Goal: Information Seeking & Learning: Learn about a topic

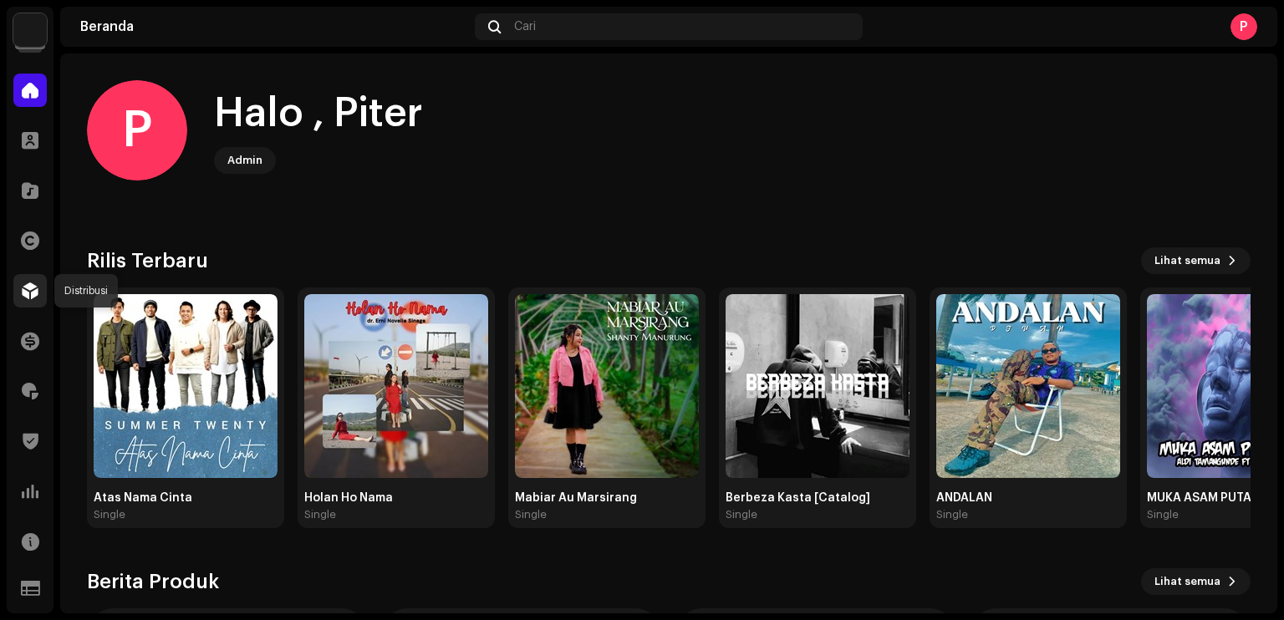
click at [43, 293] on div at bounding box center [29, 290] width 33 height 33
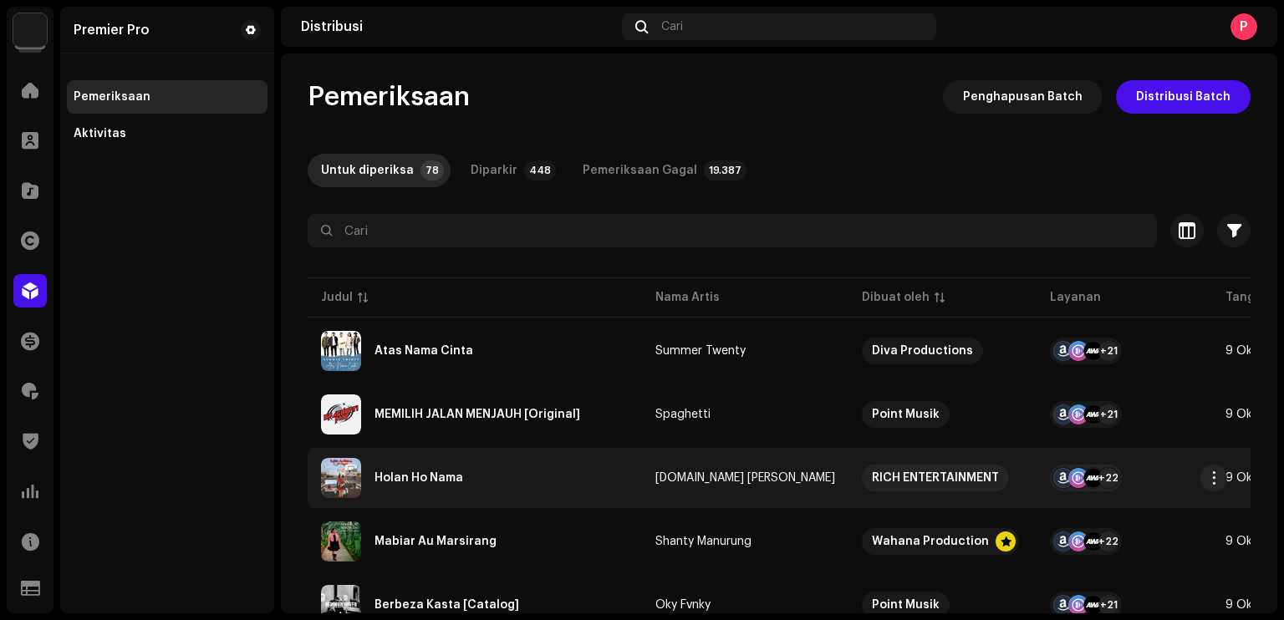
click at [493, 478] on div "Holan Ho Nama" at bounding box center [475, 478] width 308 height 40
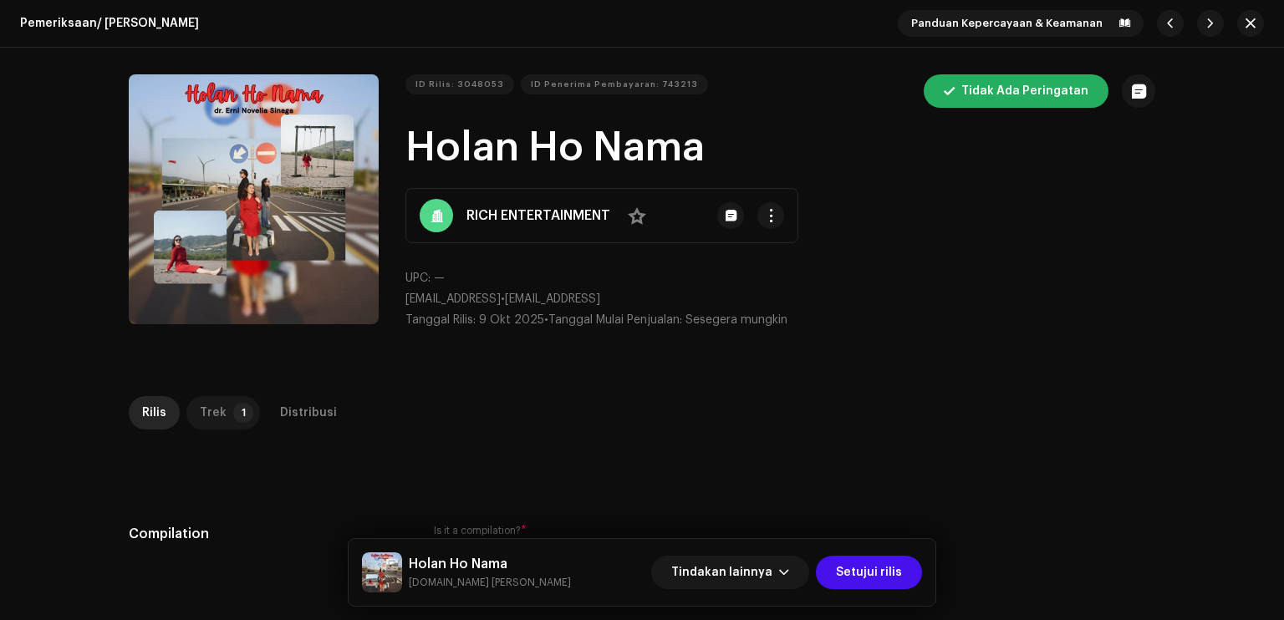
click at [233, 410] on p-badge "1" at bounding box center [243, 413] width 20 height 20
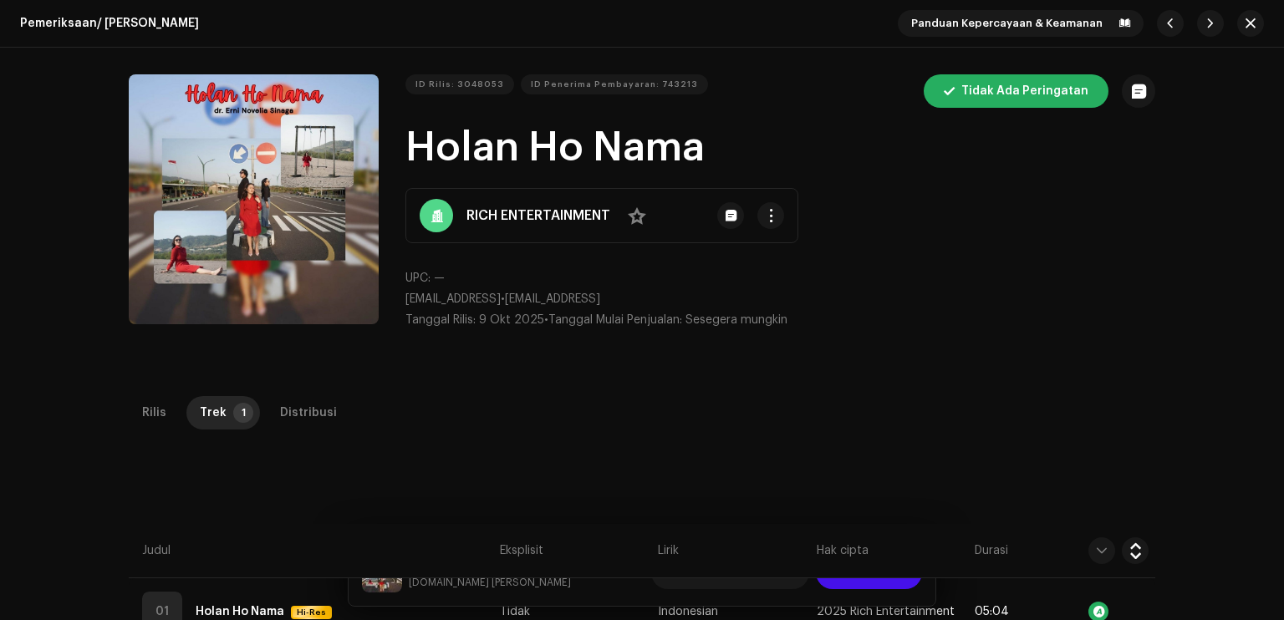
scroll to position [395, 0]
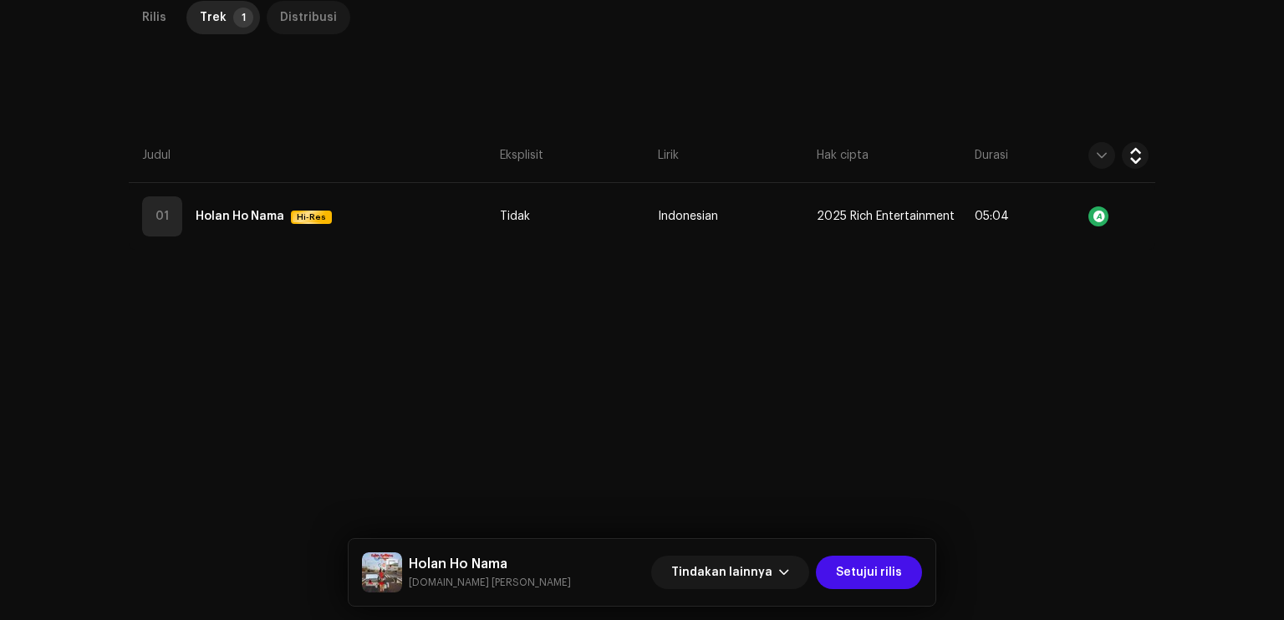
click at [311, 10] on div "Distribusi" at bounding box center [308, 17] width 57 height 33
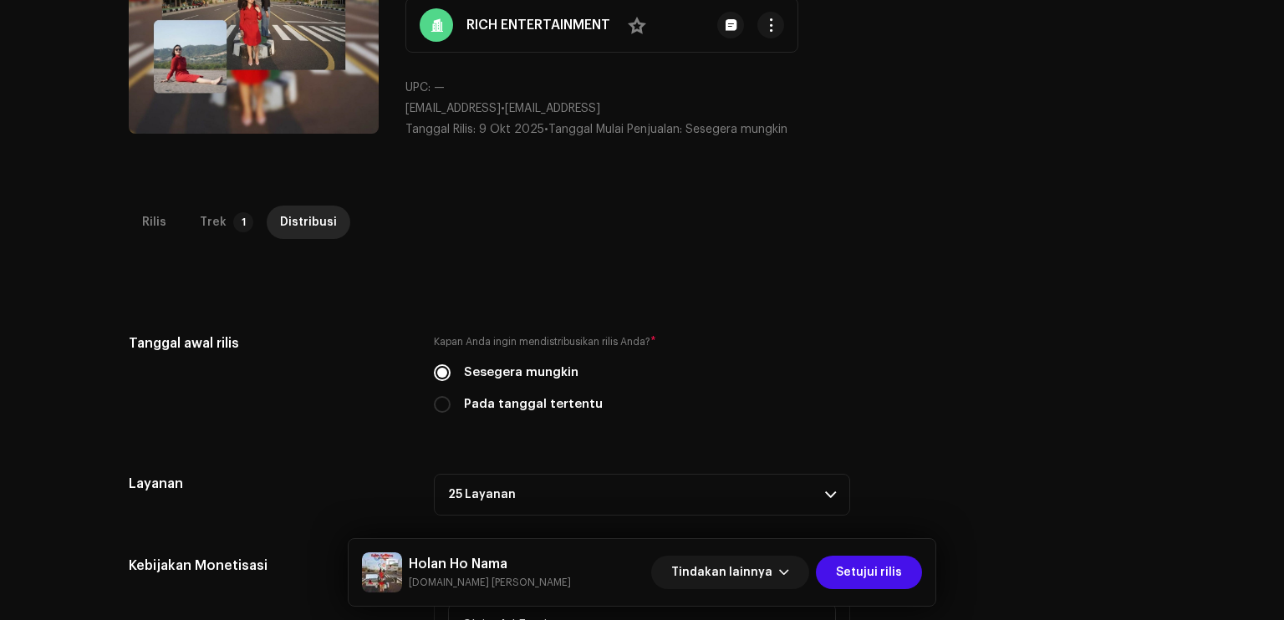
scroll to position [0, 0]
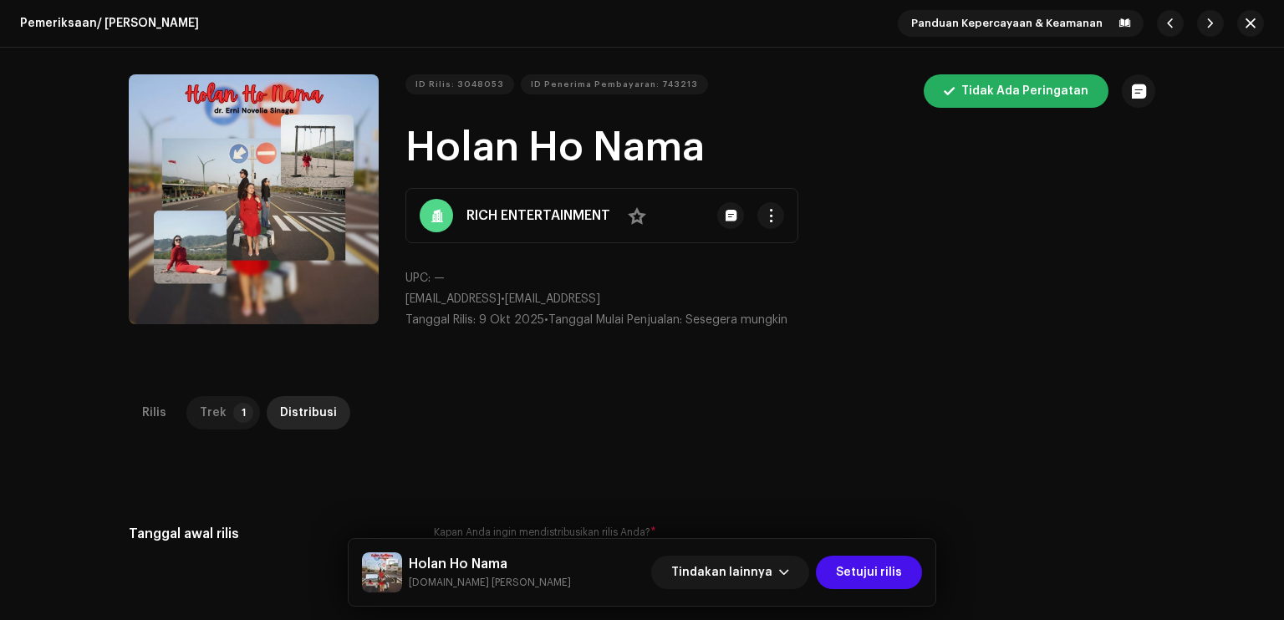
click at [220, 416] on p-tab "Trek 1" at bounding box center [223, 412] width 74 height 33
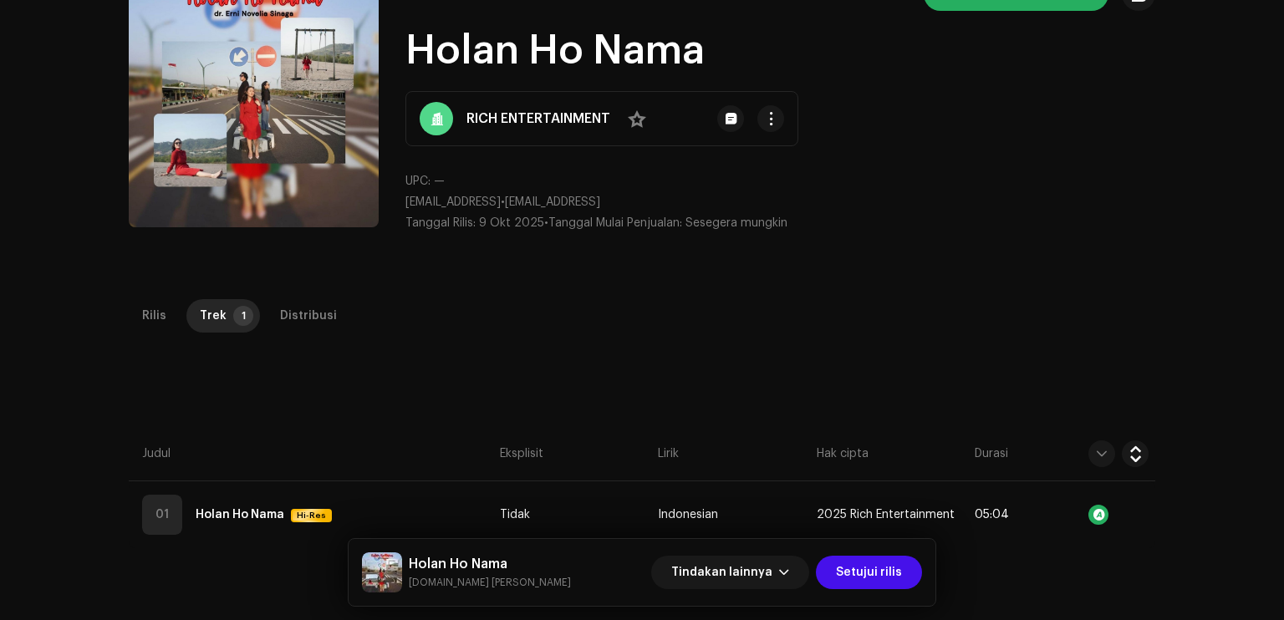
scroll to position [251, 0]
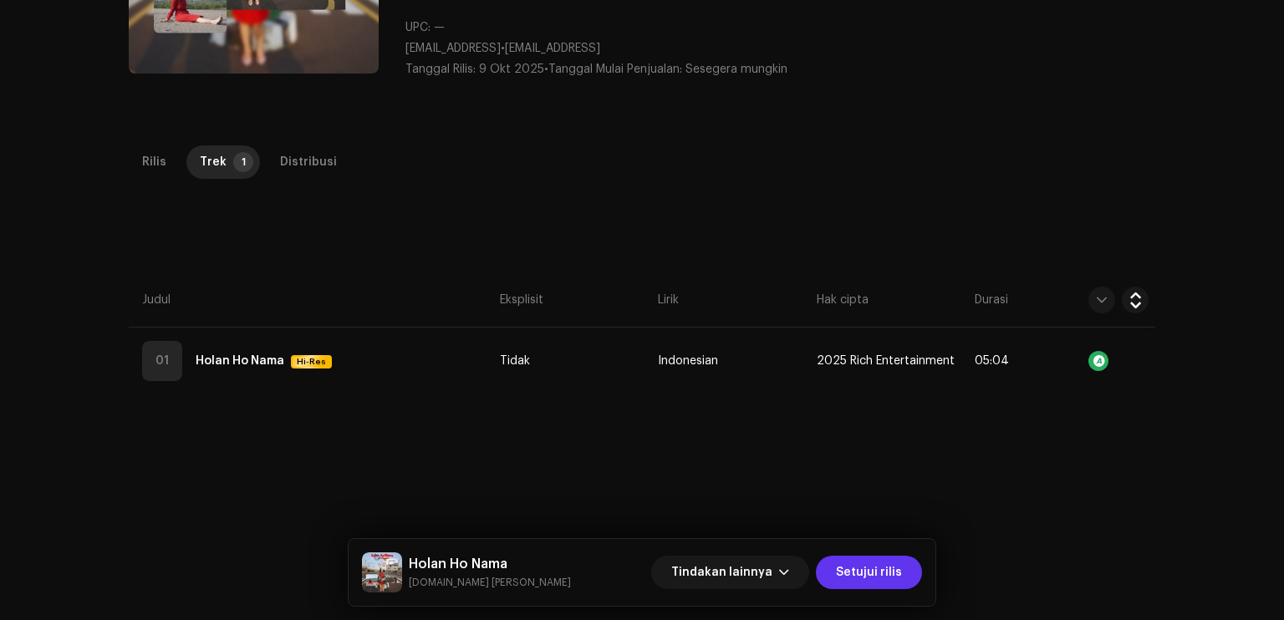
click at [887, 581] on span "Setujui rilis" at bounding box center [869, 572] width 66 height 33
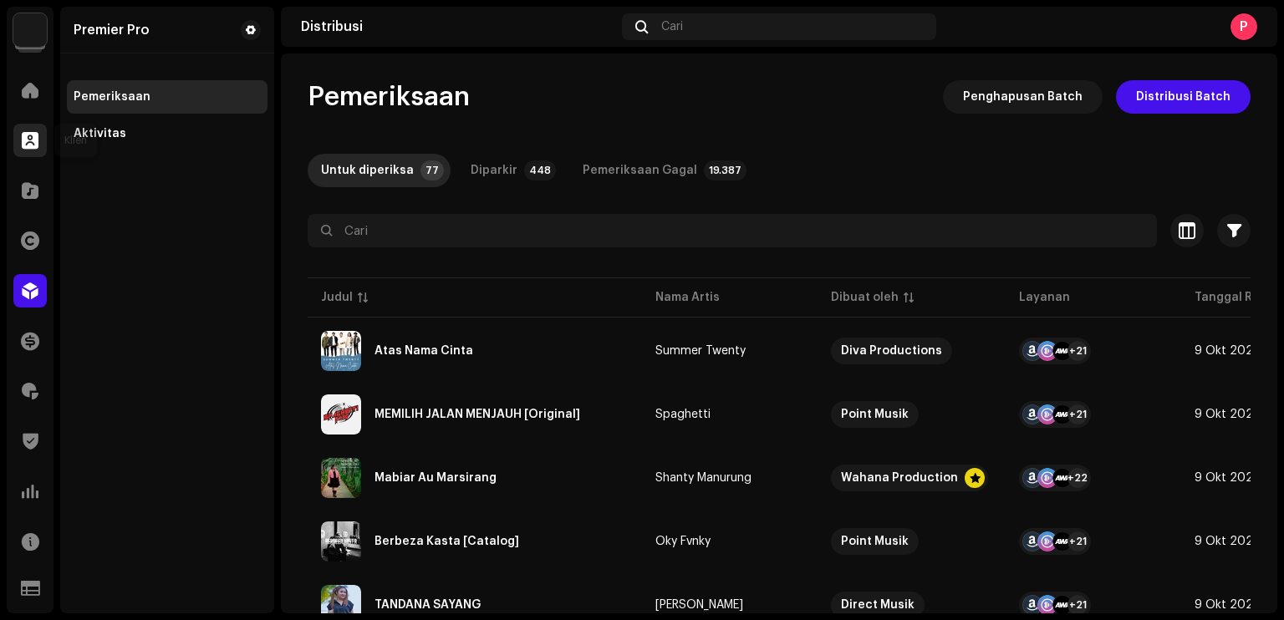
click at [35, 149] on div at bounding box center [29, 140] width 33 height 33
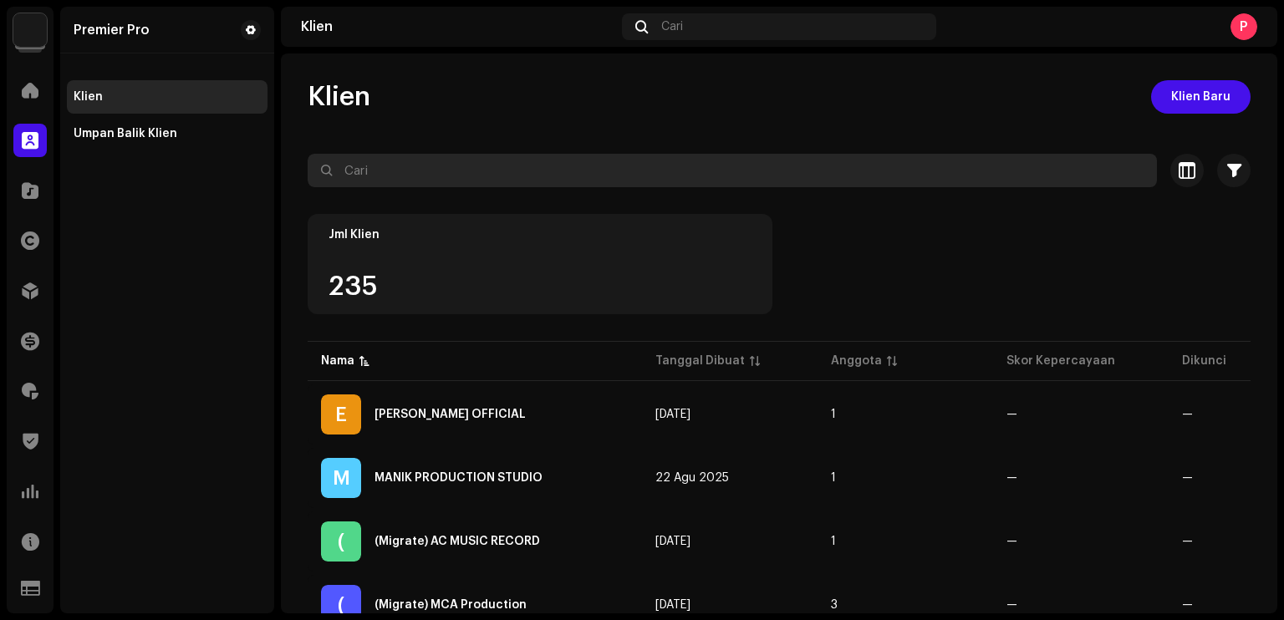
click at [437, 163] on input "text" at bounding box center [732, 170] width 849 height 33
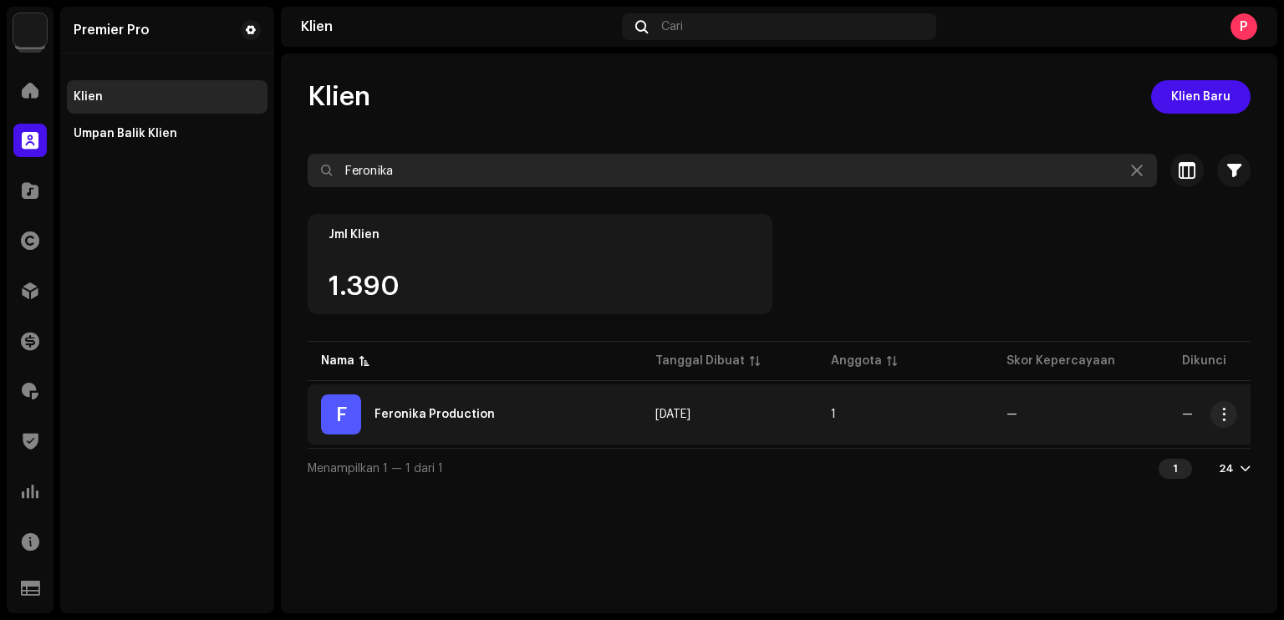
type input "Feronika"
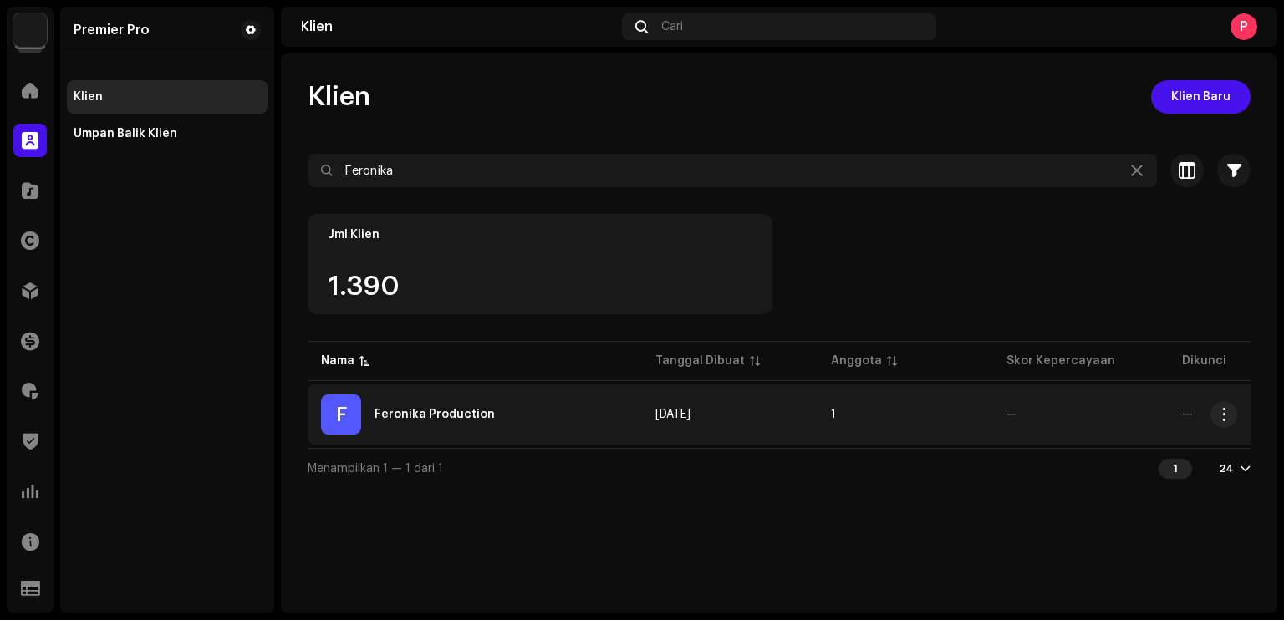
click at [495, 411] on div "F Feronika Production" at bounding box center [475, 415] width 308 height 40
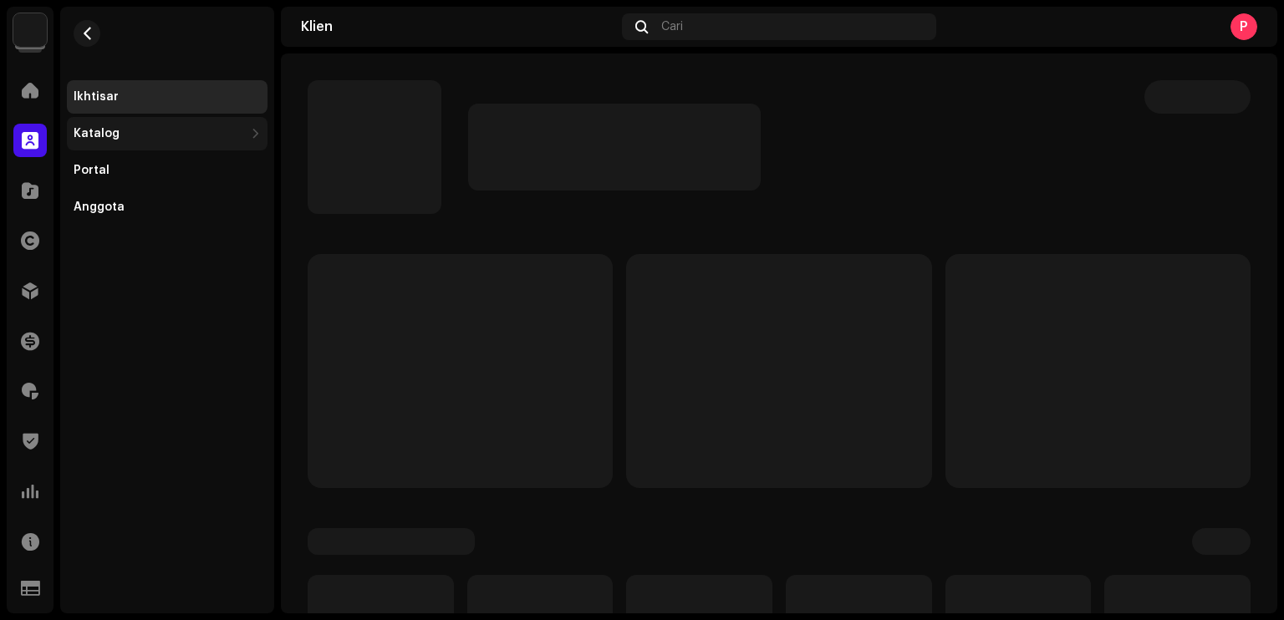
click at [149, 135] on div "Katalog" at bounding box center [159, 133] width 171 height 13
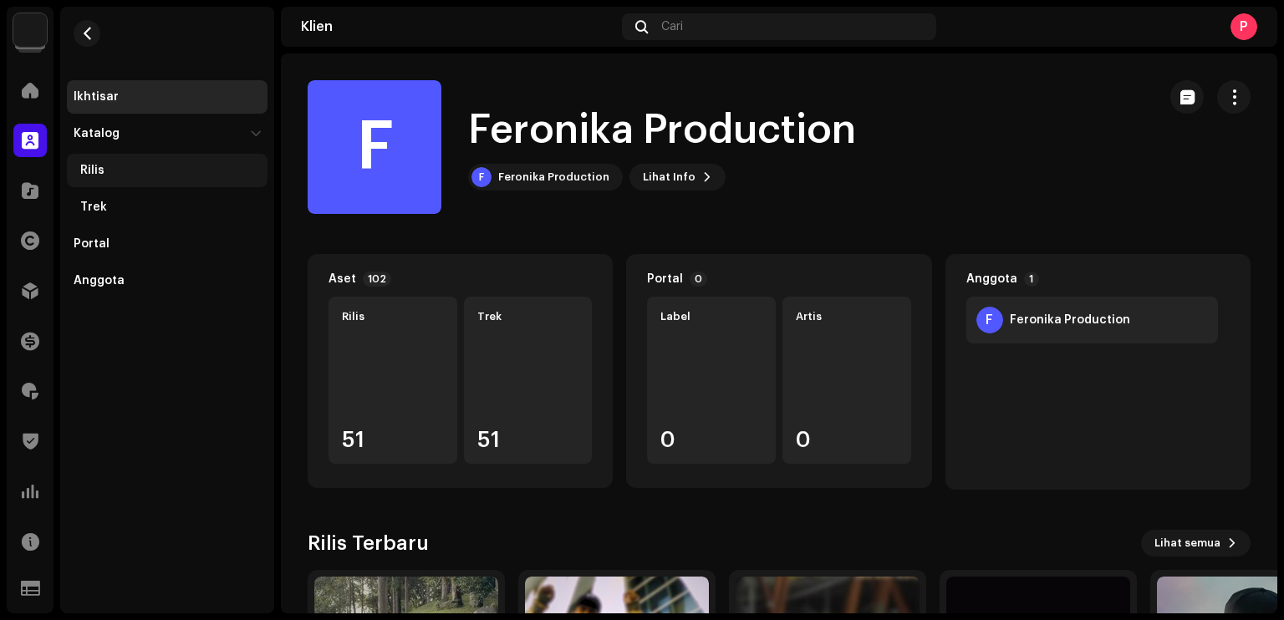
click at [156, 173] on div "Rilis" at bounding box center [170, 170] width 181 height 13
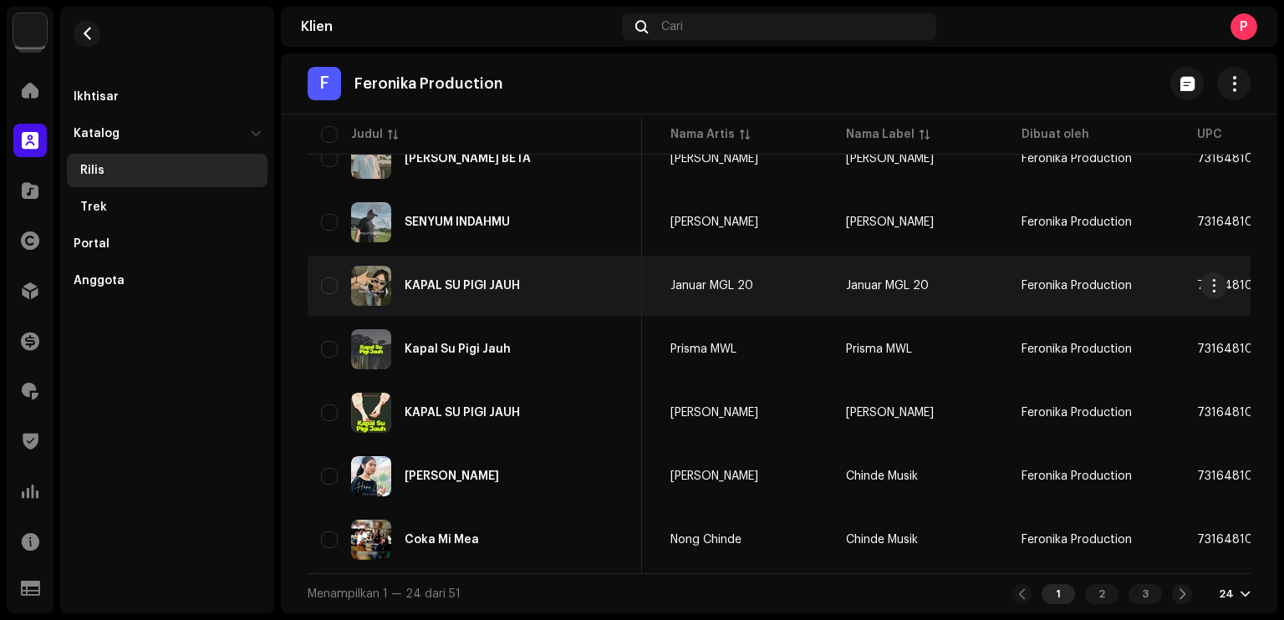
click at [532, 293] on div "KAPAL SU PIGI JAUH" at bounding box center [475, 286] width 308 height 40
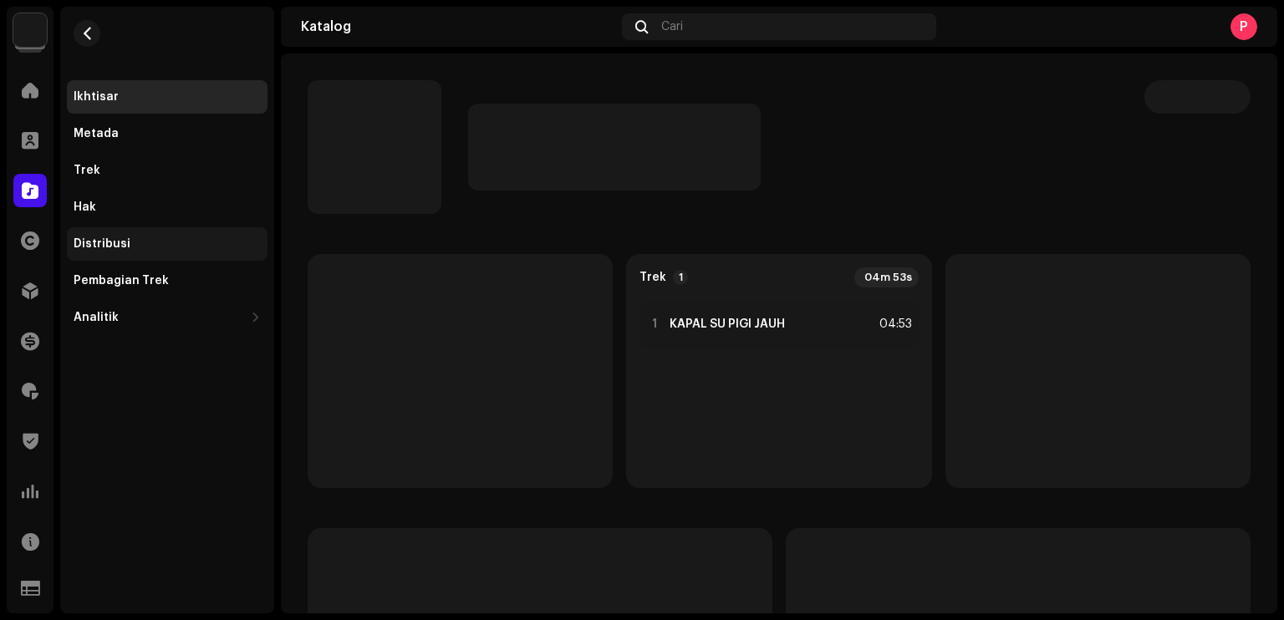
click at [161, 237] on div "Distribusi" at bounding box center [167, 243] width 187 height 13
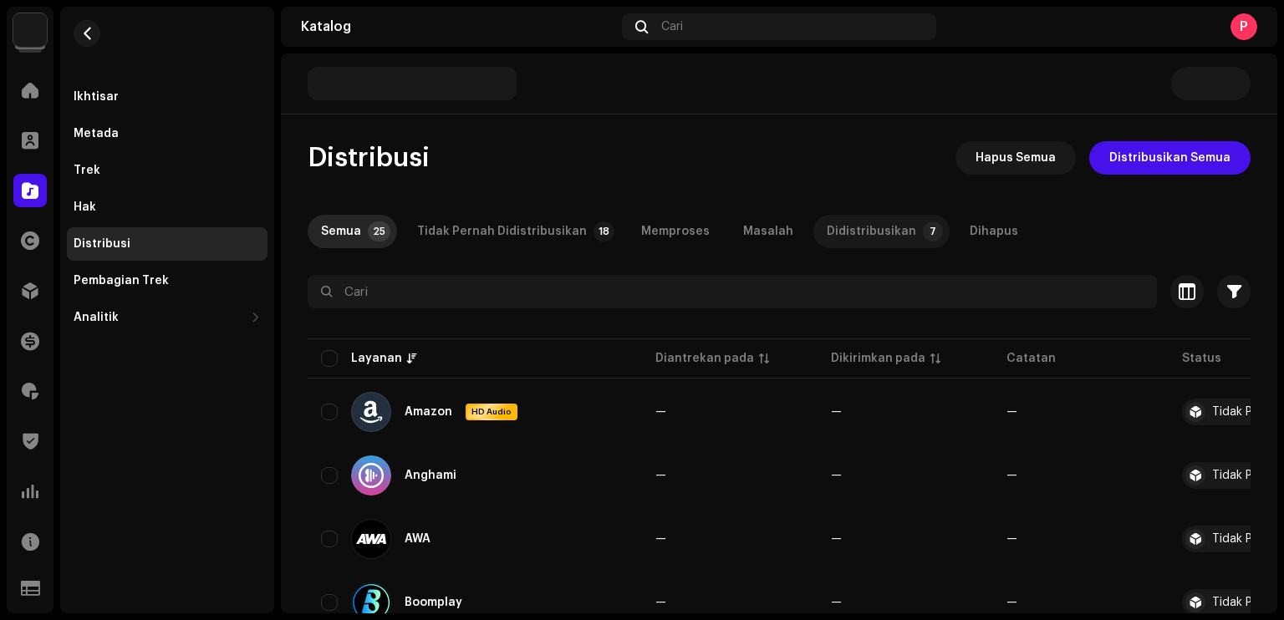
click at [827, 237] on div "Didistribusikan" at bounding box center [871, 231] width 89 height 33
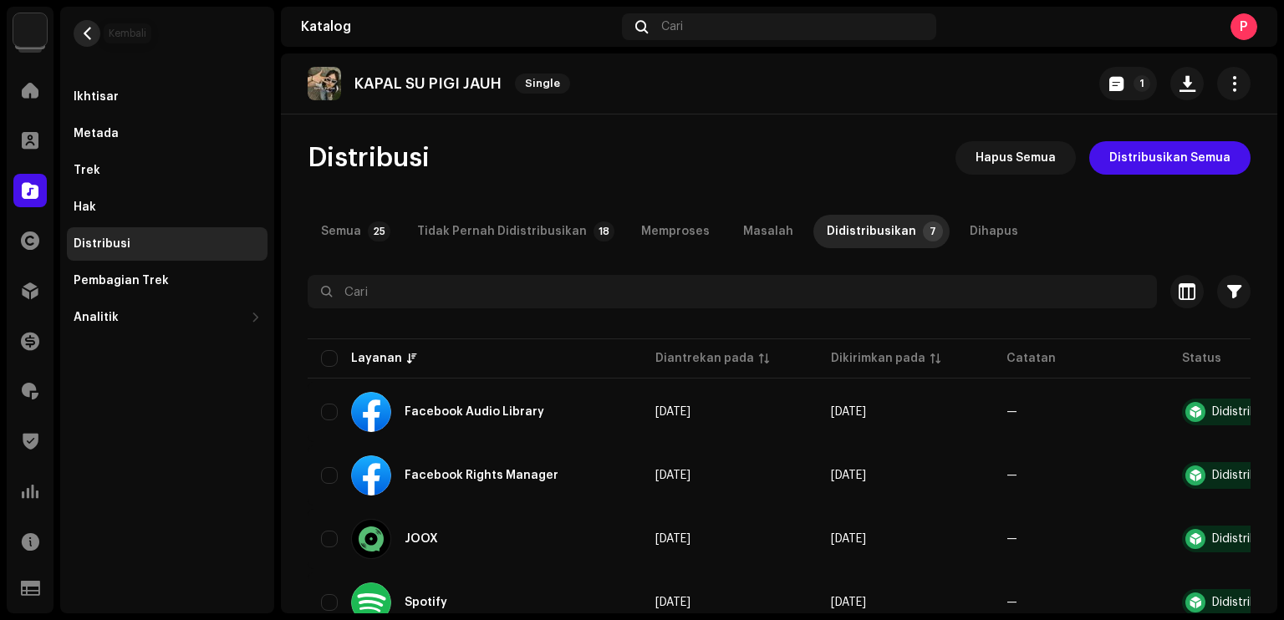
click at [86, 42] on button "button" at bounding box center [87, 33] width 27 height 27
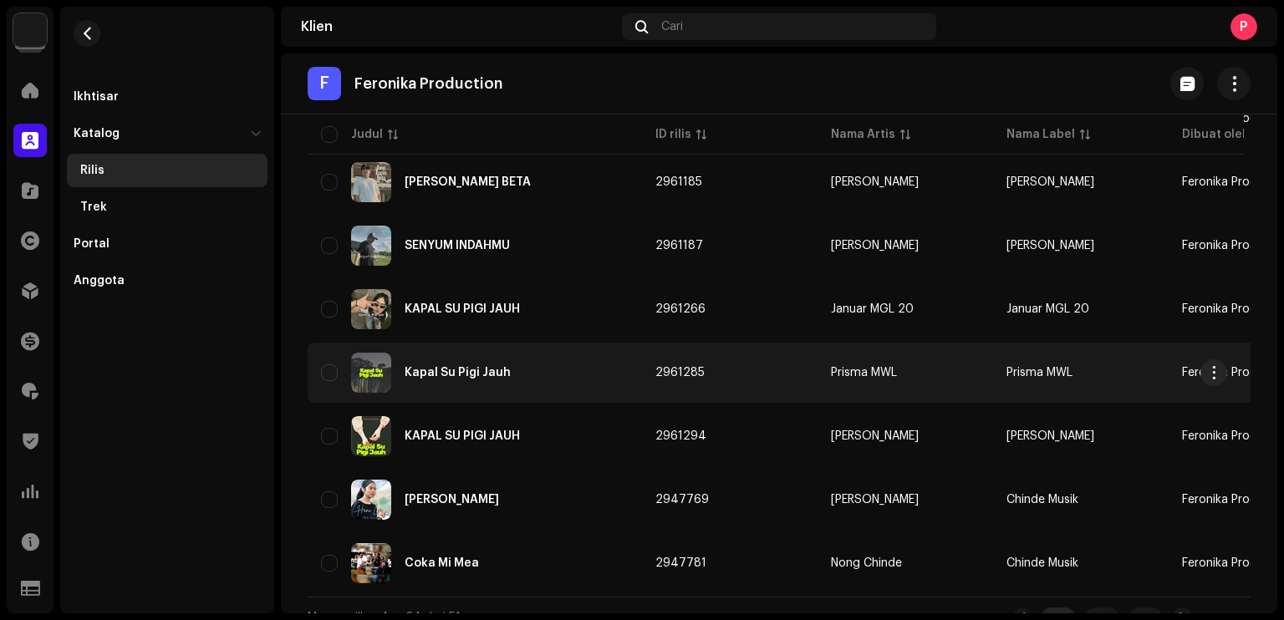
click at [460, 364] on div "Kapal Su Pigi Jauh" at bounding box center [475, 373] width 308 height 40
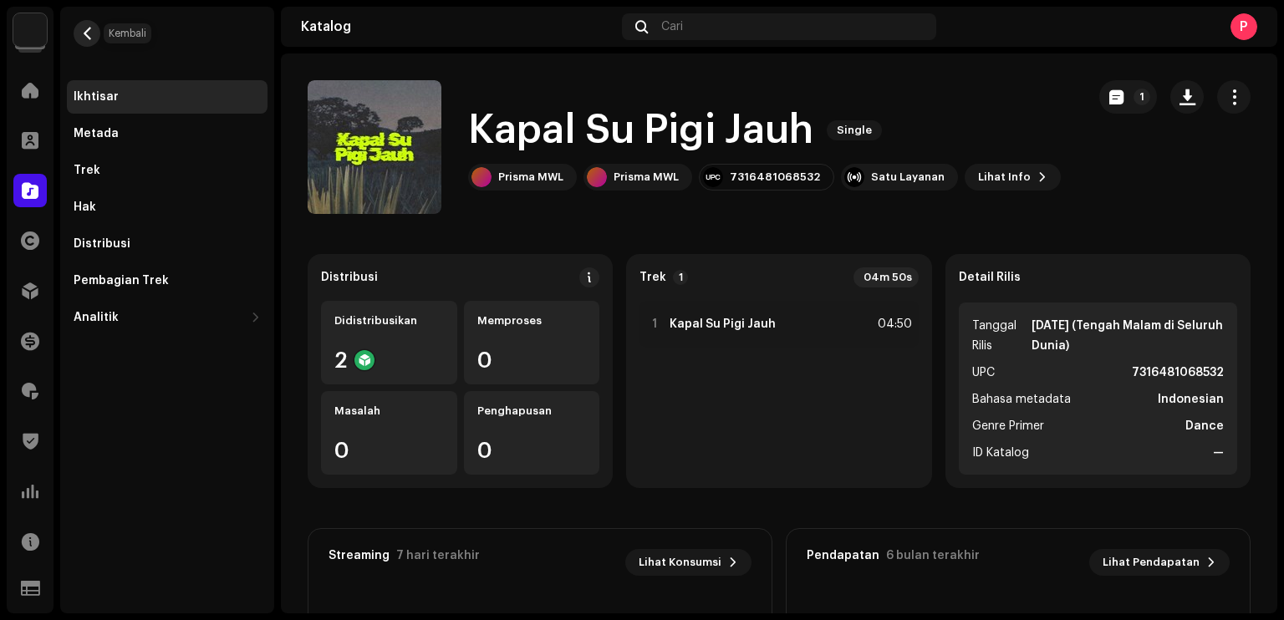
click at [85, 34] on span "button" at bounding box center [87, 33] width 13 height 13
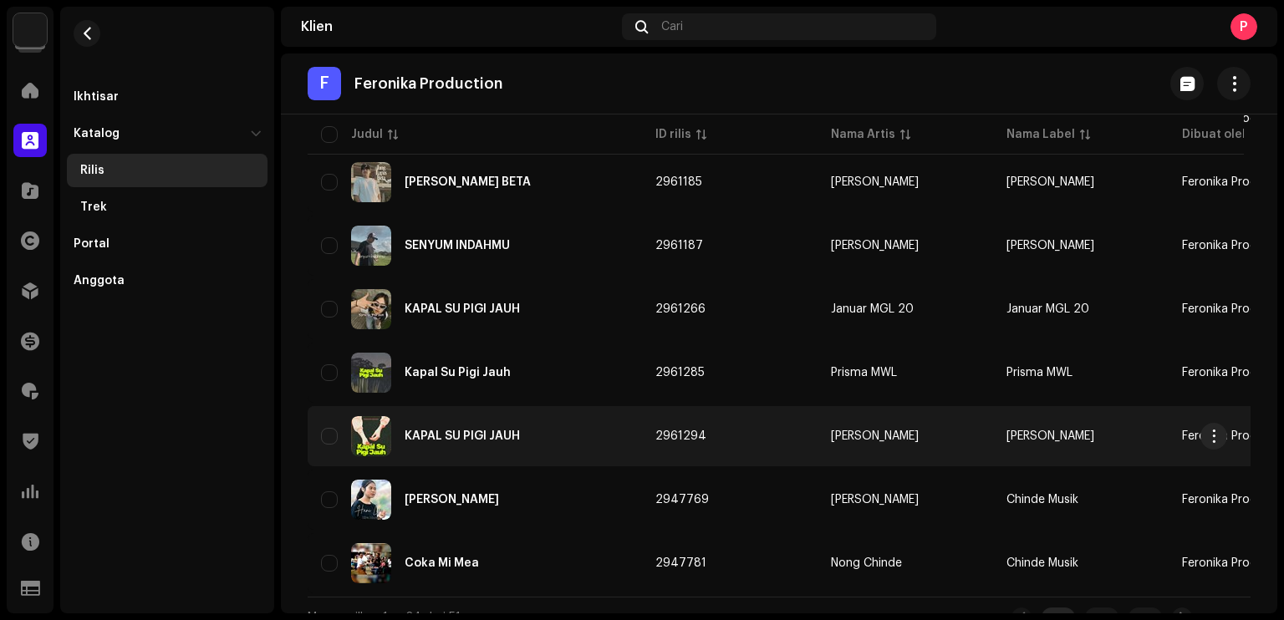
click at [516, 440] on div "KAPAL SU PIGI JAUH" at bounding box center [462, 437] width 115 height 12
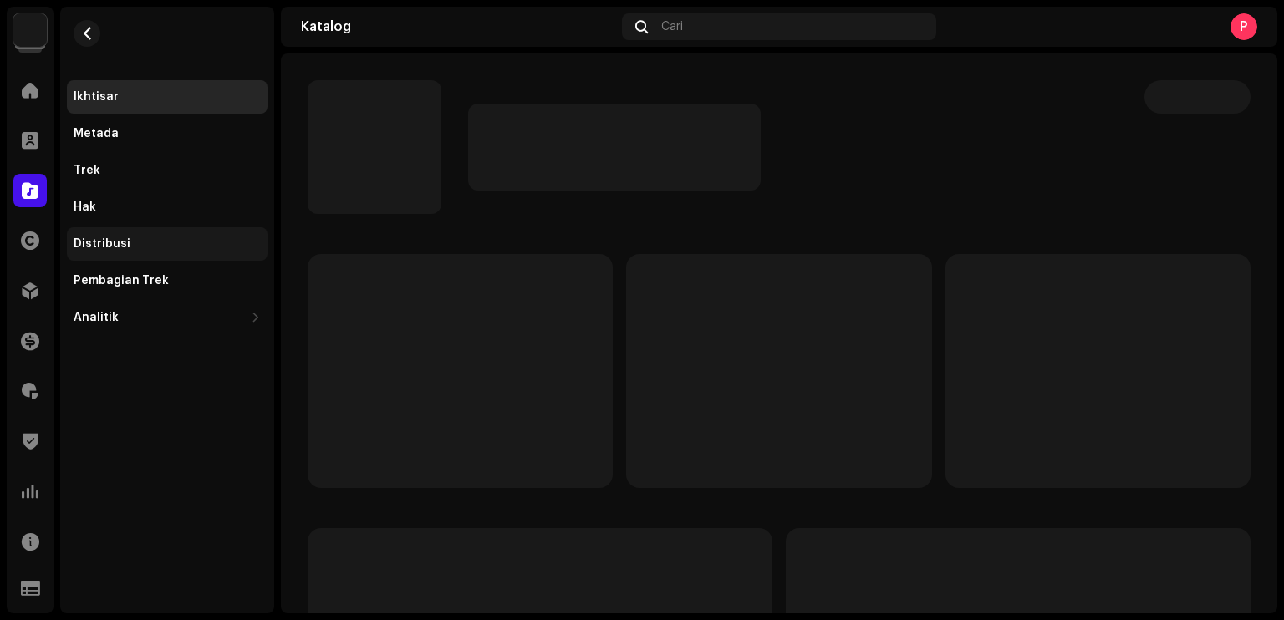
click at [117, 237] on div "Distribusi" at bounding box center [167, 243] width 201 height 33
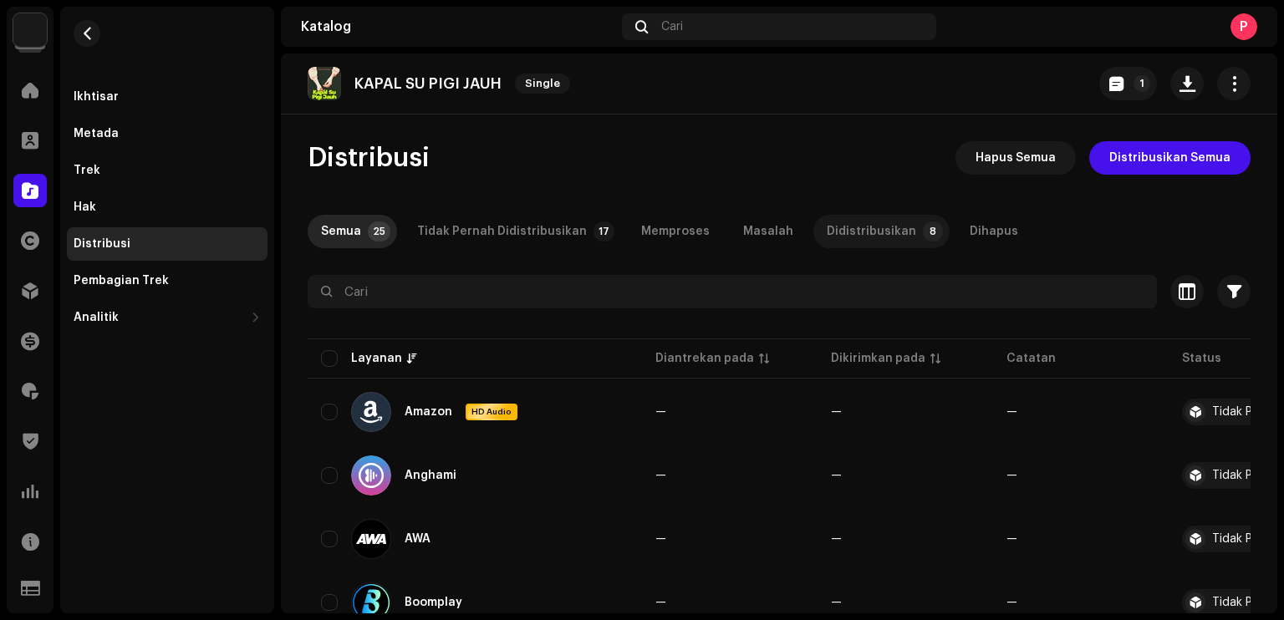
click at [868, 240] on div "Didistribusikan" at bounding box center [871, 231] width 89 height 33
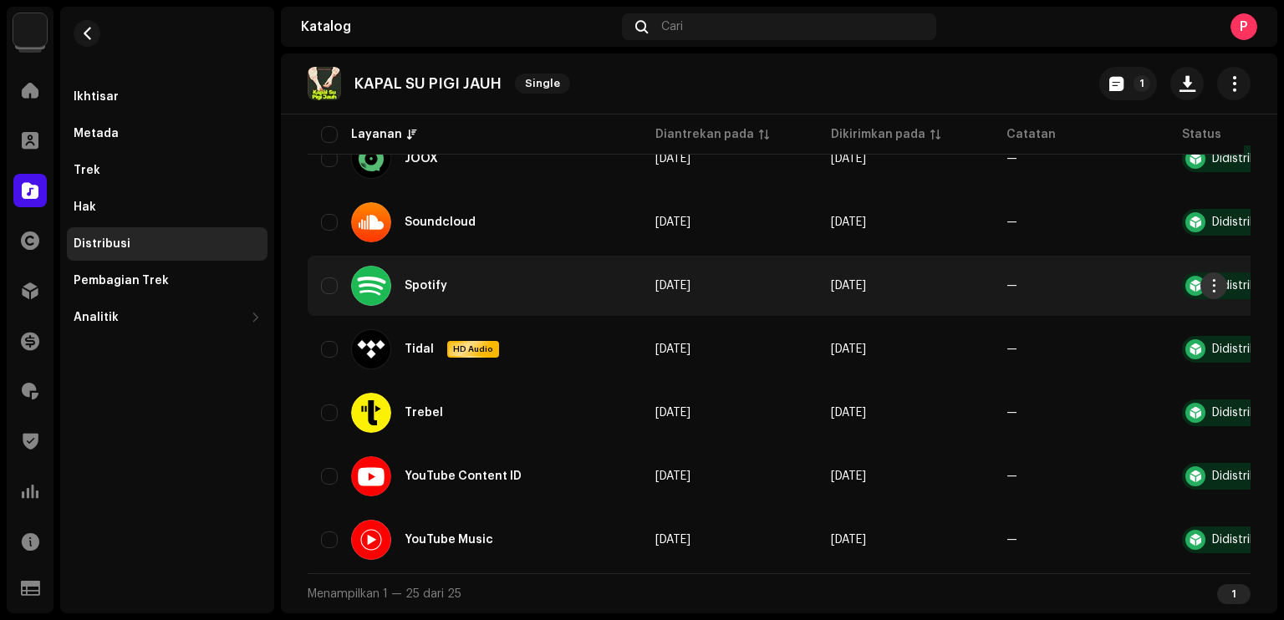
click at [1212, 287] on span "button" at bounding box center [1214, 285] width 13 height 13
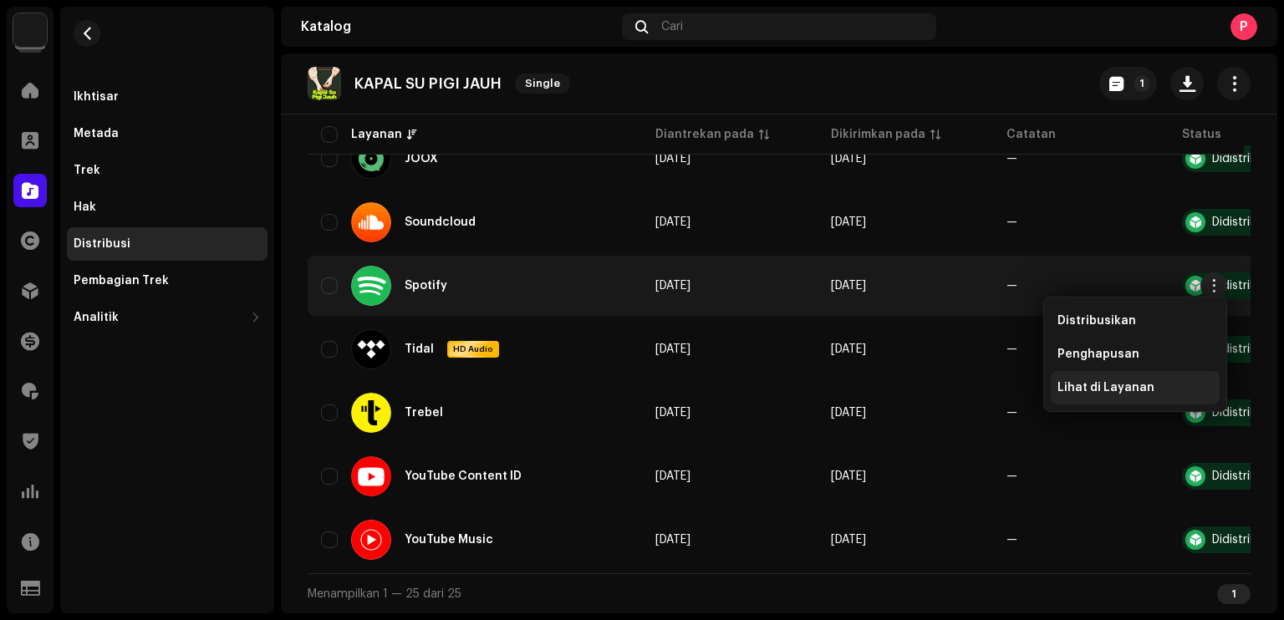
click at [1145, 385] on span "Lihat di Layanan" at bounding box center [1106, 387] width 97 height 13
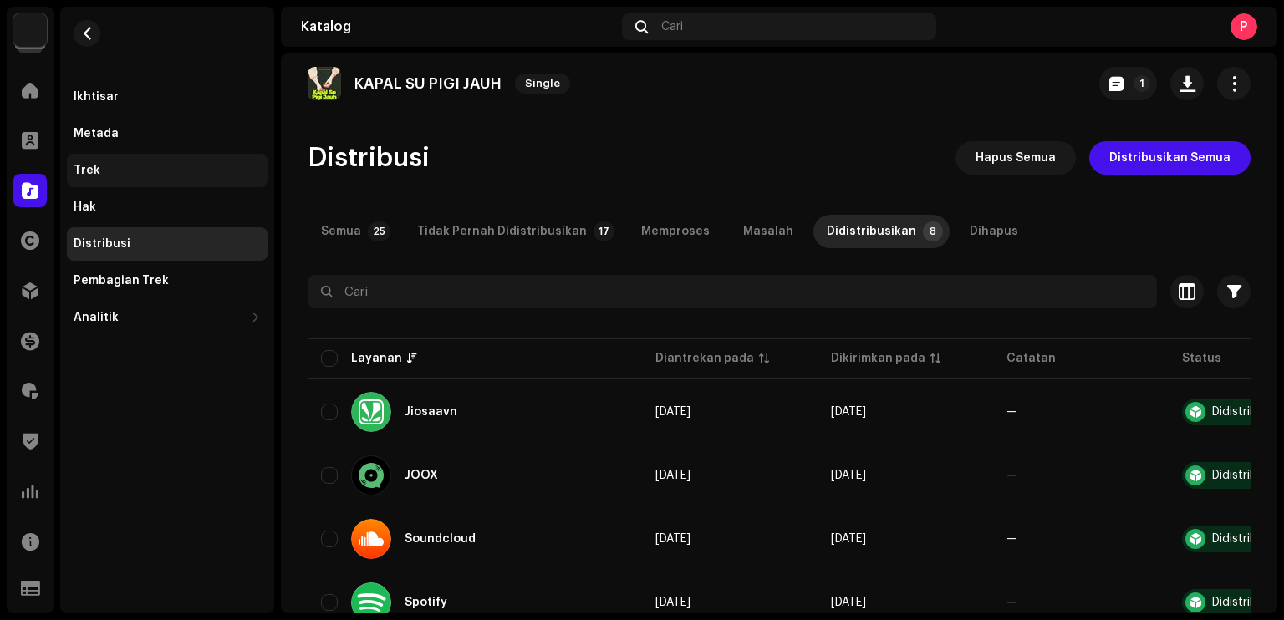
click at [170, 171] on div "Trek" at bounding box center [167, 170] width 187 height 13
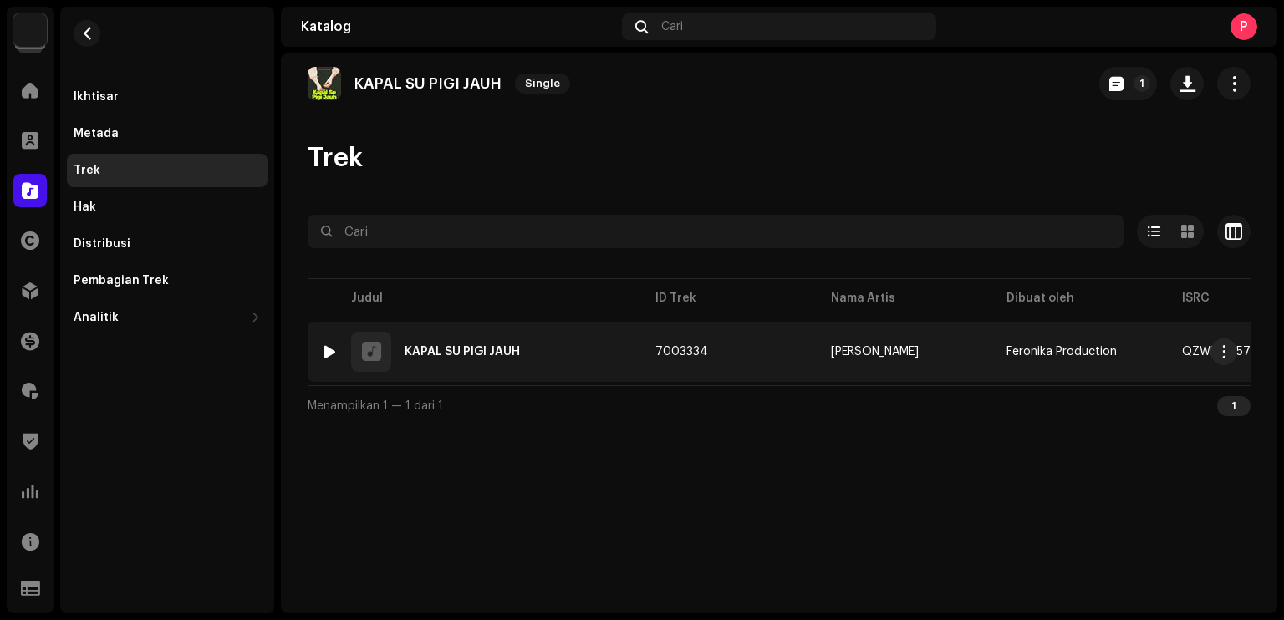
click at [559, 353] on div "1 KAPAL SU PIGI JAUH" at bounding box center [475, 352] width 308 height 40
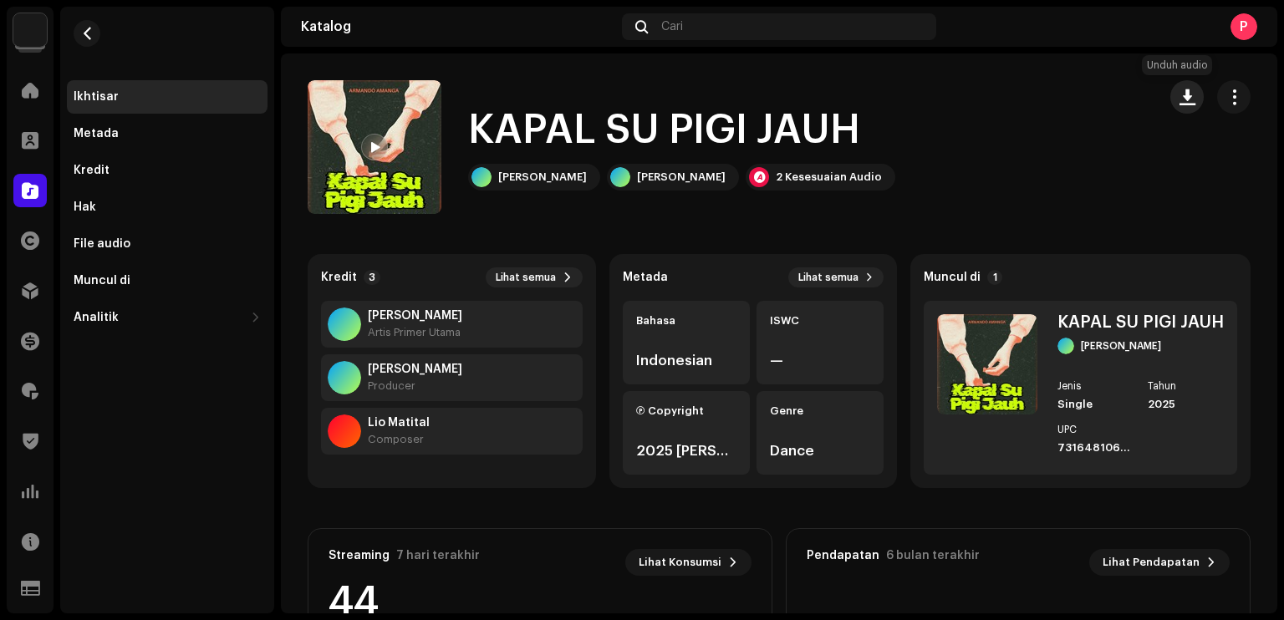
click at [1171, 106] on button "button" at bounding box center [1187, 96] width 33 height 33
click at [89, 36] on span "button" at bounding box center [87, 33] width 13 height 13
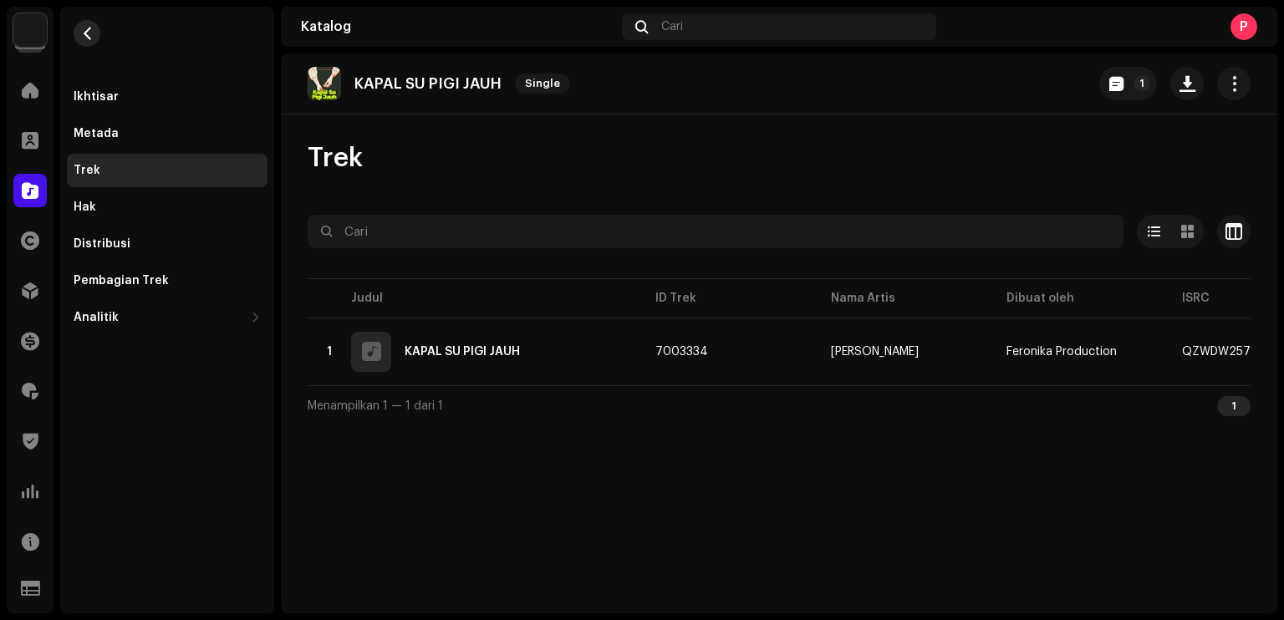
click at [87, 36] on span "button" at bounding box center [87, 33] width 13 height 13
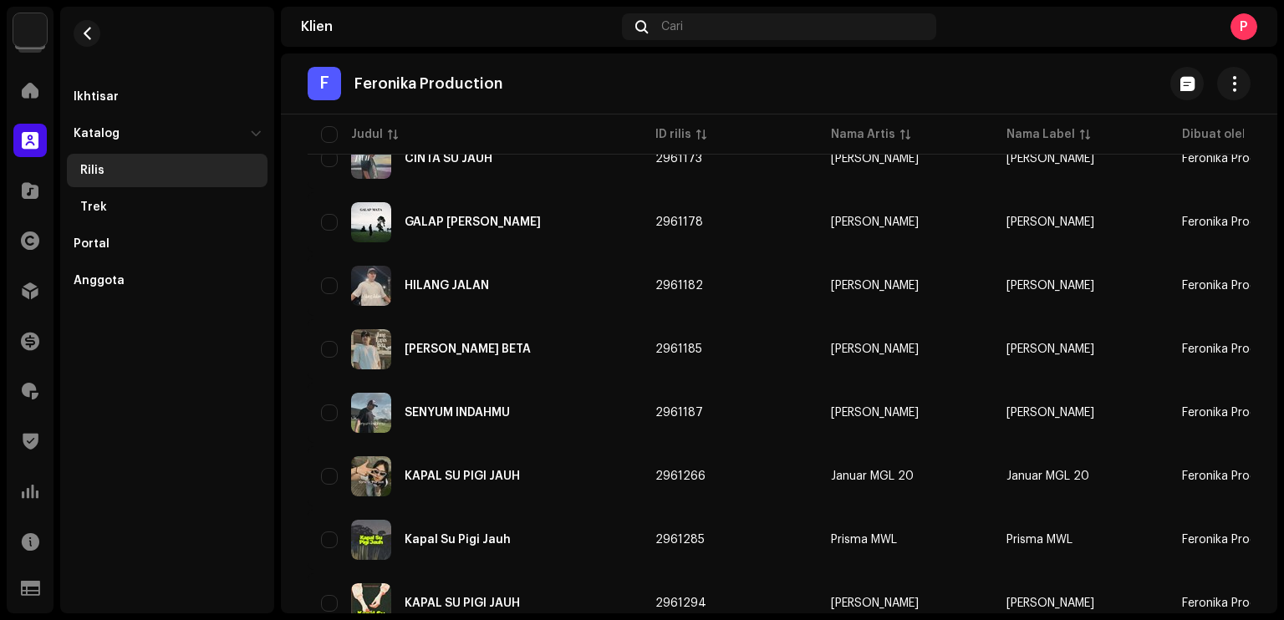
scroll to position [1283, 0]
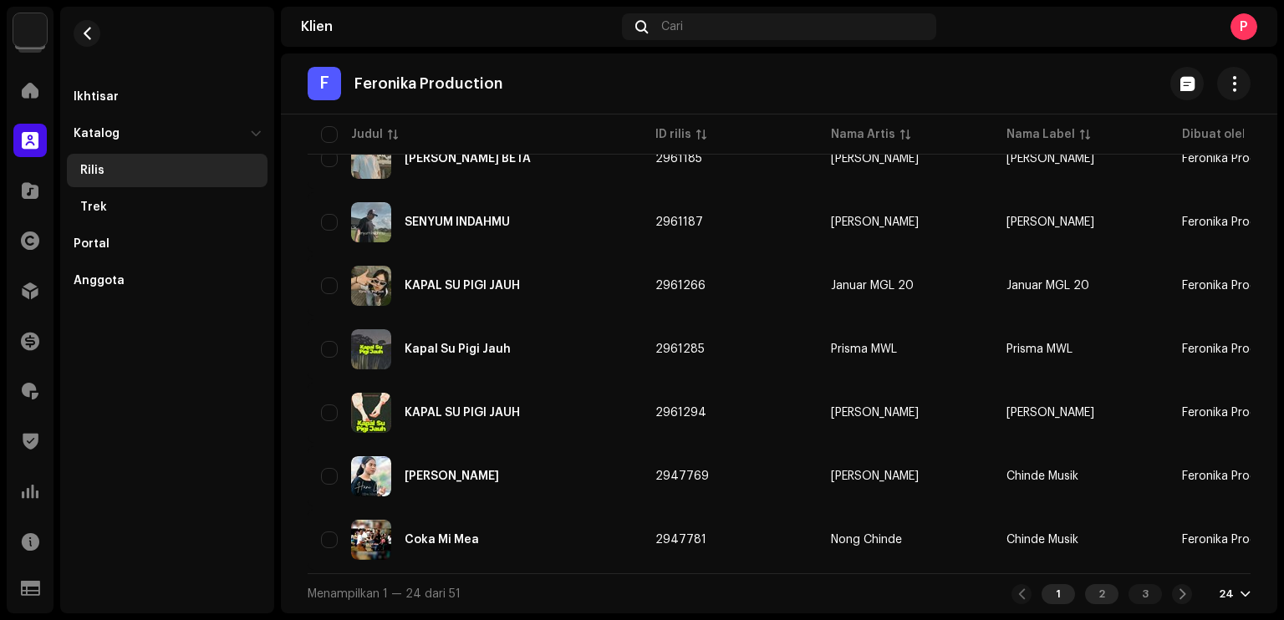
click at [1090, 591] on div "2" at bounding box center [1101, 594] width 33 height 20
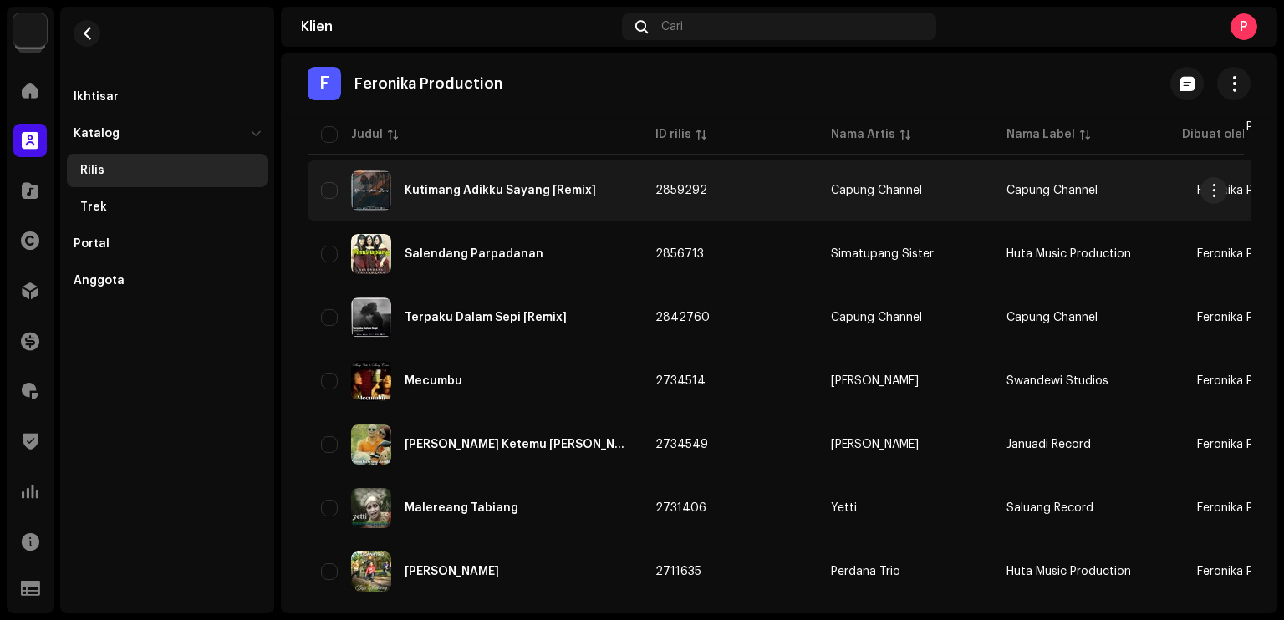
scroll to position [614, 0]
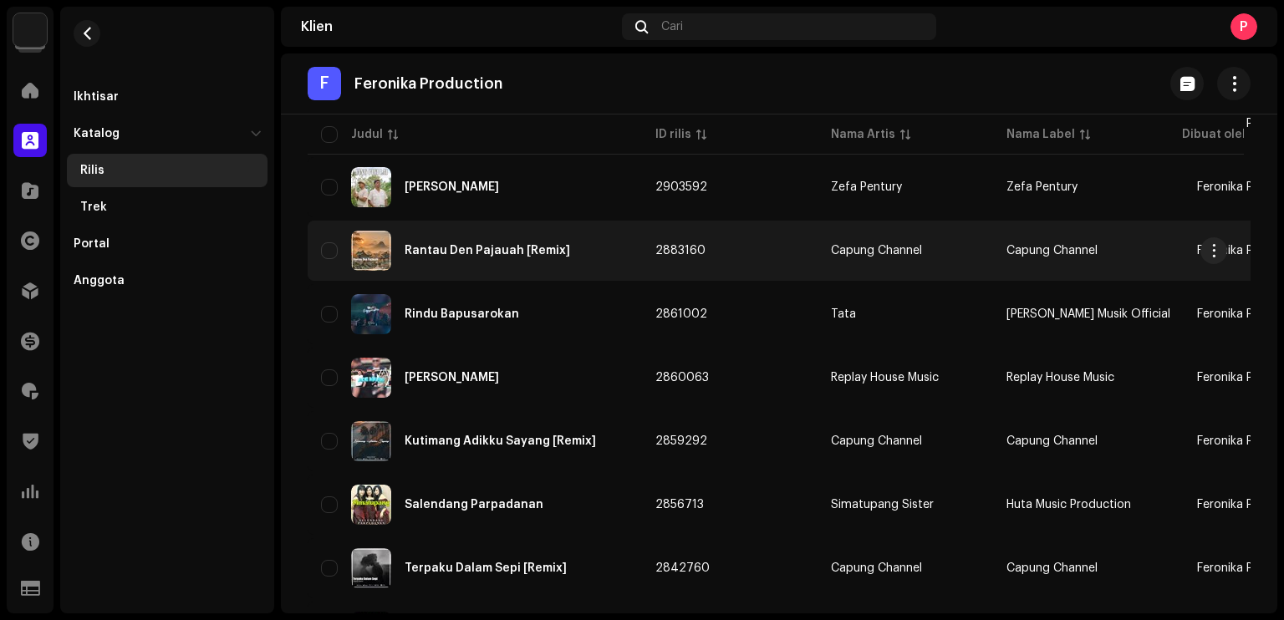
click at [572, 254] on div "Rantau Den Pajauah [Remix]" at bounding box center [475, 251] width 308 height 40
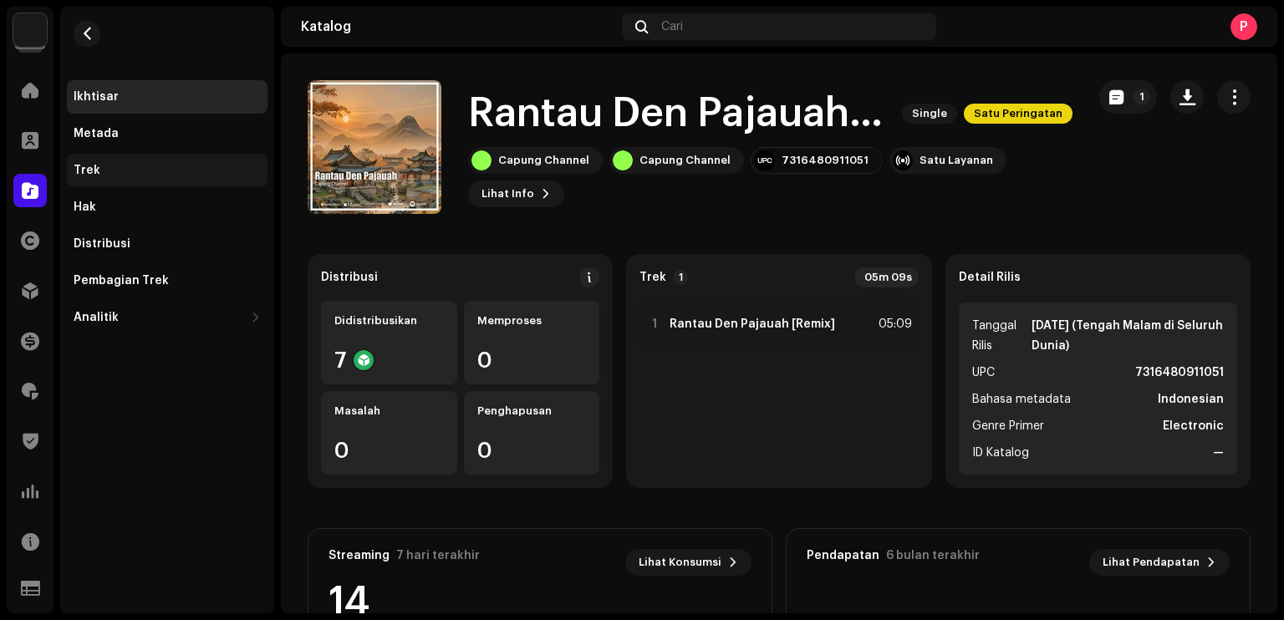
click at [129, 170] on div "Trek" at bounding box center [167, 170] width 187 height 13
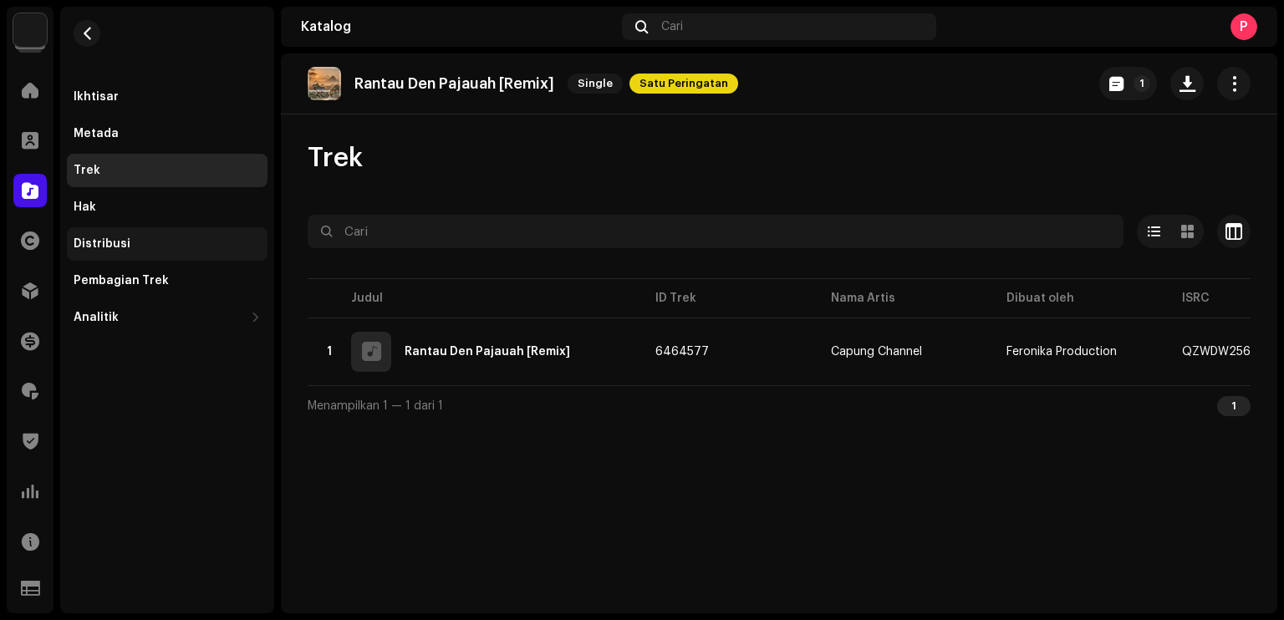
click at [157, 235] on div "Distribusi" at bounding box center [167, 243] width 201 height 33
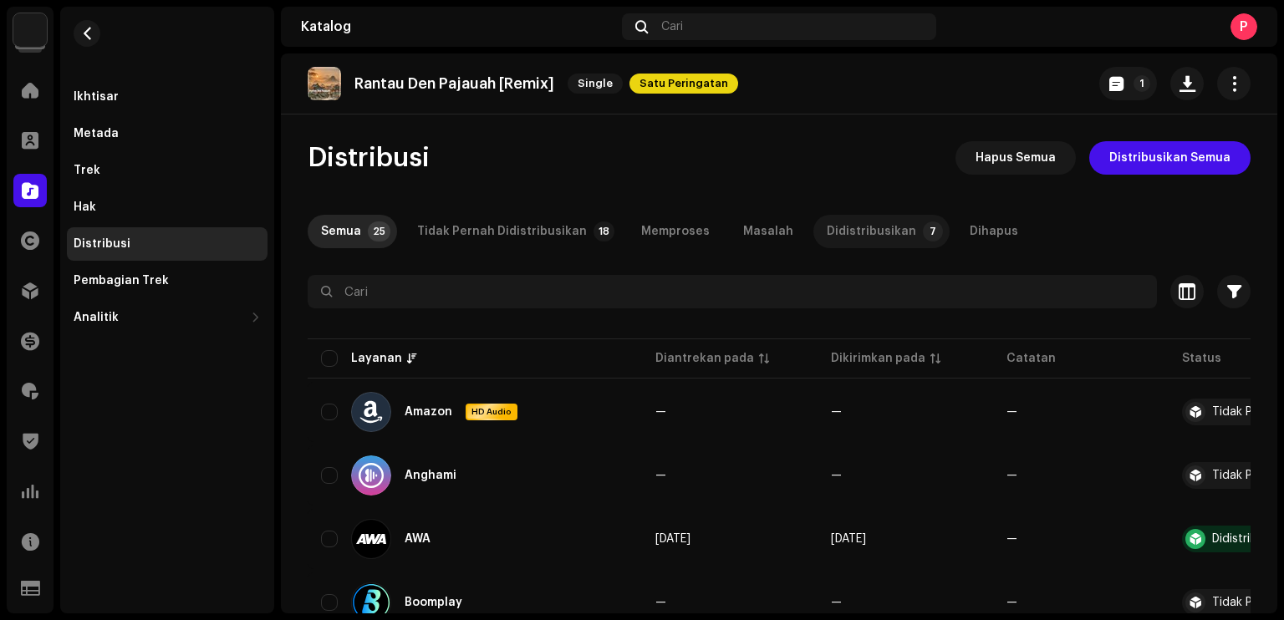
click at [844, 231] on div "Didistribusikan" at bounding box center [871, 231] width 89 height 33
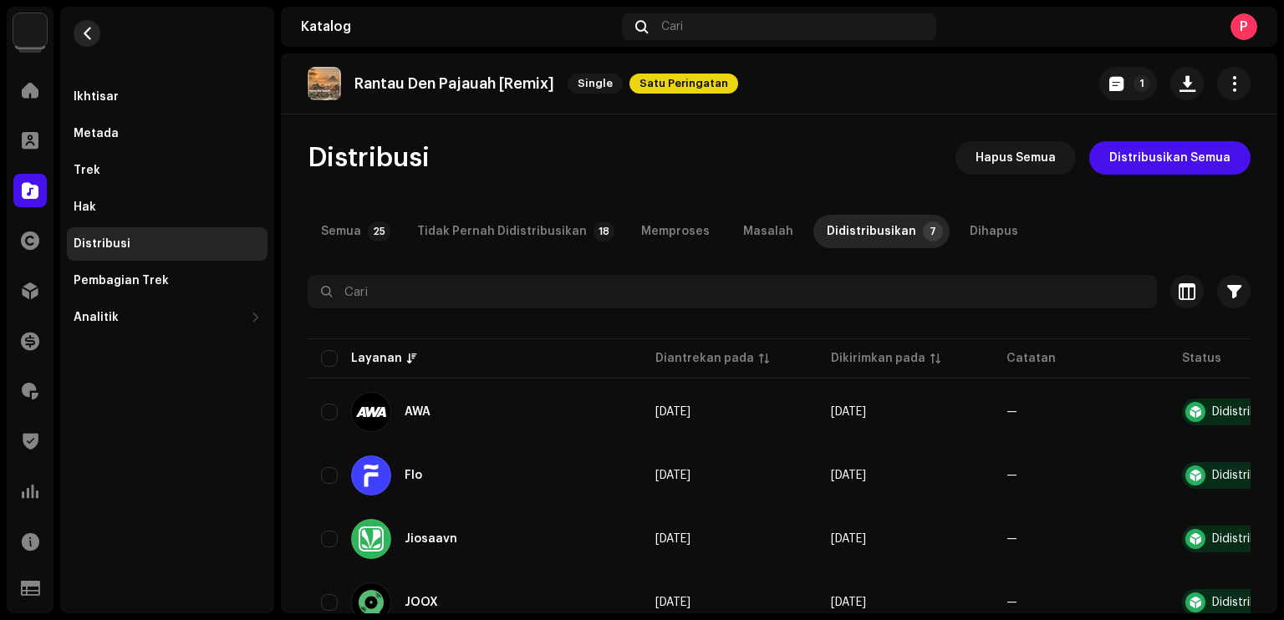
click at [97, 38] on button "button" at bounding box center [87, 33] width 27 height 27
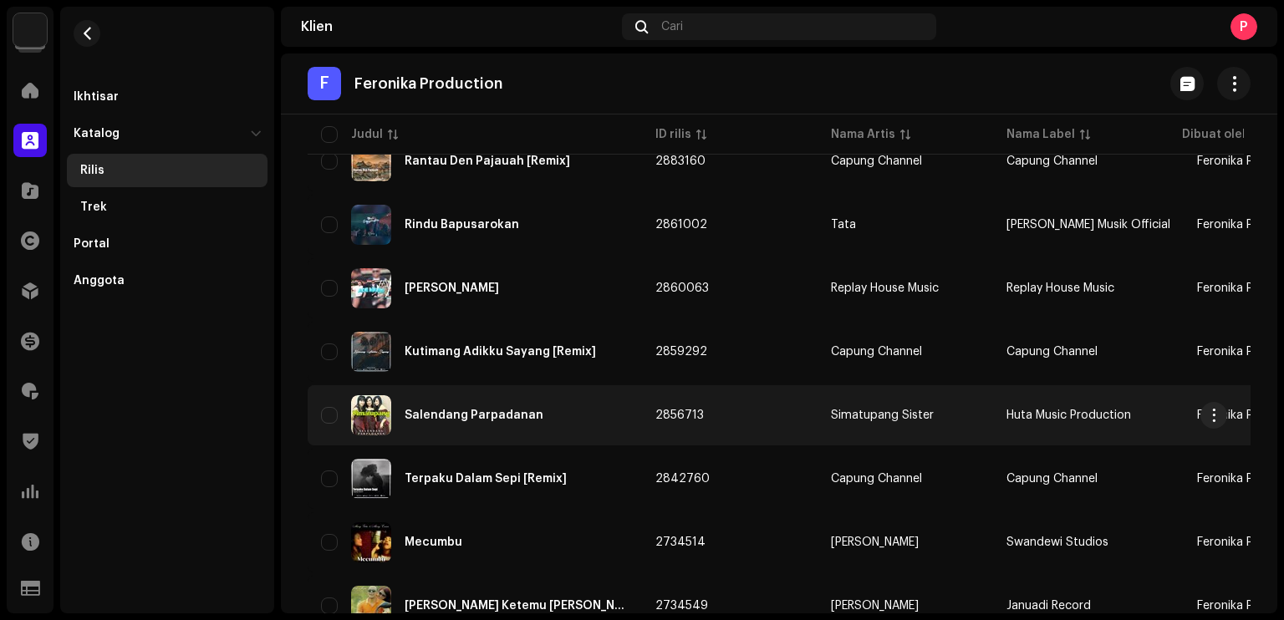
scroll to position [753, 0]
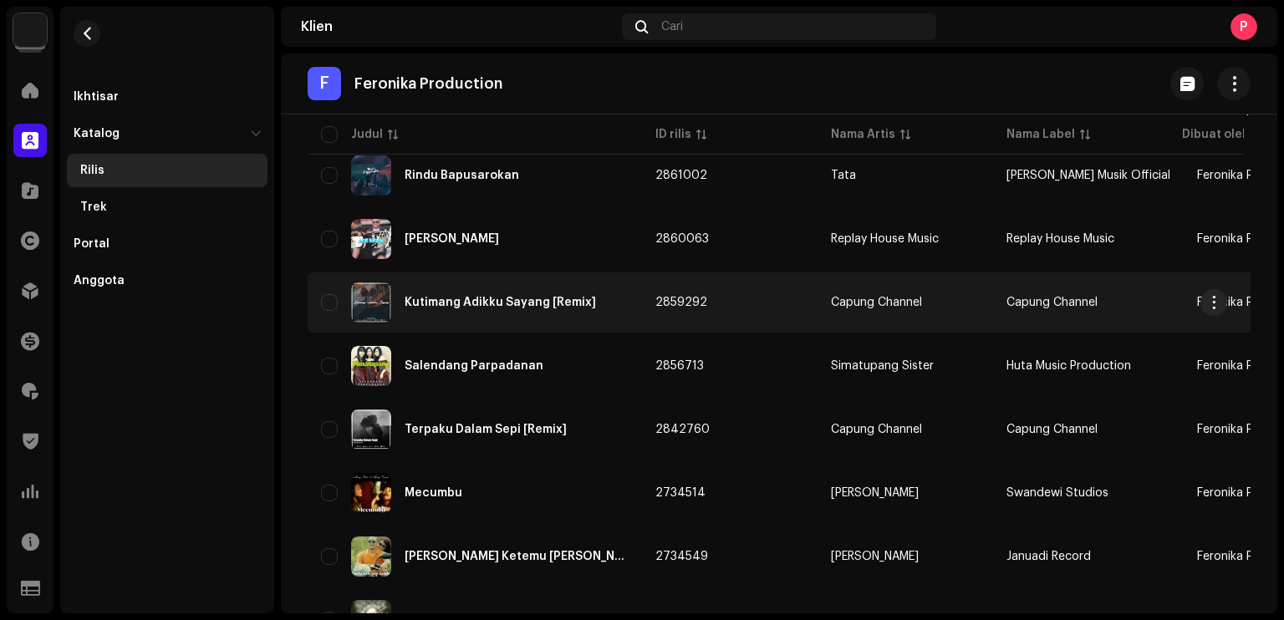
click at [503, 312] on div "Kutimang Adikku Sayang [Remix]" at bounding box center [475, 303] width 308 height 40
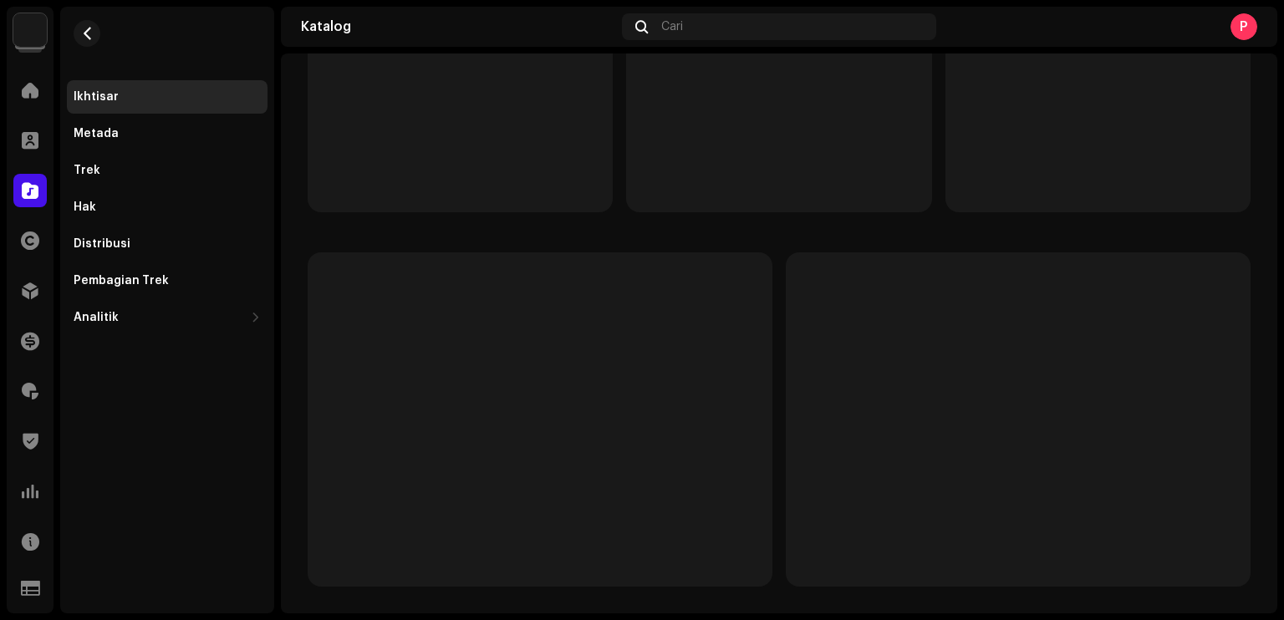
click at [503, 312] on div at bounding box center [779, 282] width 943 height 609
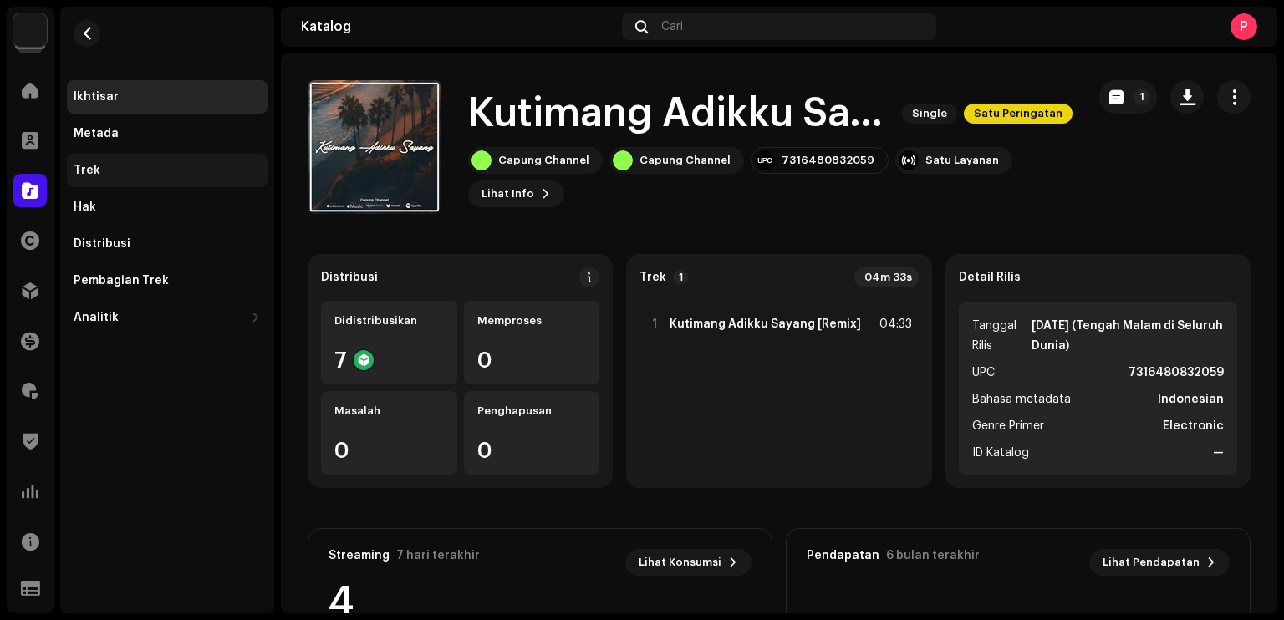
click at [124, 162] on div "Trek" at bounding box center [167, 170] width 201 height 33
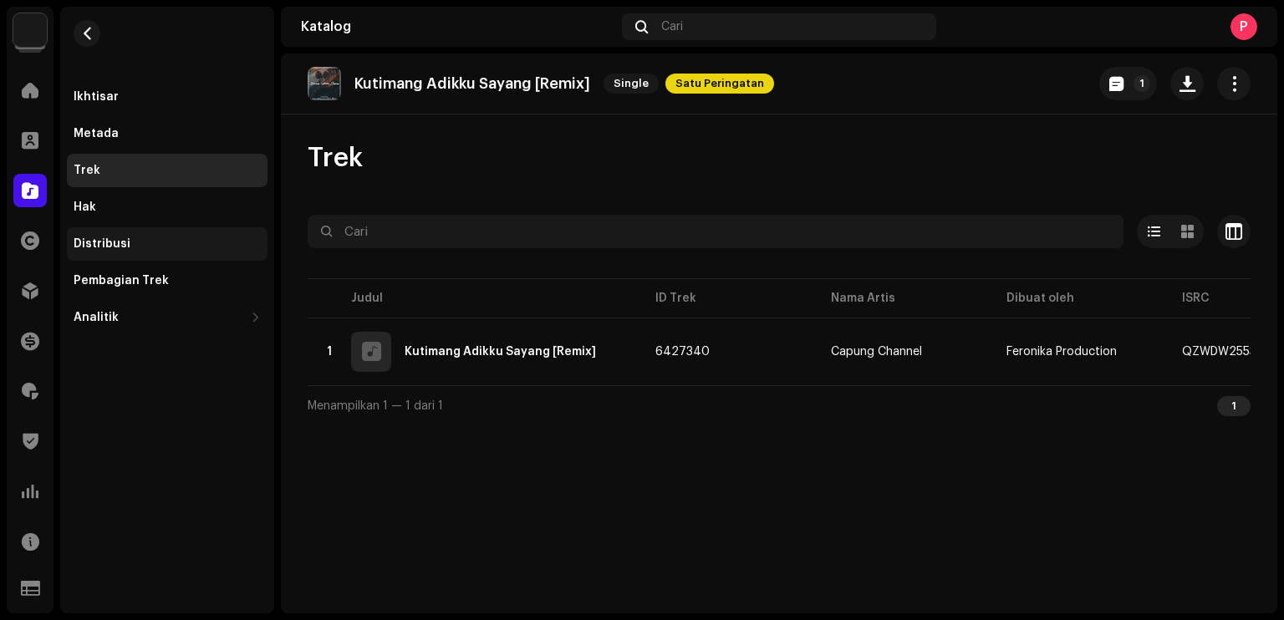
click at [152, 240] on div "Distribusi" at bounding box center [167, 243] width 187 height 13
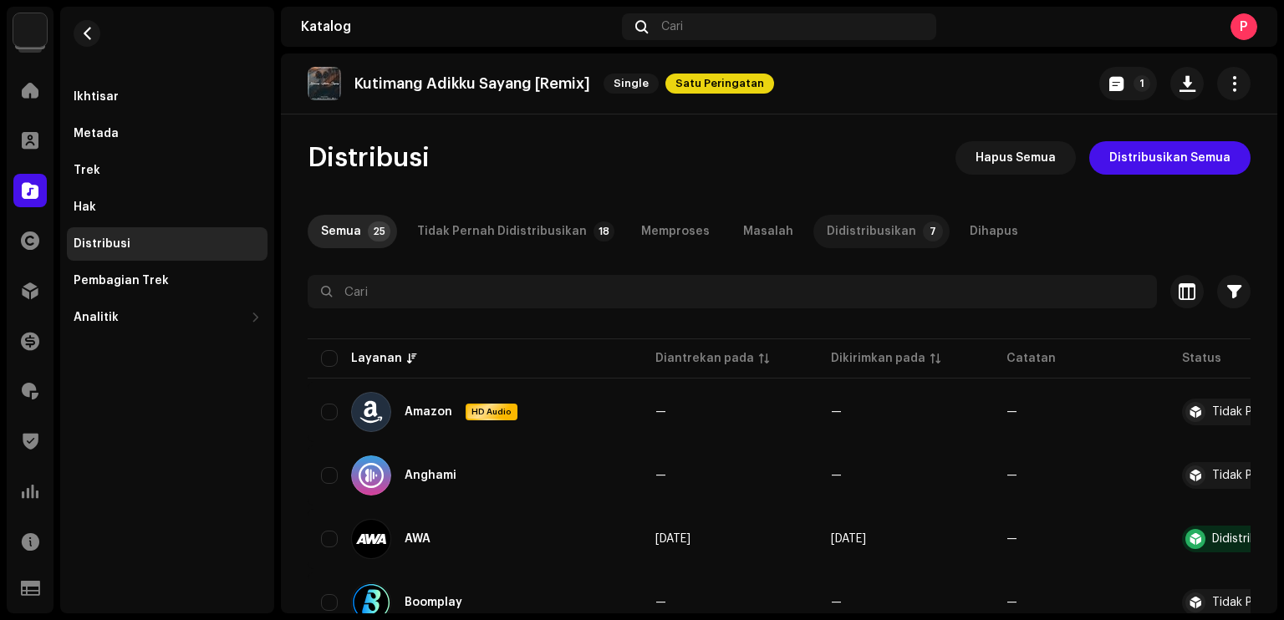
click at [861, 224] on div "Didistribusikan" at bounding box center [871, 231] width 89 height 33
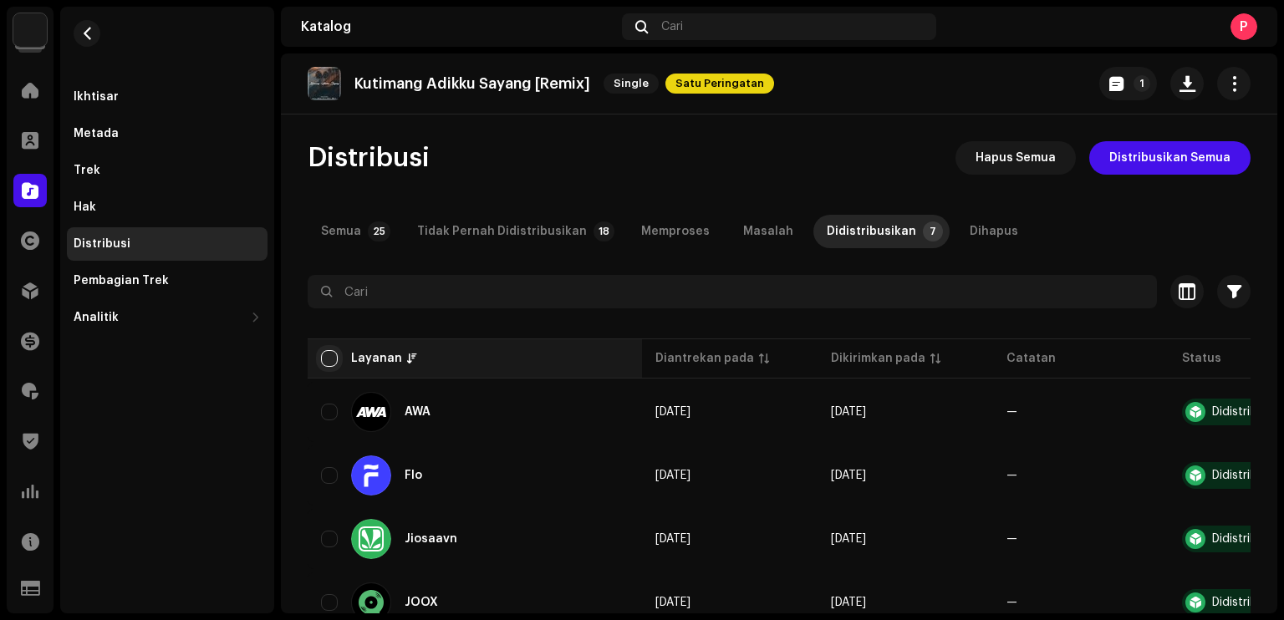
click at [329, 358] on input "checkbox" at bounding box center [329, 358] width 17 height 17
checkbox input "true"
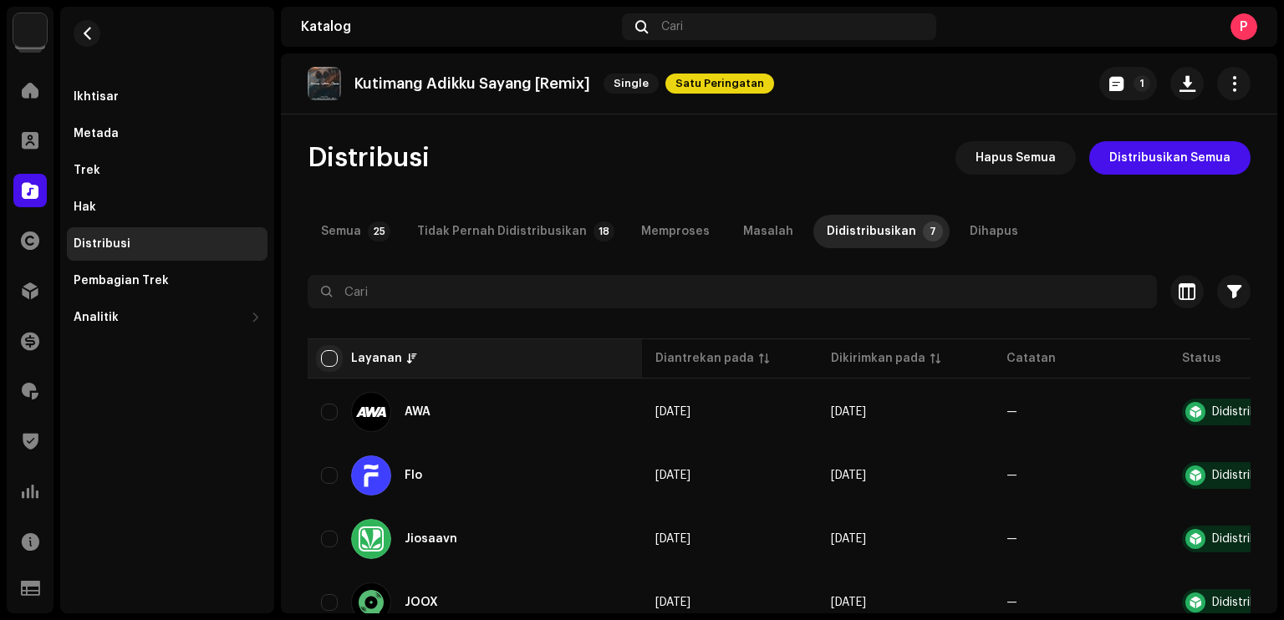
checkbox input "true"
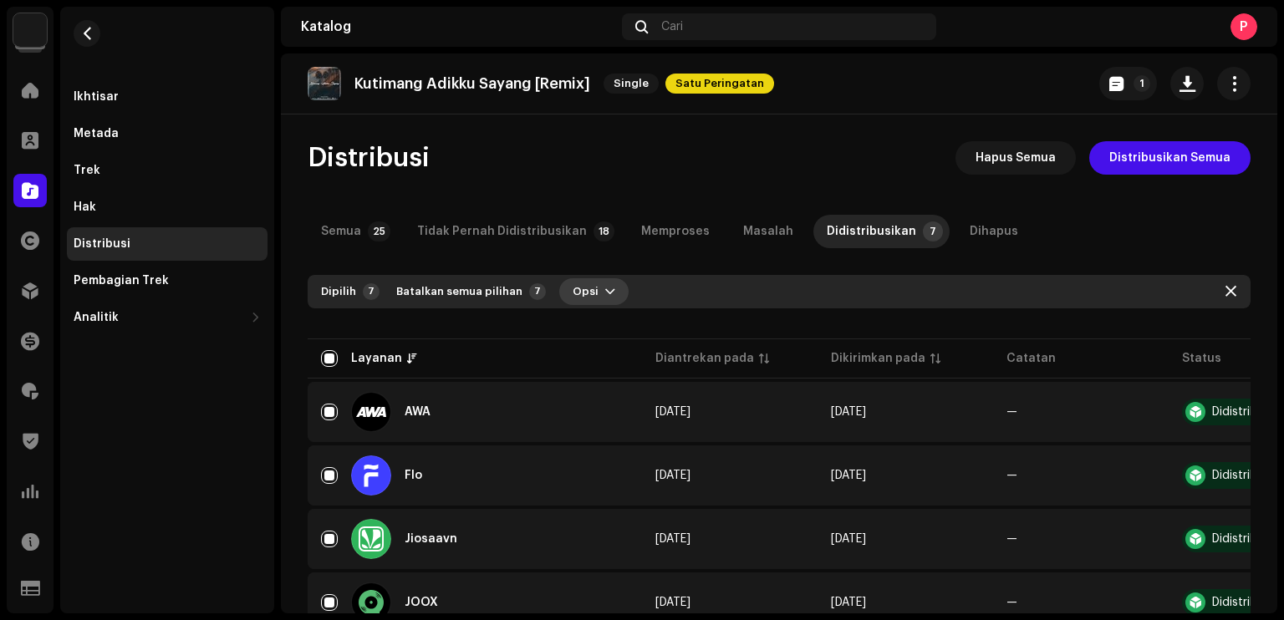
click at [604, 286] on button "Opsi" at bounding box center [593, 291] width 69 height 27
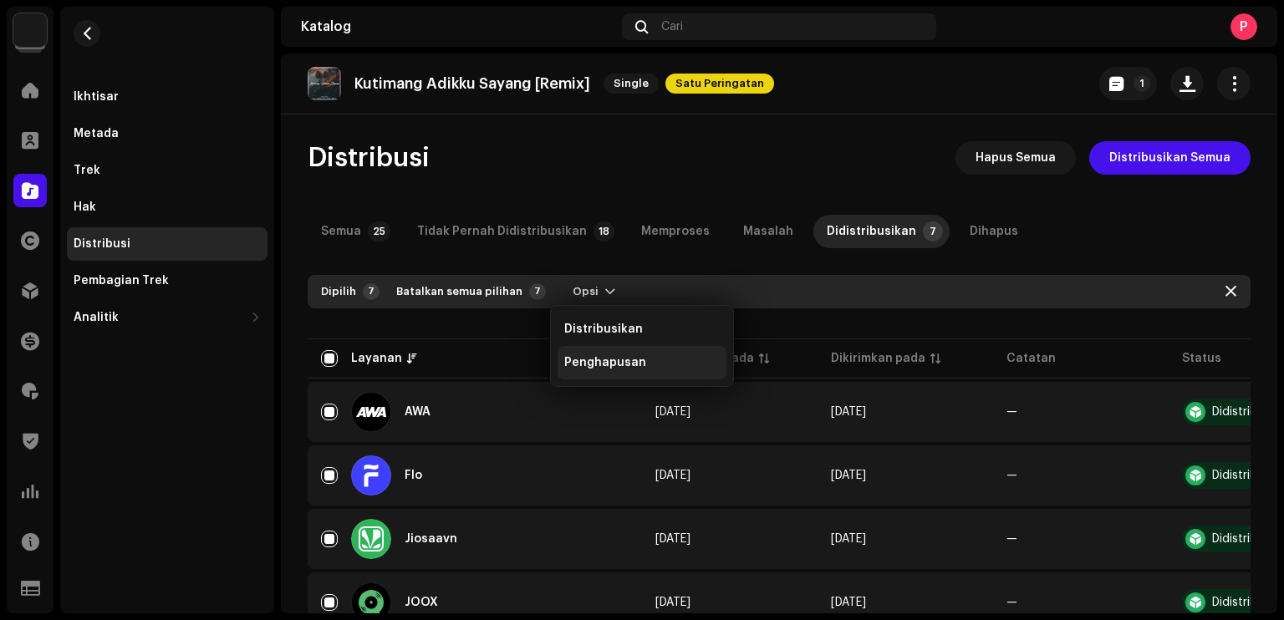
click at [615, 360] on span "Penghapusan" at bounding box center [605, 362] width 82 height 13
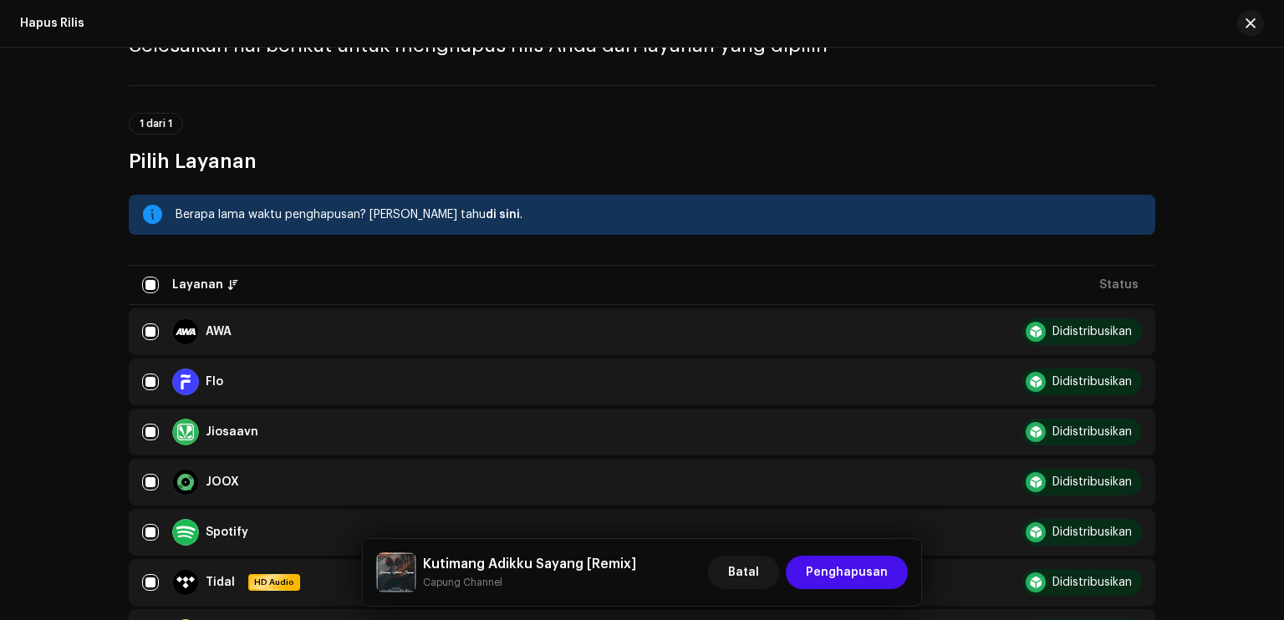
scroll to position [288, 0]
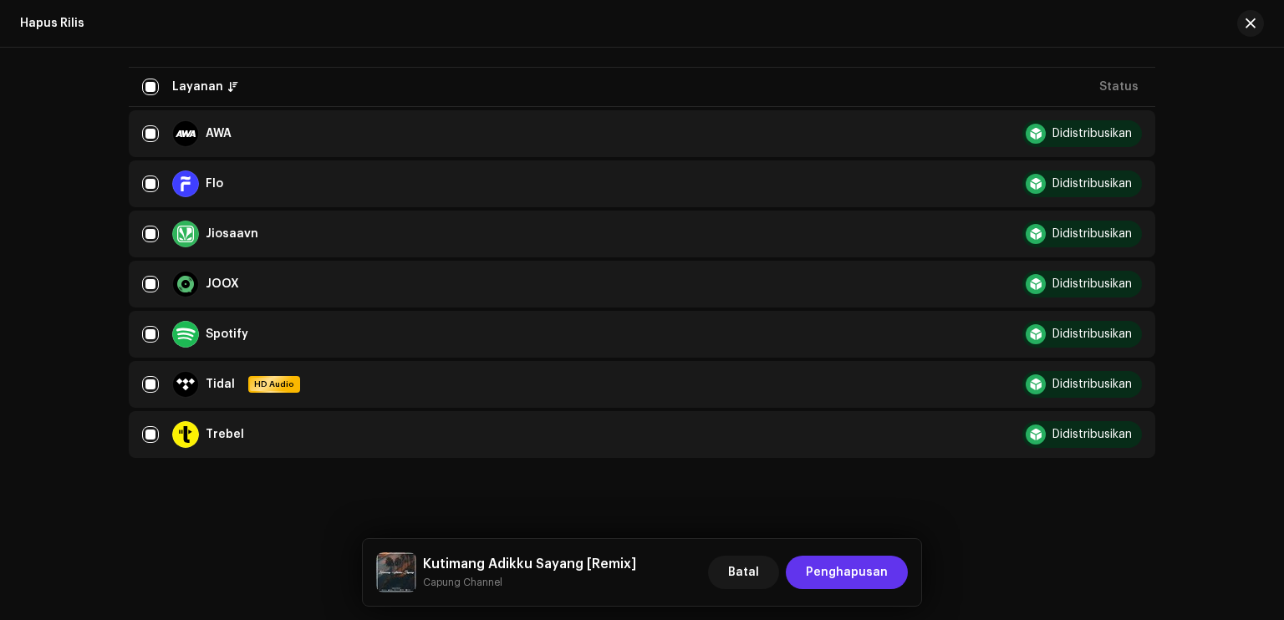
click at [853, 571] on span "Penghapusan" at bounding box center [847, 572] width 82 height 33
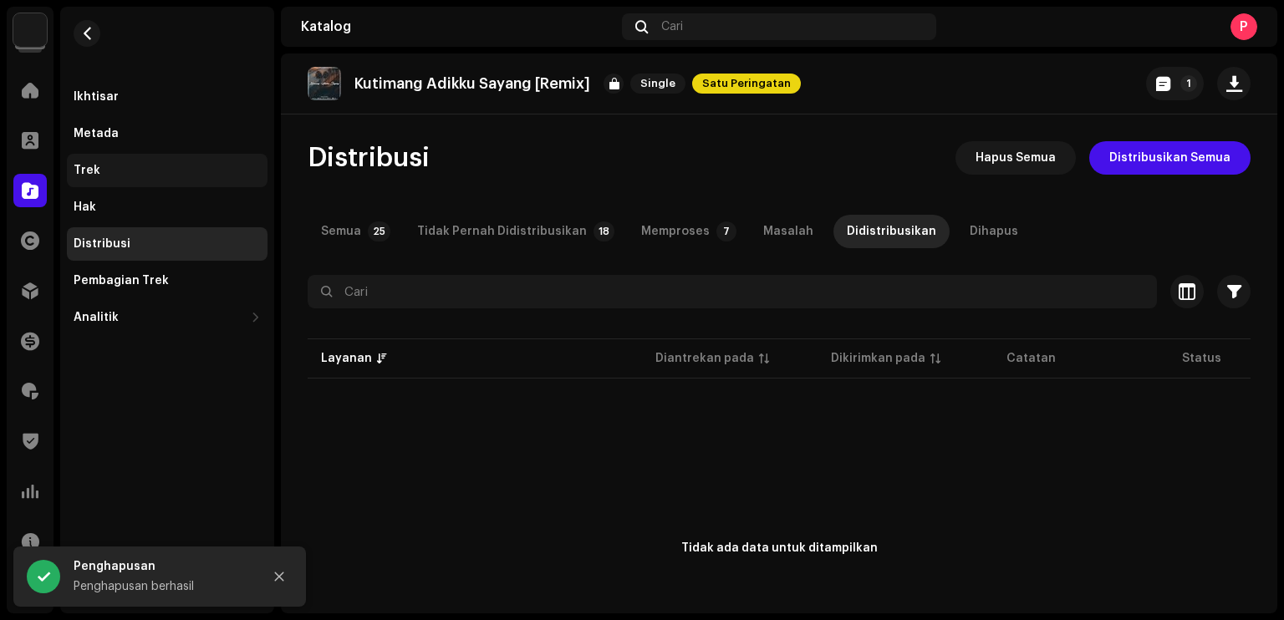
click at [128, 176] on div "Trek" at bounding box center [167, 170] width 187 height 13
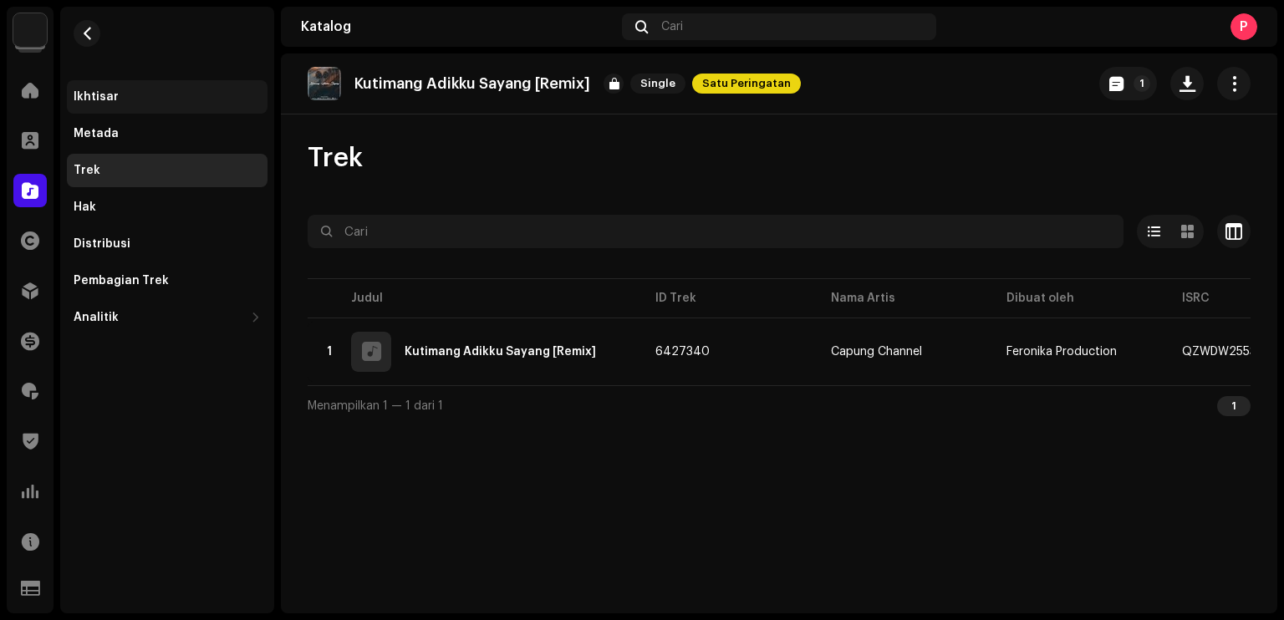
click at [121, 99] on div "Ikhtisar" at bounding box center [167, 96] width 187 height 13
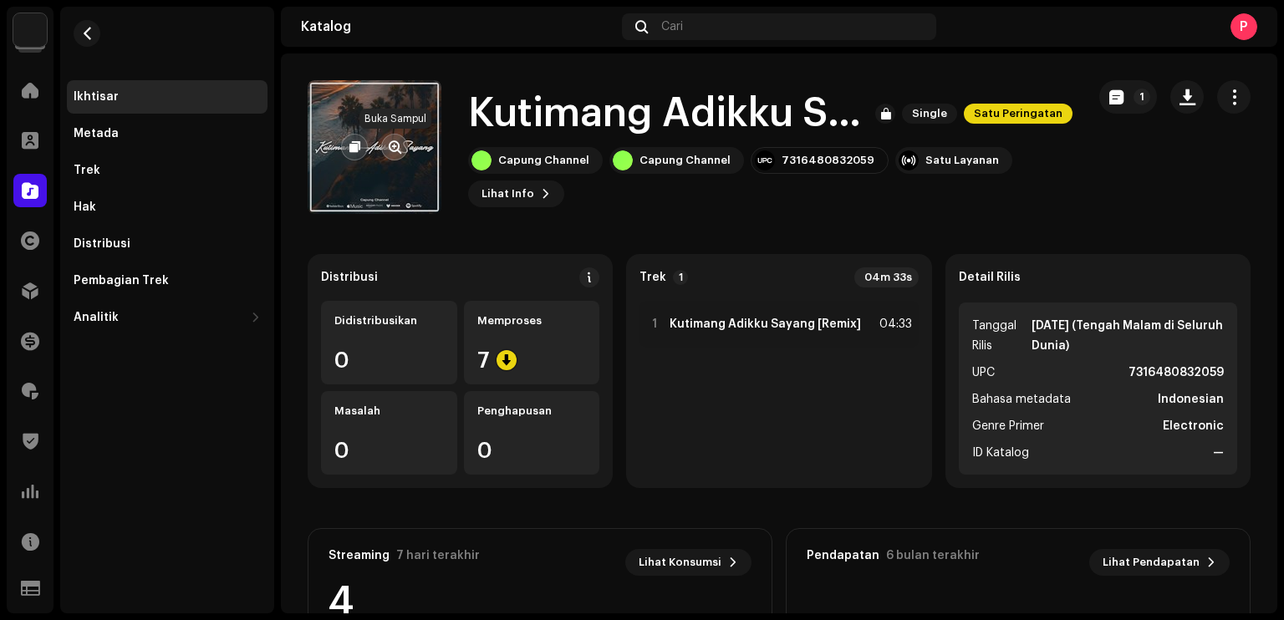
click at [396, 151] on span "button" at bounding box center [395, 146] width 13 height 13
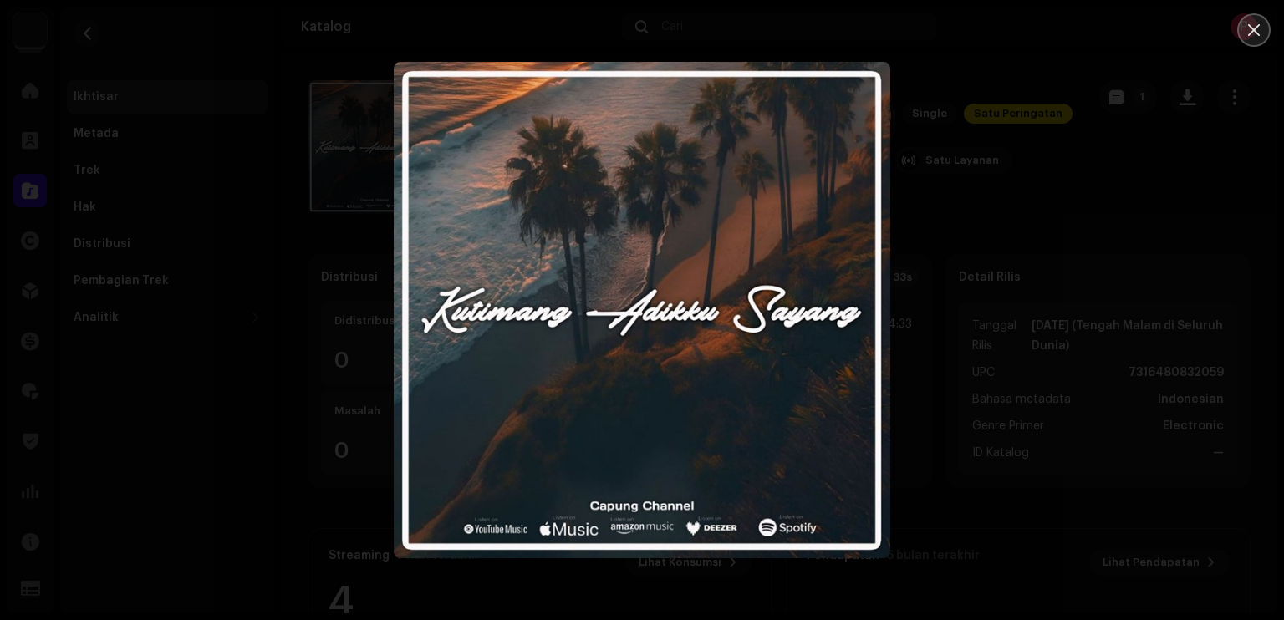
click at [1268, 33] on button "Close" at bounding box center [1253, 29] width 33 height 33
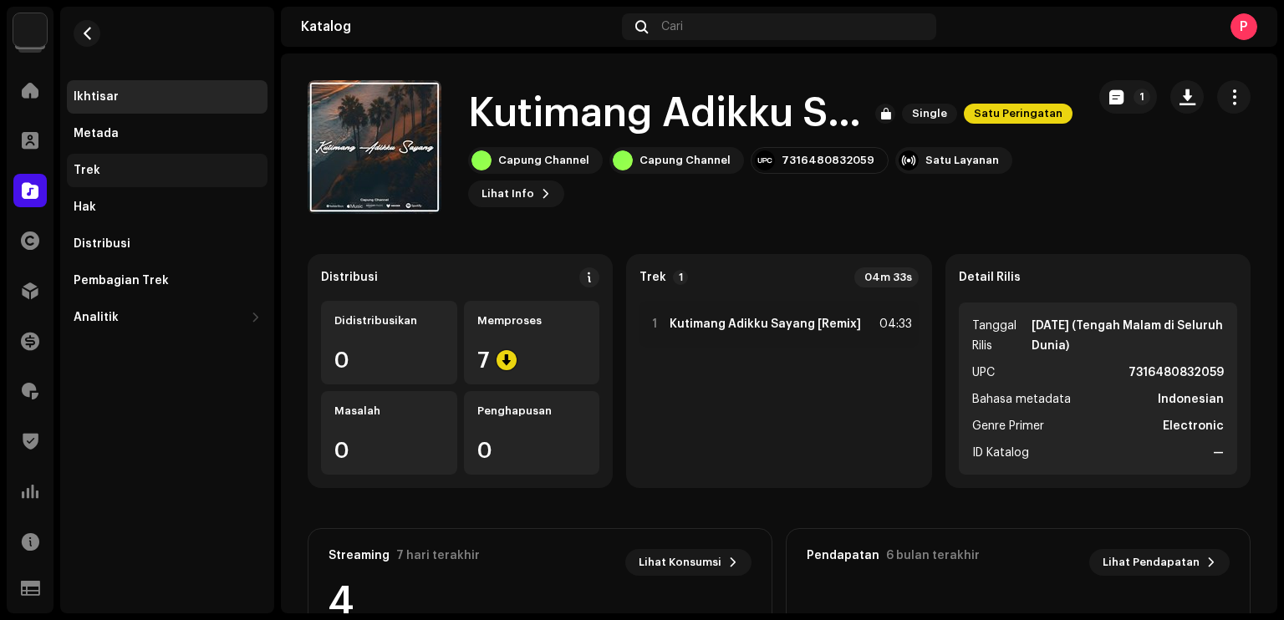
click at [144, 180] on div "Trek" at bounding box center [167, 170] width 201 height 33
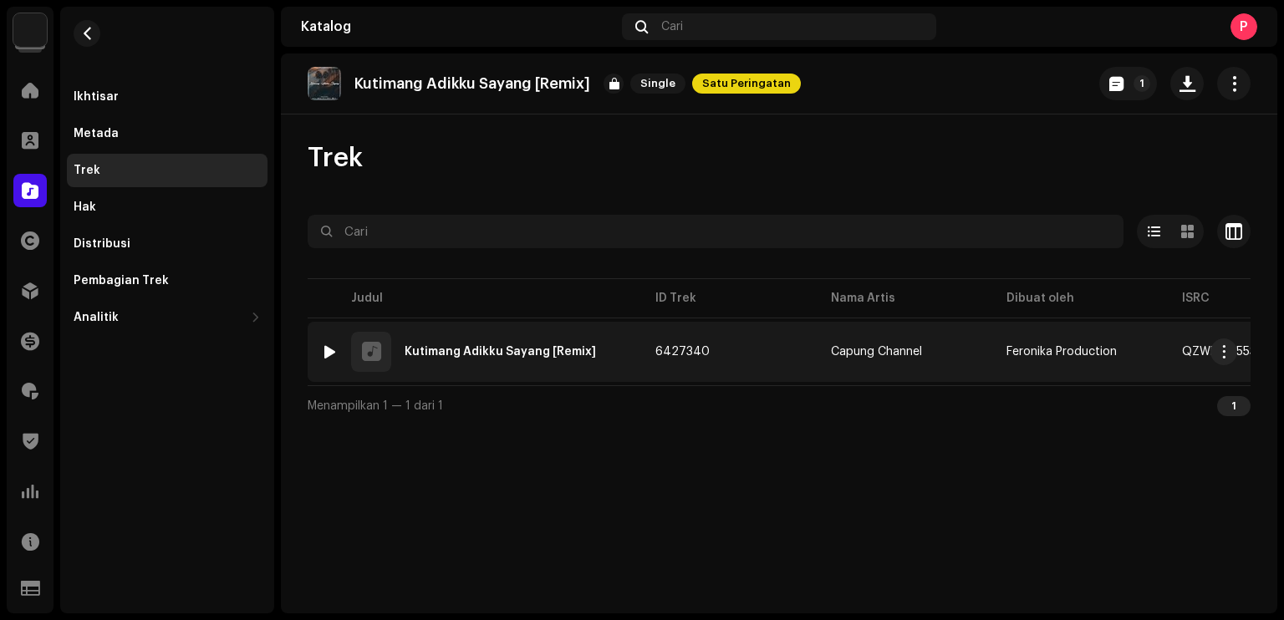
click at [512, 344] on div "1 Kutimang [PERSON_NAME] [Remix]" at bounding box center [475, 352] width 308 height 40
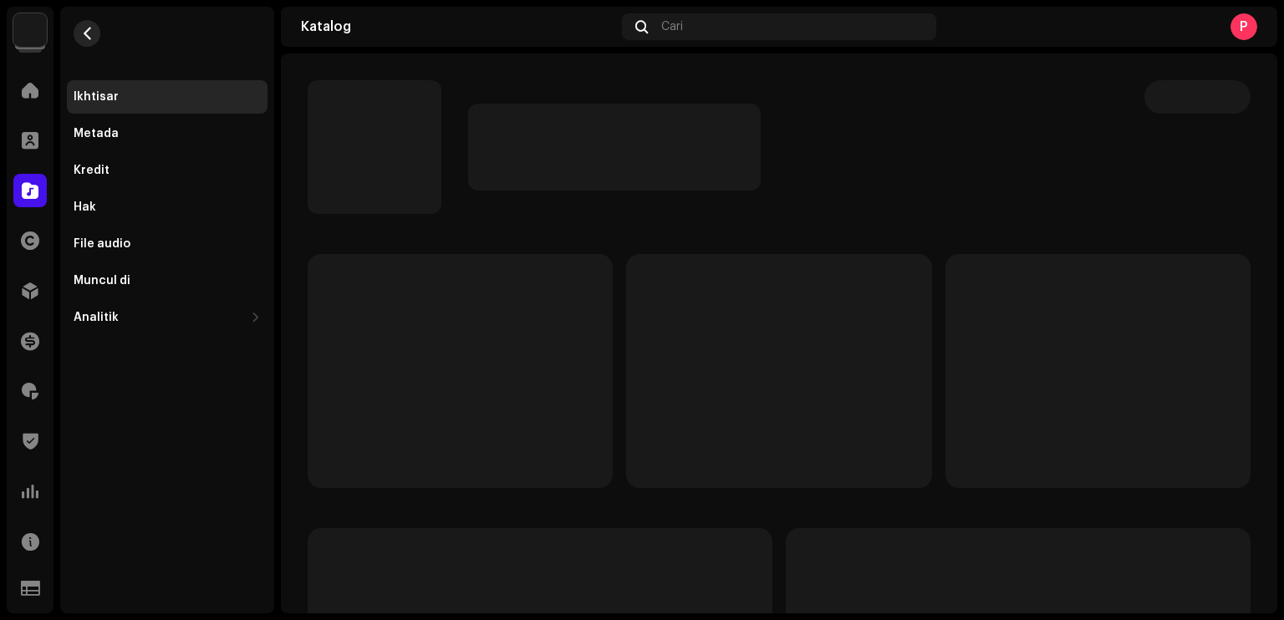
click at [92, 43] on button "button" at bounding box center [87, 33] width 27 height 27
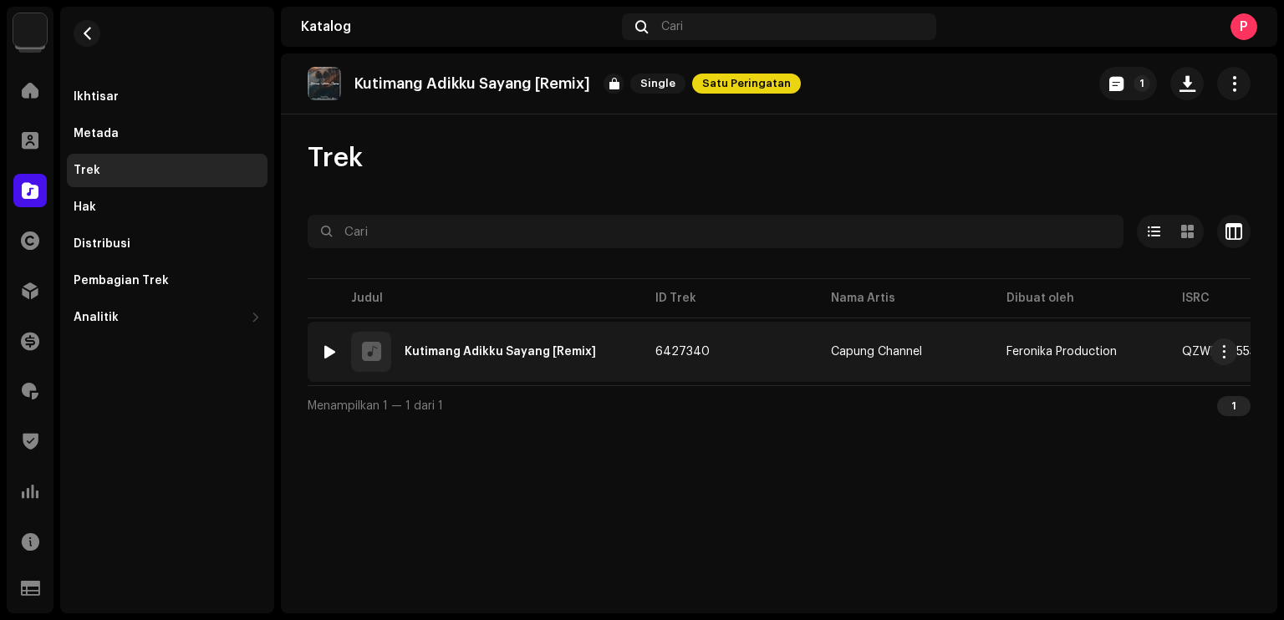
click at [465, 349] on div "Kutimang Adikku Sayang [Remix]" at bounding box center [500, 352] width 191 height 12
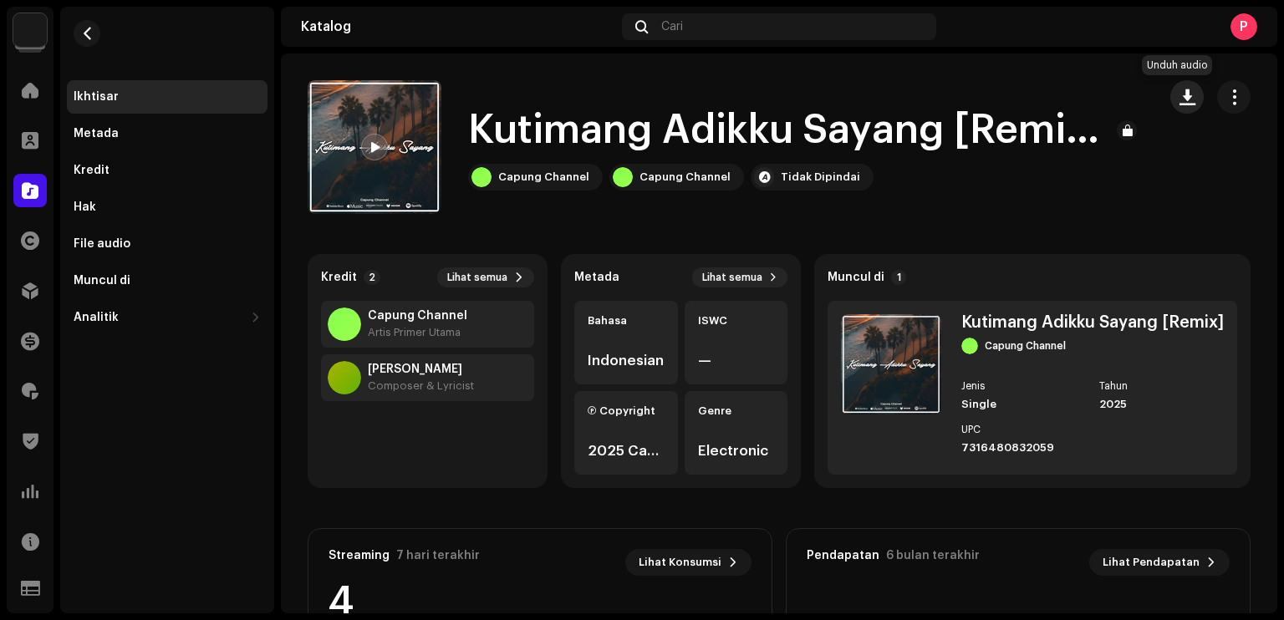
click at [1189, 99] on button "button" at bounding box center [1187, 96] width 33 height 33
click at [718, 95] on div "Kutimang [PERSON_NAME] [Remix] Capung Channel Capung Channel Tidak Dipindai" at bounding box center [726, 147] width 836 height 134
click at [84, 131] on div "Metada" at bounding box center [96, 133] width 45 height 13
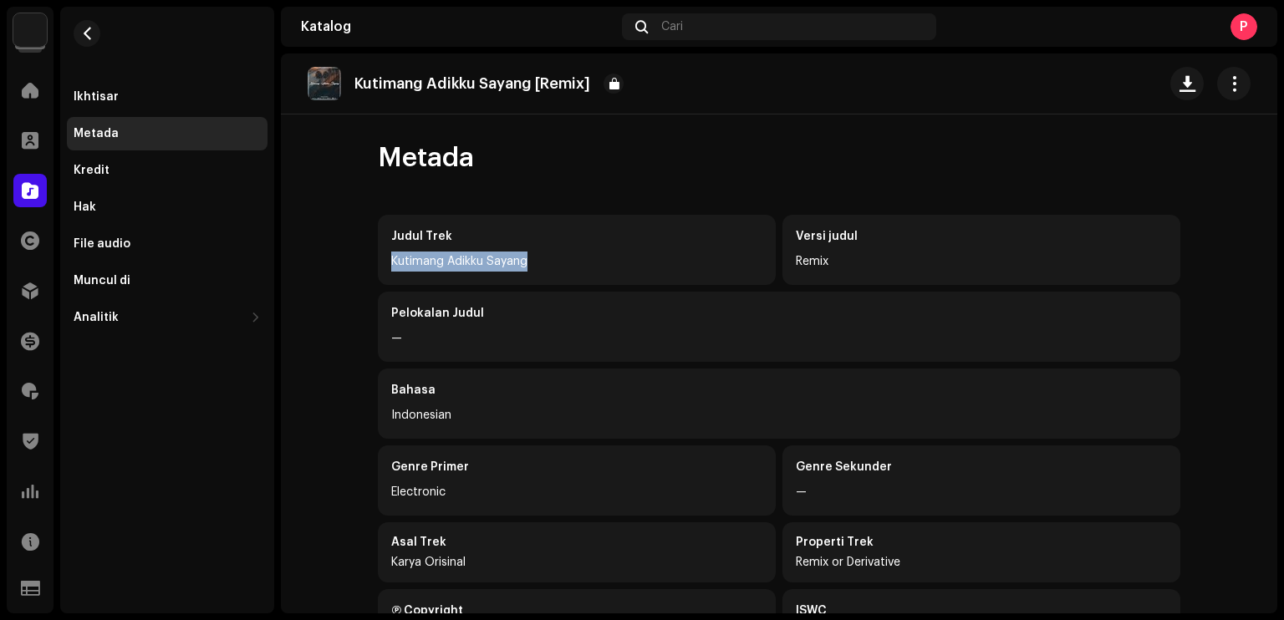
drag, startPoint x: 463, startPoint y: 258, endPoint x: 375, endPoint y: 262, distance: 88.7
click at [378, 262] on div "Judul Trek Kutimang Adikku Sayang" at bounding box center [577, 250] width 398 height 70
copy div "Kutimang Adikku Sayang"
click at [141, 103] on div "Ikhtisar" at bounding box center [167, 96] width 187 height 13
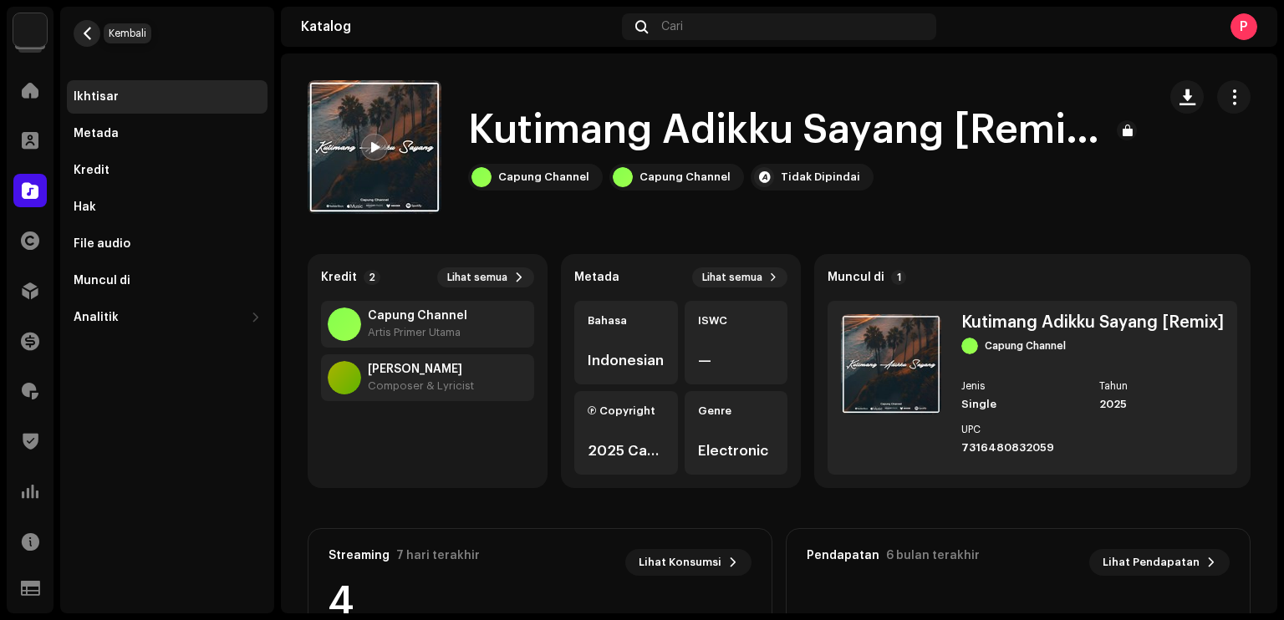
click at [96, 35] on button "button" at bounding box center [87, 33] width 27 height 27
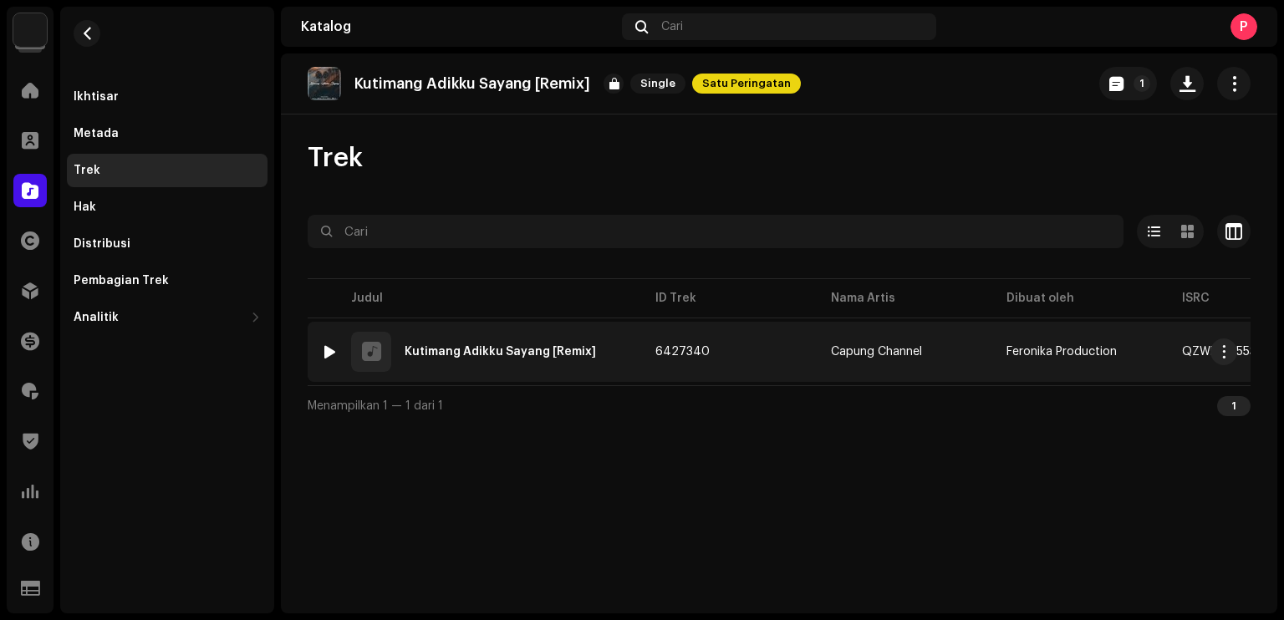
click at [498, 326] on td "1 Kutimang [PERSON_NAME] [Remix]" at bounding box center [475, 352] width 334 height 60
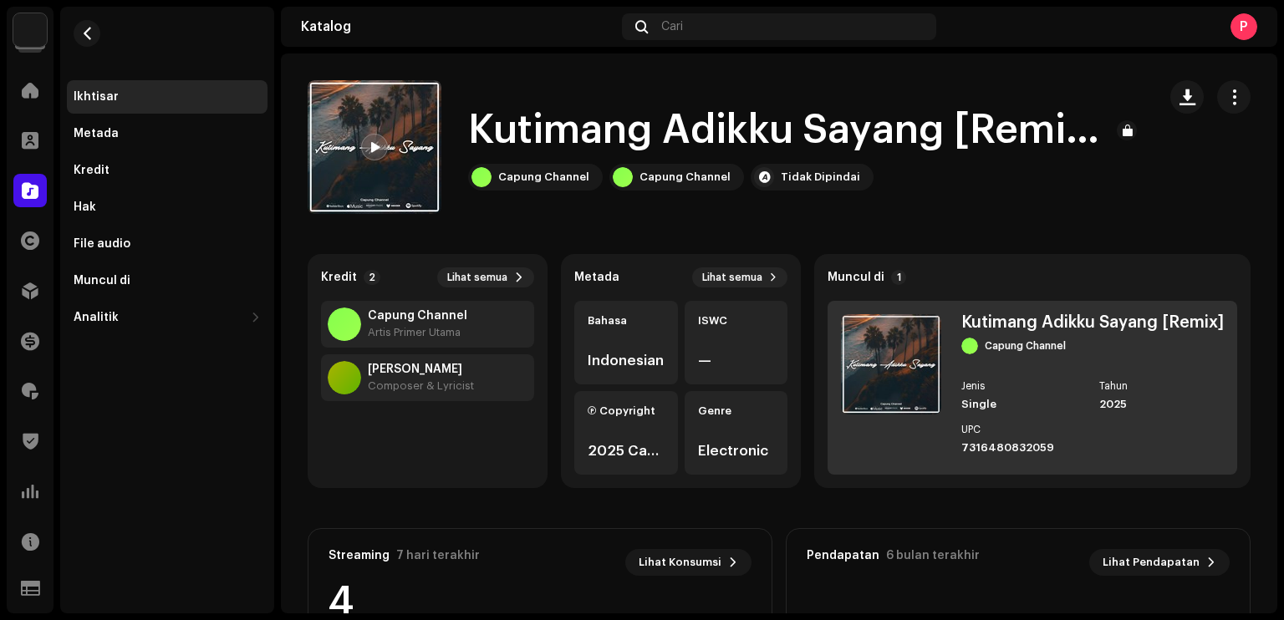
click at [985, 446] on div "7316480832059" at bounding box center [1024, 447] width 125 height 13
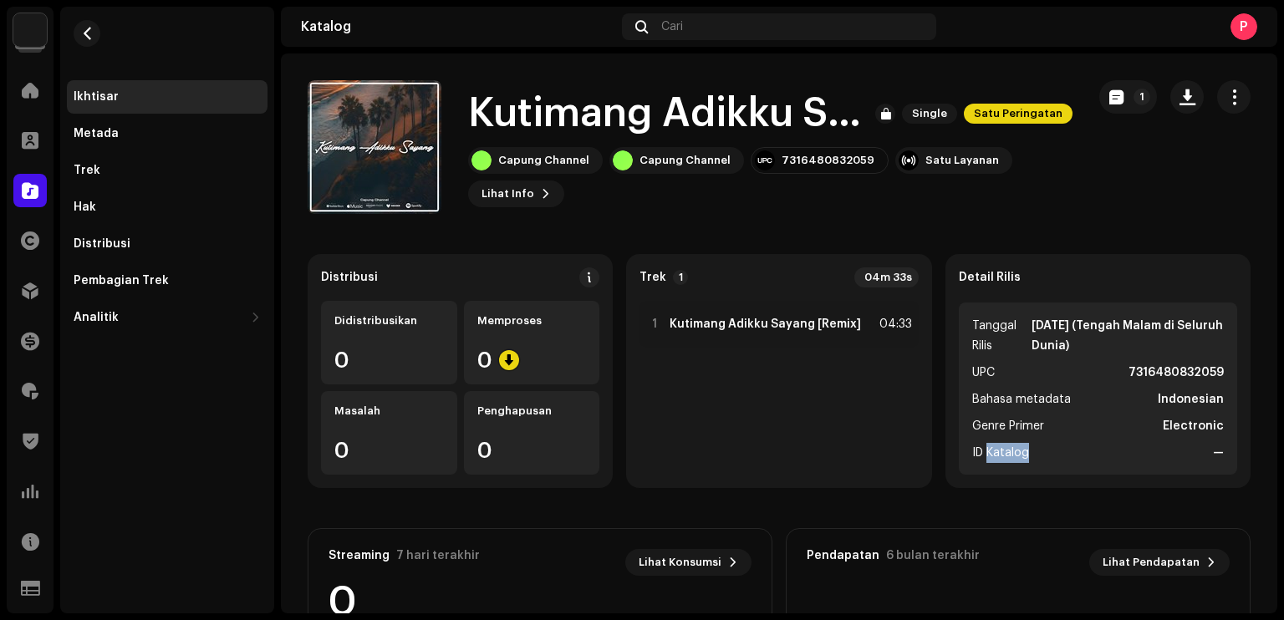
click at [985, 446] on span "ID Katalog" at bounding box center [1000, 453] width 57 height 20
click at [783, 155] on div "7316480832059" at bounding box center [828, 160] width 93 height 13
copy div "7316480832059"
click at [136, 171] on div "Trek" at bounding box center [167, 170] width 187 height 13
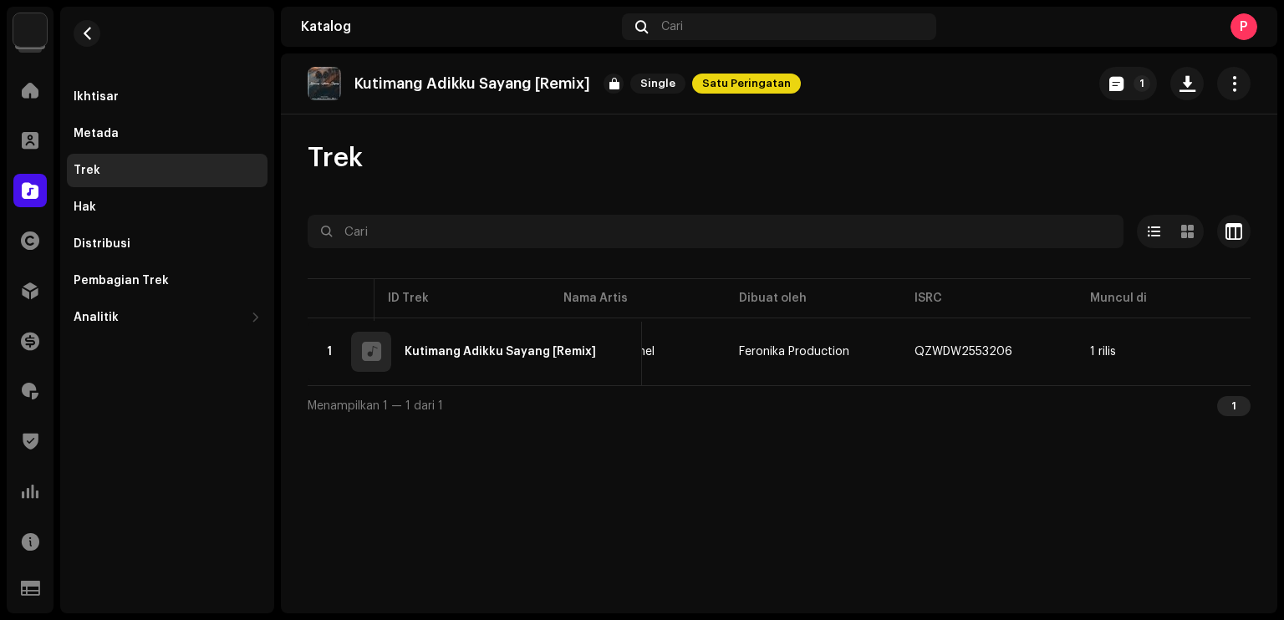
scroll to position [0, 460]
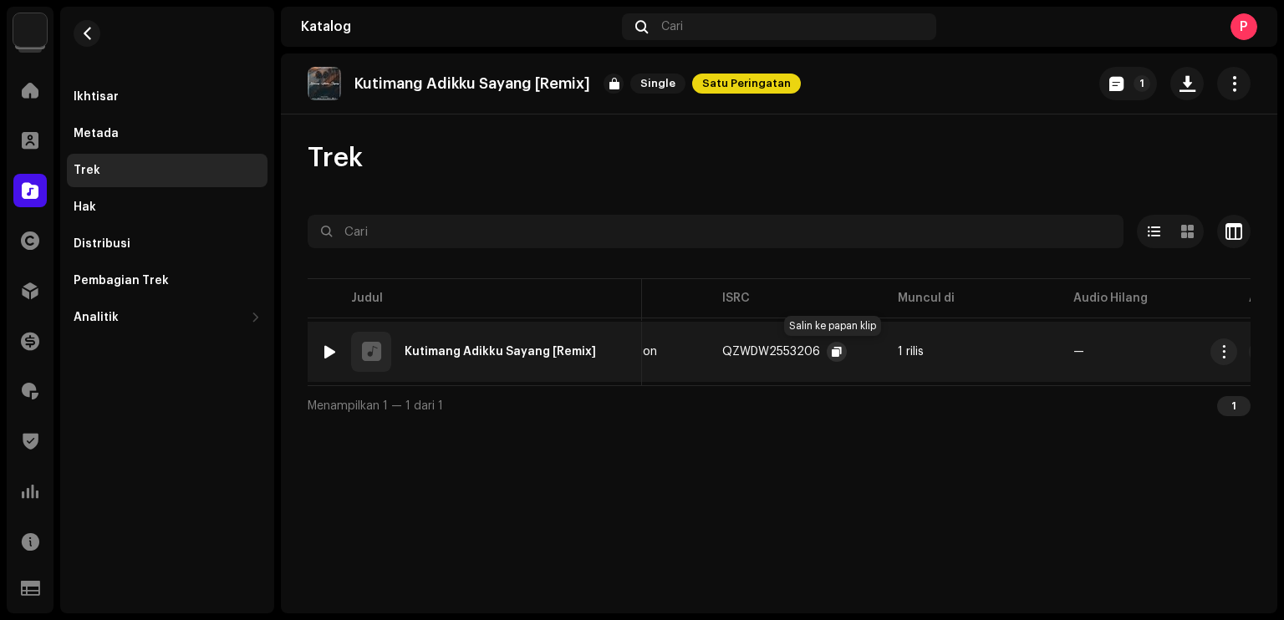
click at [832, 351] on span "button" at bounding box center [837, 351] width 10 height 13
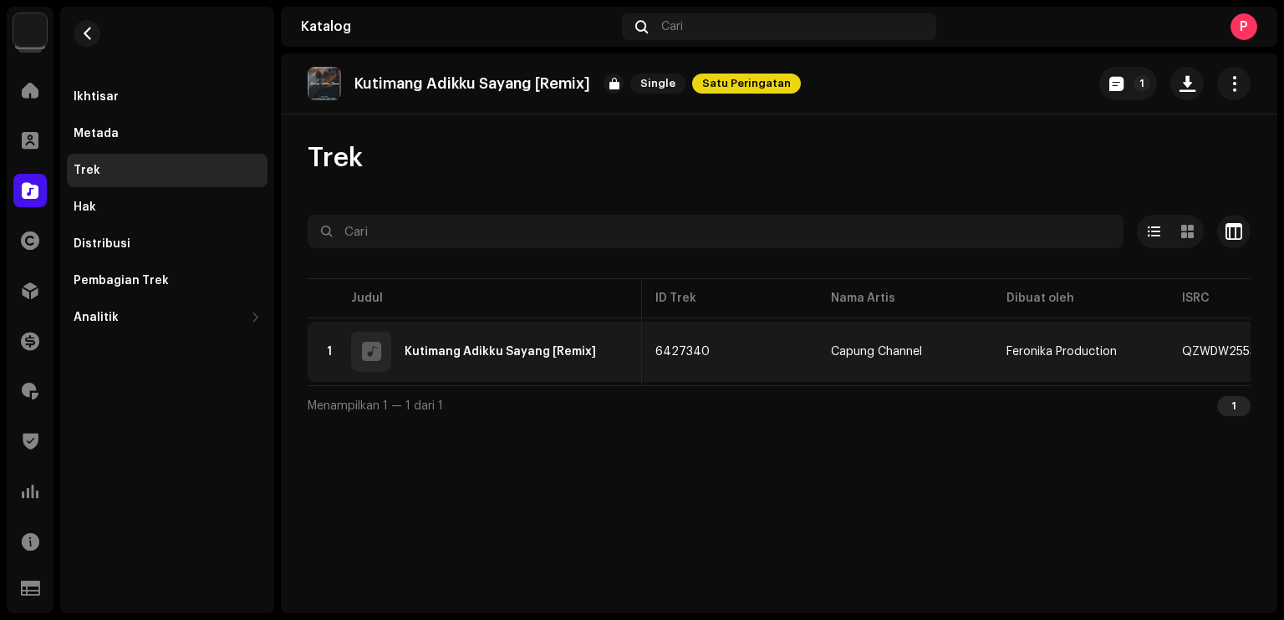
scroll to position [0, 620]
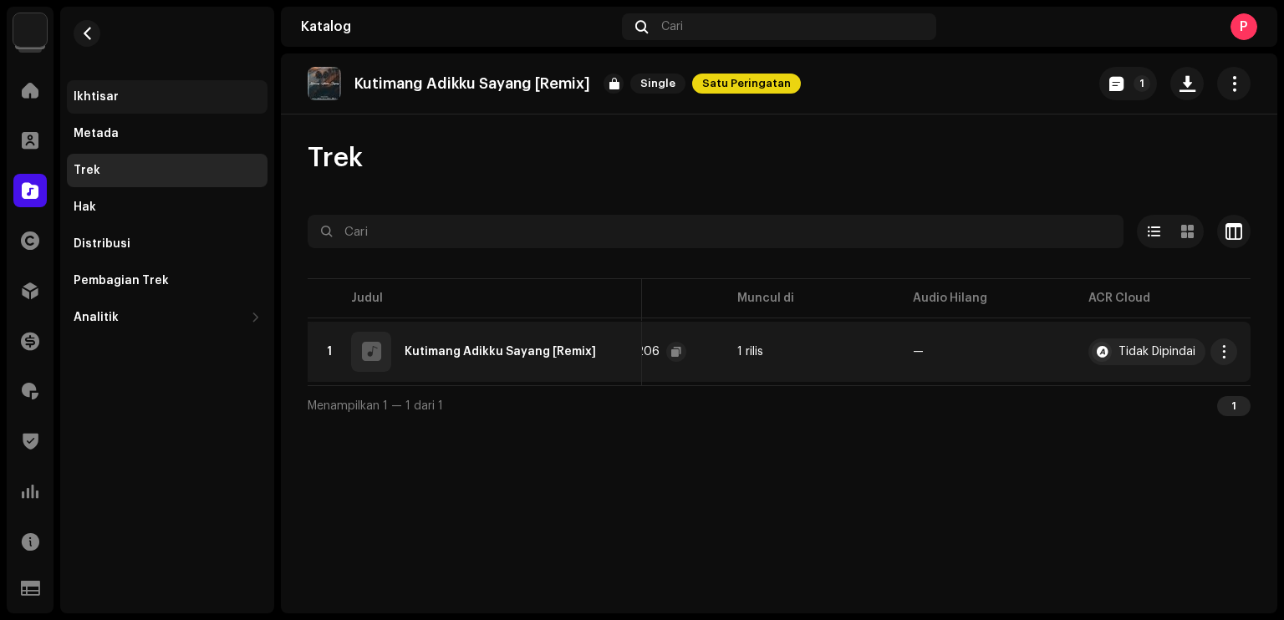
click at [161, 105] on div "Ikhtisar" at bounding box center [167, 96] width 201 height 33
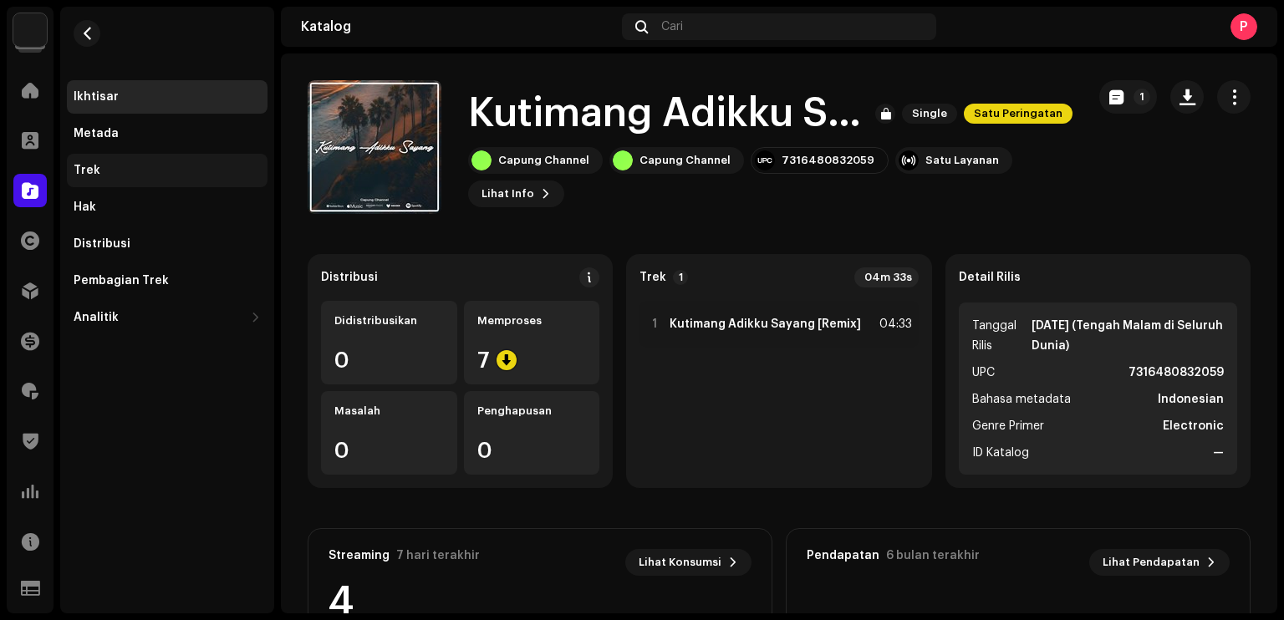
click at [144, 171] on div "Trek" at bounding box center [167, 170] width 187 height 13
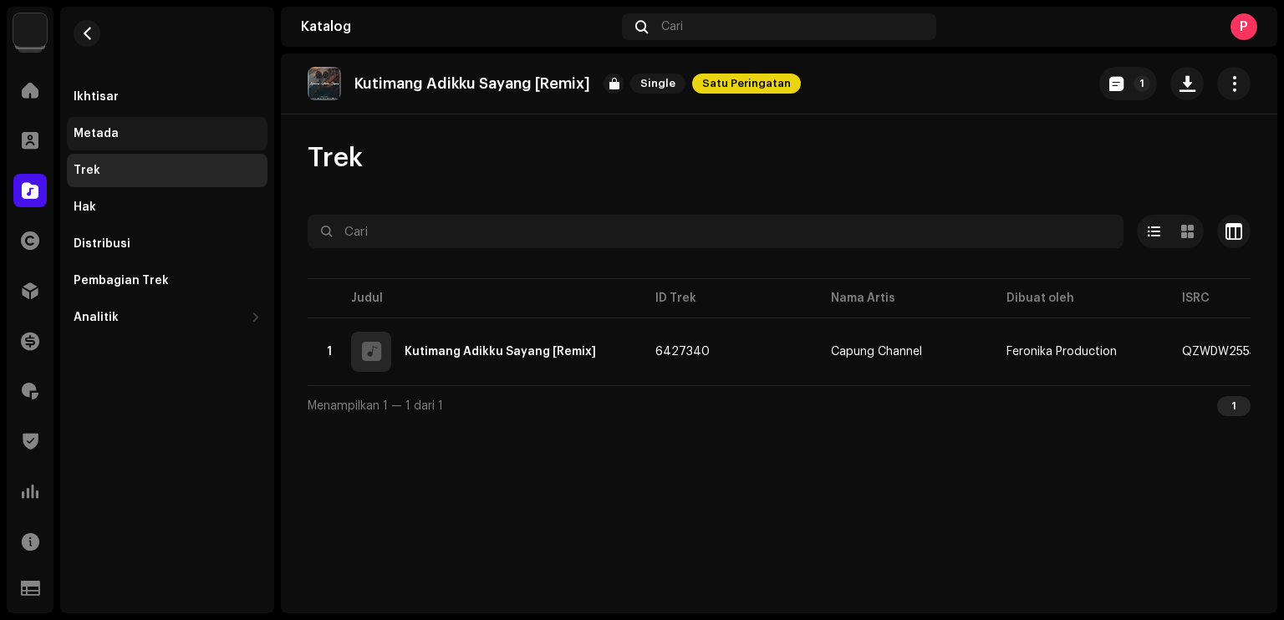
click at [178, 138] on div "Metada" at bounding box center [167, 133] width 187 height 13
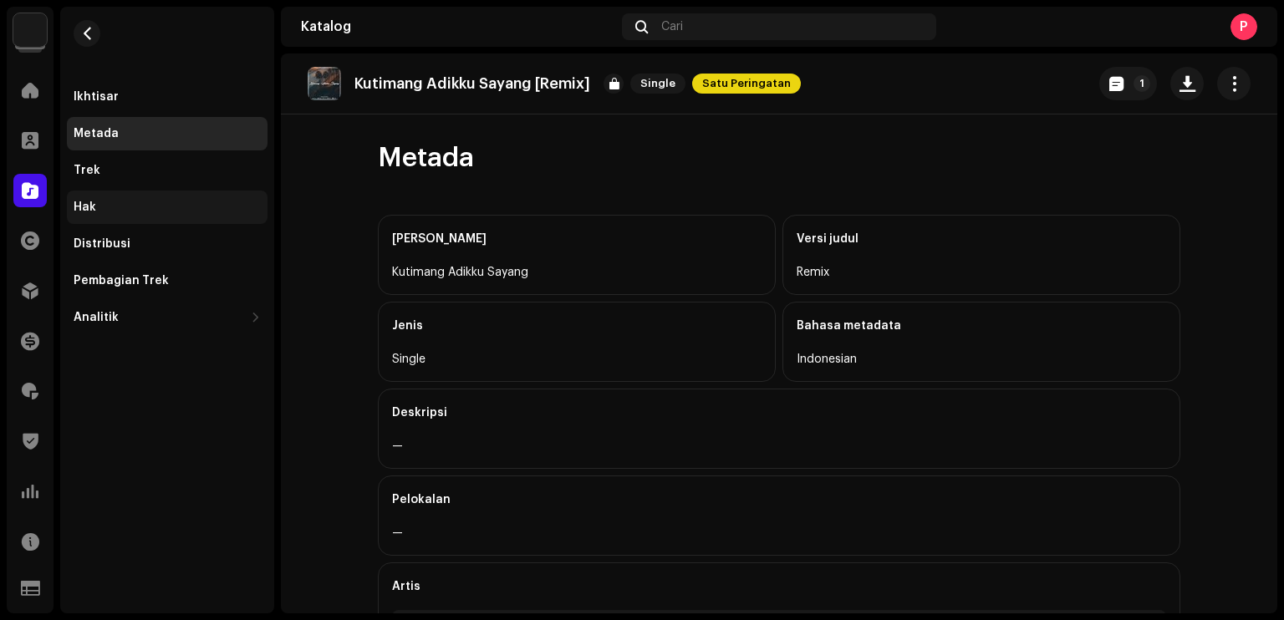
click at [134, 215] on div "Hak" at bounding box center [167, 207] width 201 height 33
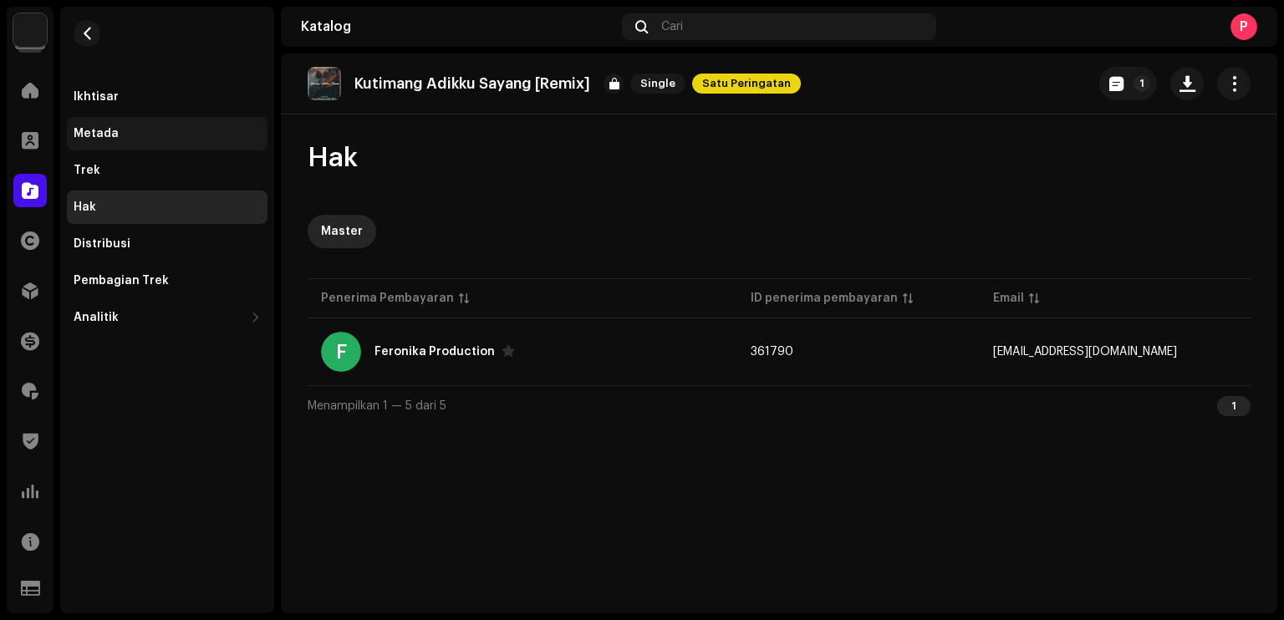
click at [108, 145] on div "Metada" at bounding box center [167, 133] width 201 height 33
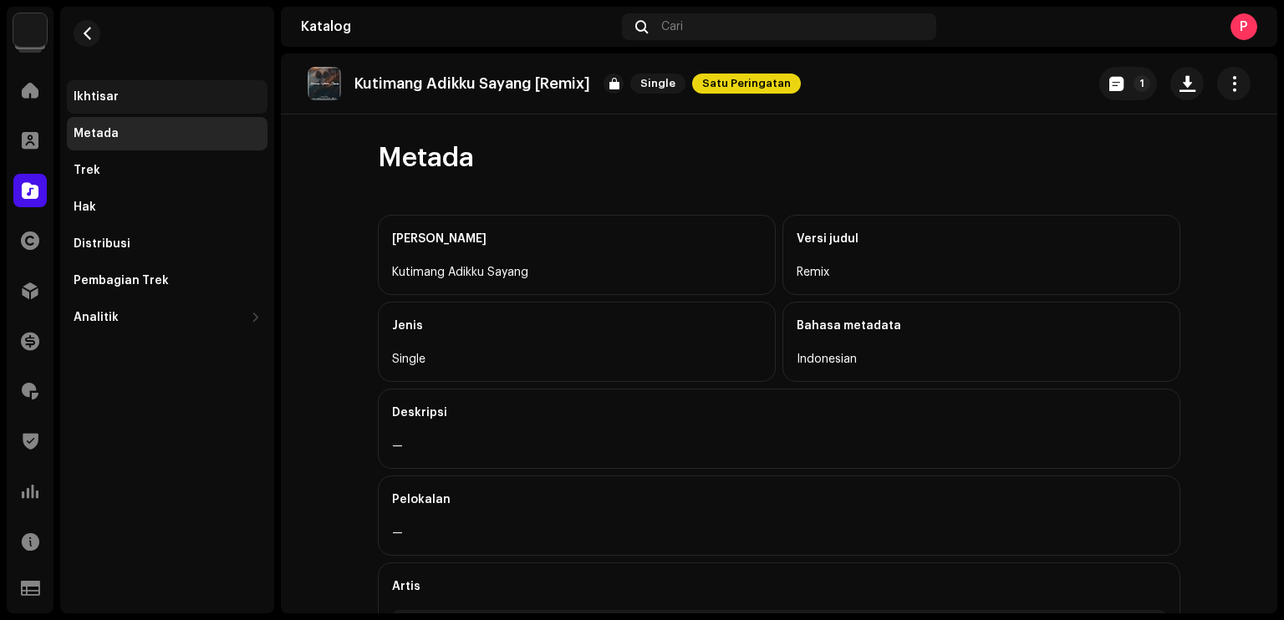
click at [96, 96] on div "Ikhtisar" at bounding box center [96, 96] width 45 height 13
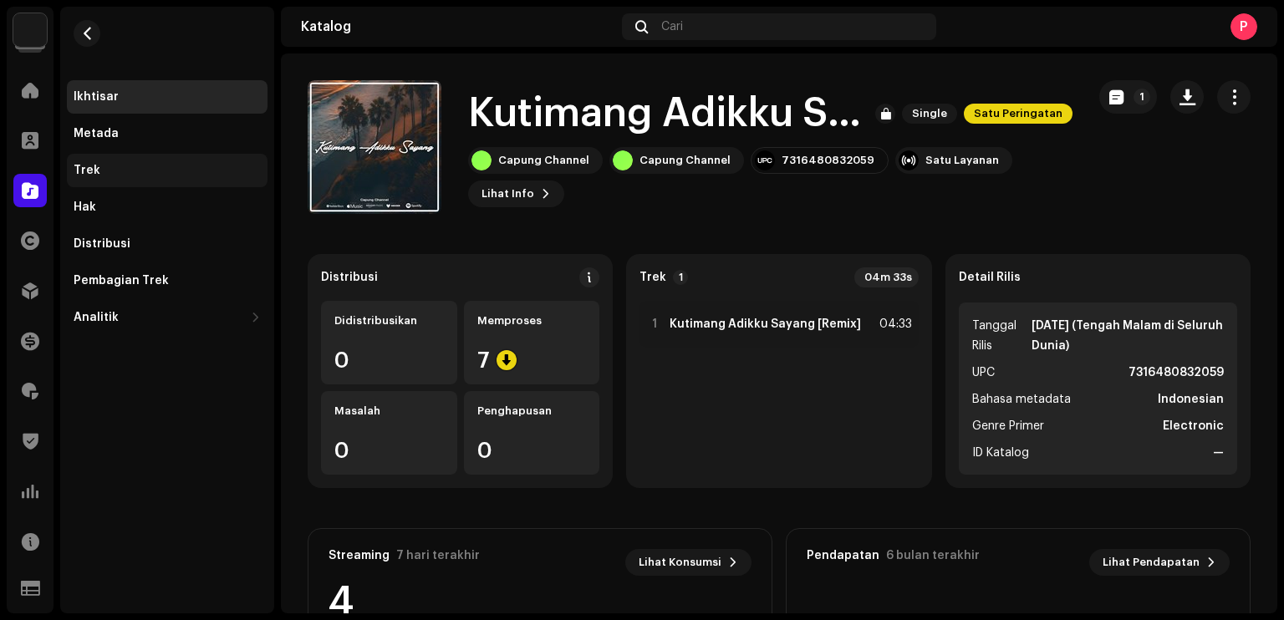
click at [111, 171] on div "Trek" at bounding box center [167, 170] width 187 height 13
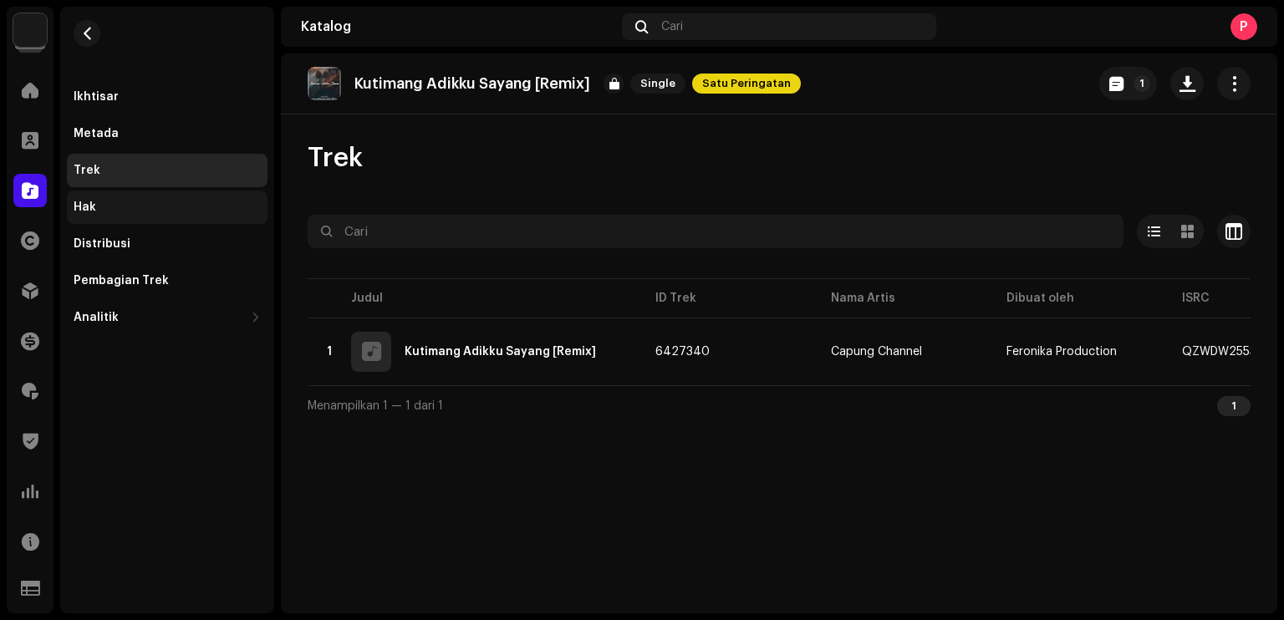
click at [129, 209] on div "Hak" at bounding box center [167, 207] width 187 height 13
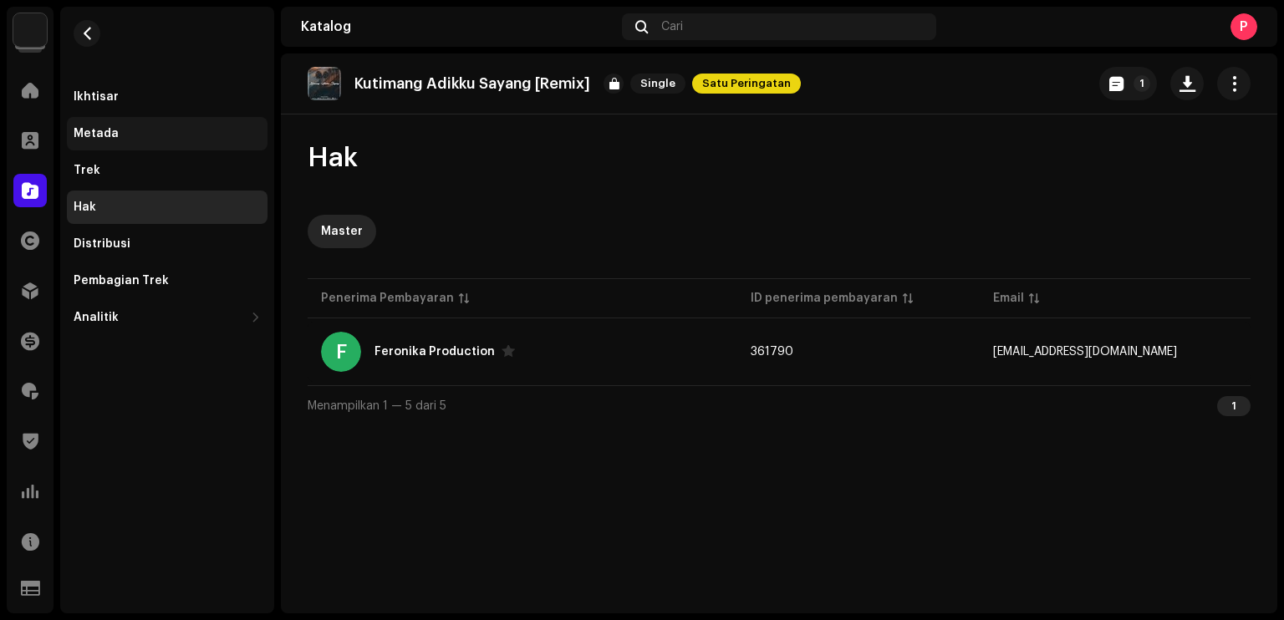
click at [126, 133] on div "Metada" at bounding box center [167, 133] width 187 height 13
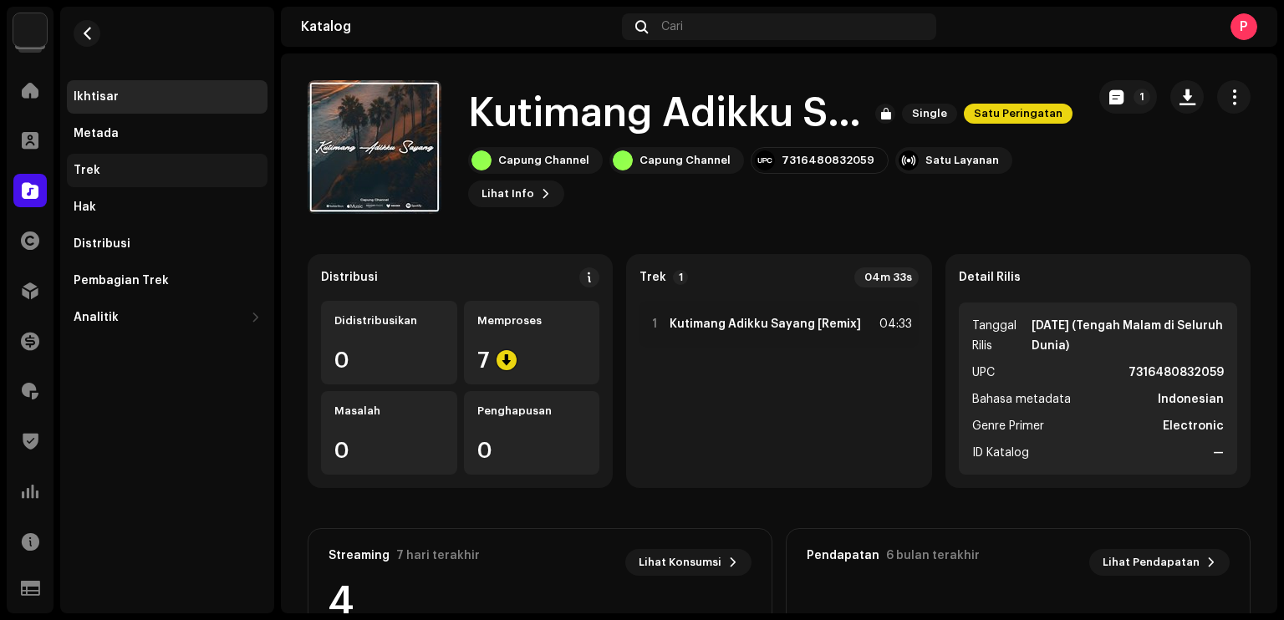
click at [98, 166] on div "Trek" at bounding box center [167, 170] width 187 height 13
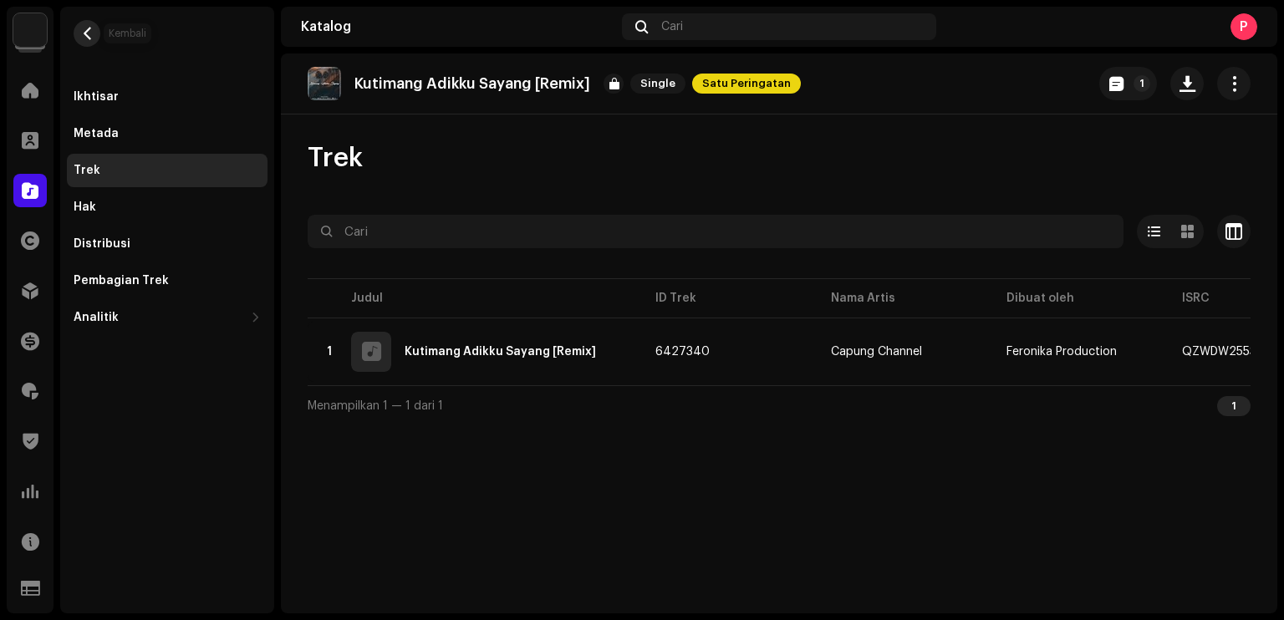
click at [87, 43] on button "button" at bounding box center [87, 33] width 27 height 27
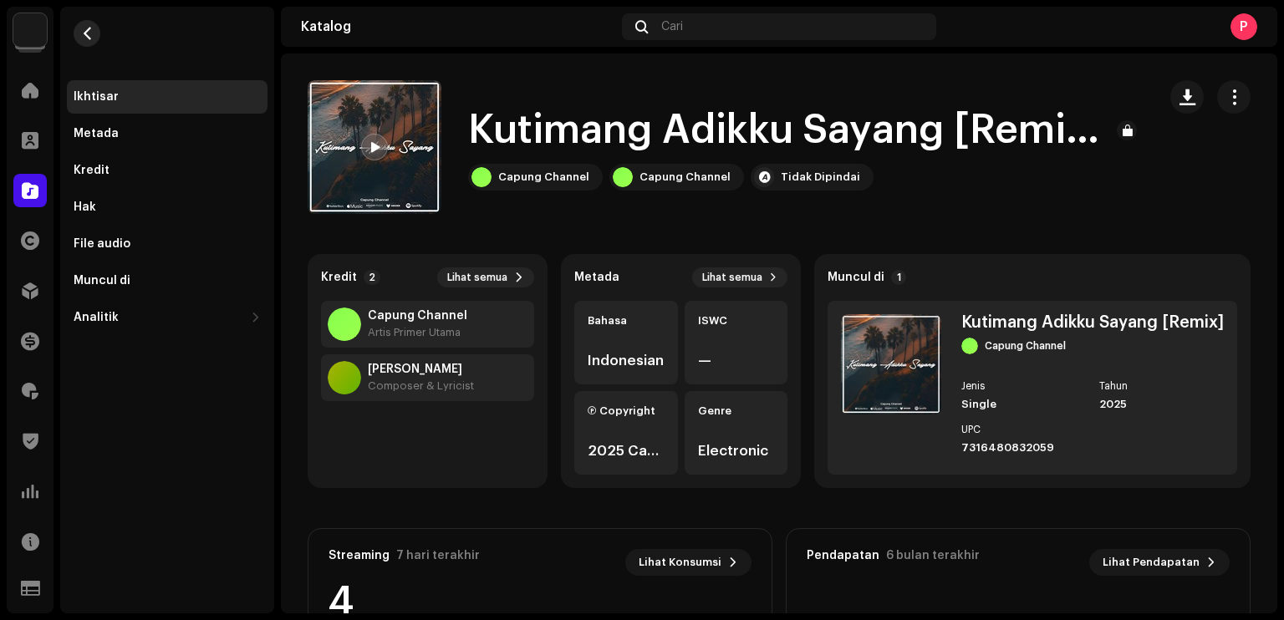
drag, startPoint x: 86, startPoint y: 39, endPoint x: 197, endPoint y: 75, distance: 116.9
click at [86, 38] on span "button" at bounding box center [87, 33] width 13 height 13
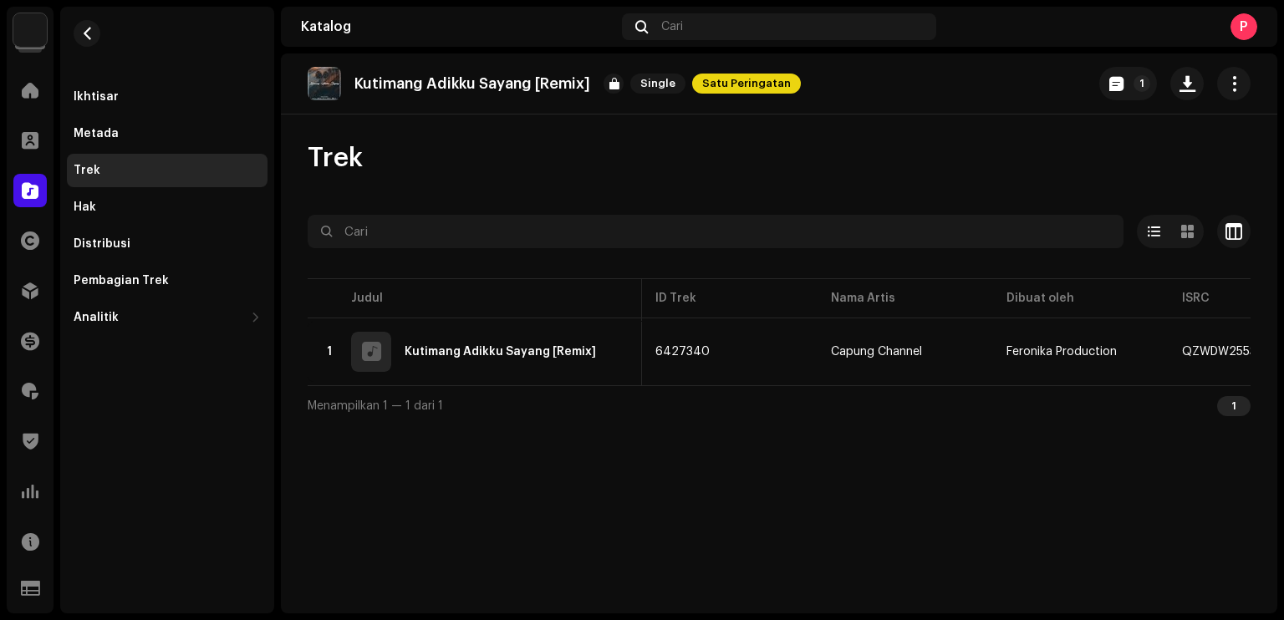
scroll to position [0, 344]
click at [704, 407] on div "Menampilkan 1 — 1 dari 1 1" at bounding box center [779, 405] width 943 height 40
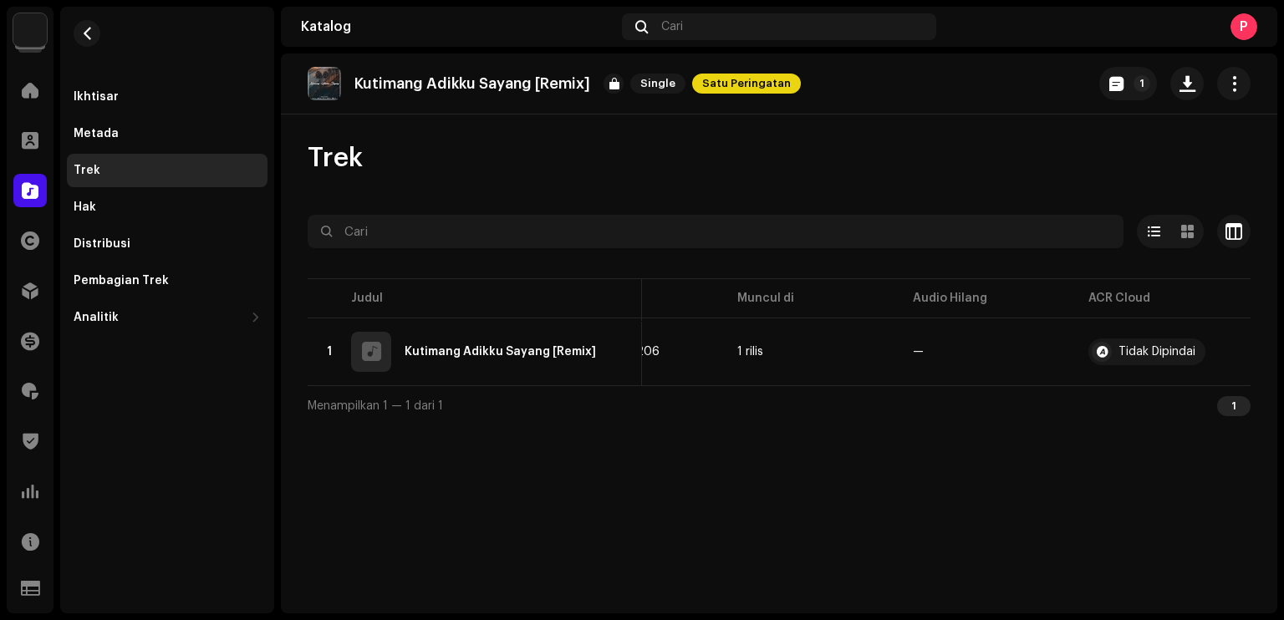
scroll to position [0, 70]
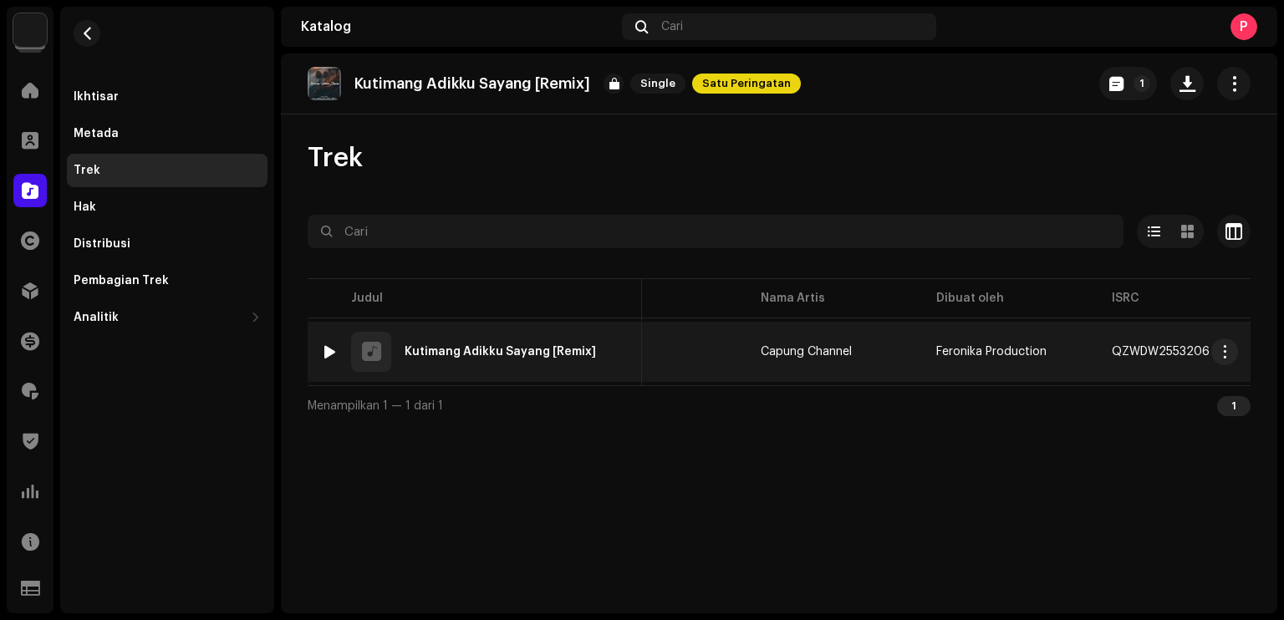
click at [523, 357] on div "1 Kutimang [PERSON_NAME] [Remix]" at bounding box center [475, 352] width 308 height 40
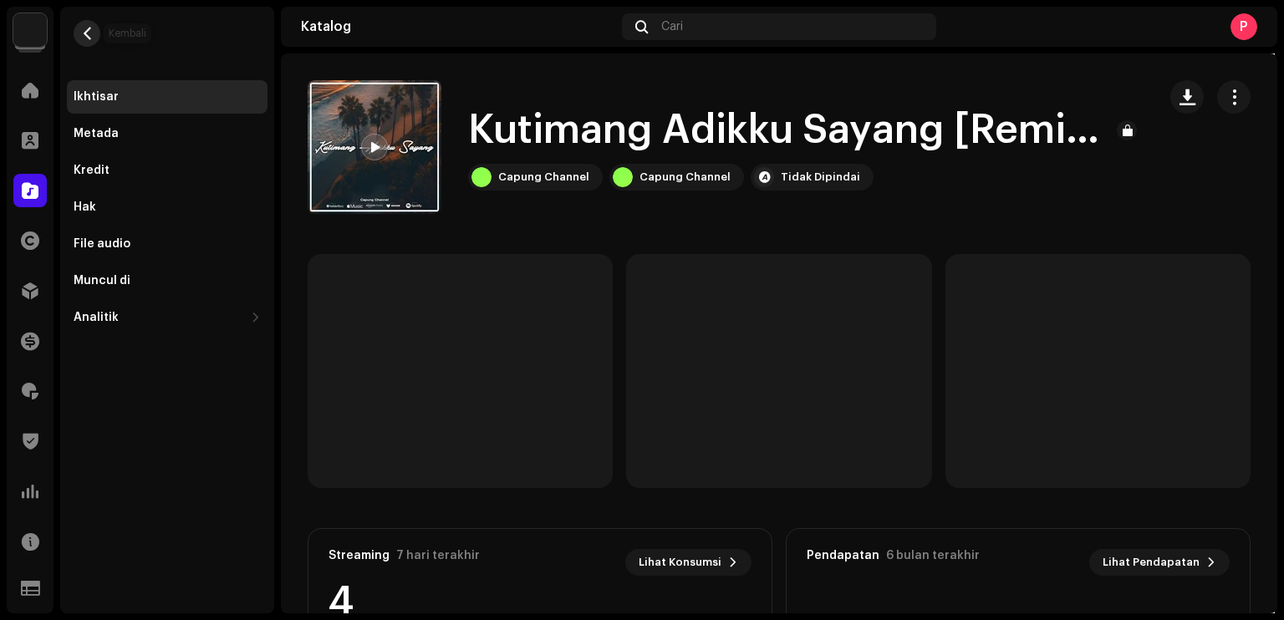
click at [87, 41] on button "button" at bounding box center [87, 33] width 27 height 27
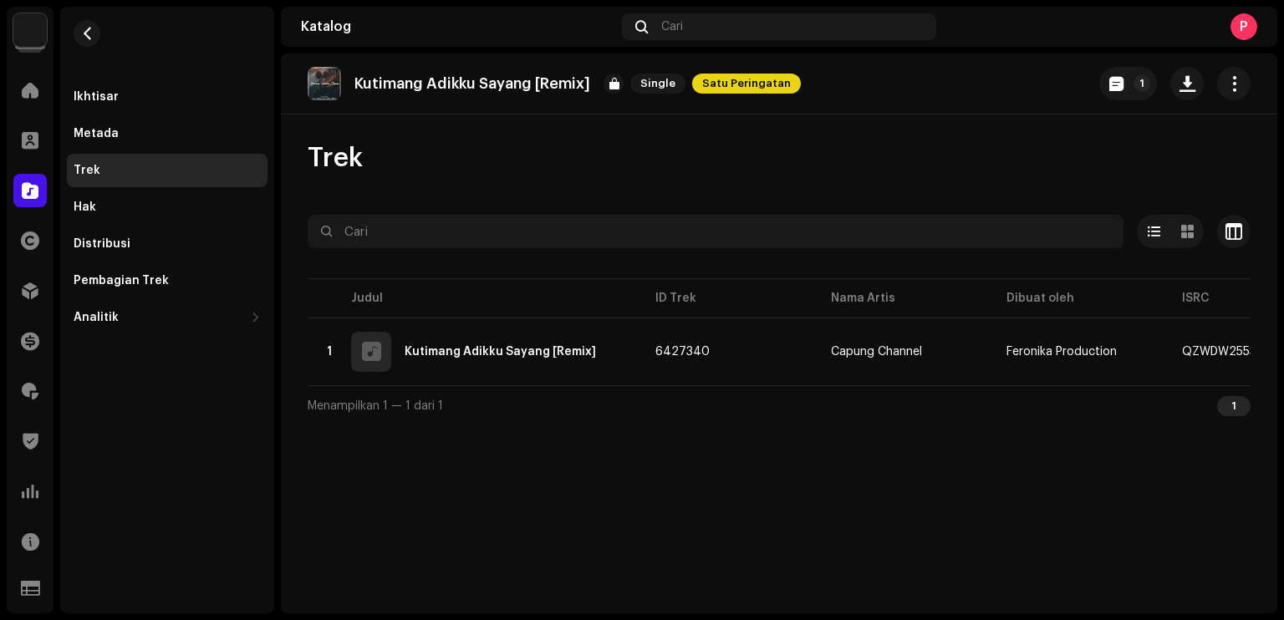
click at [121, 111] on div "Ikhtisar" at bounding box center [167, 96] width 201 height 33
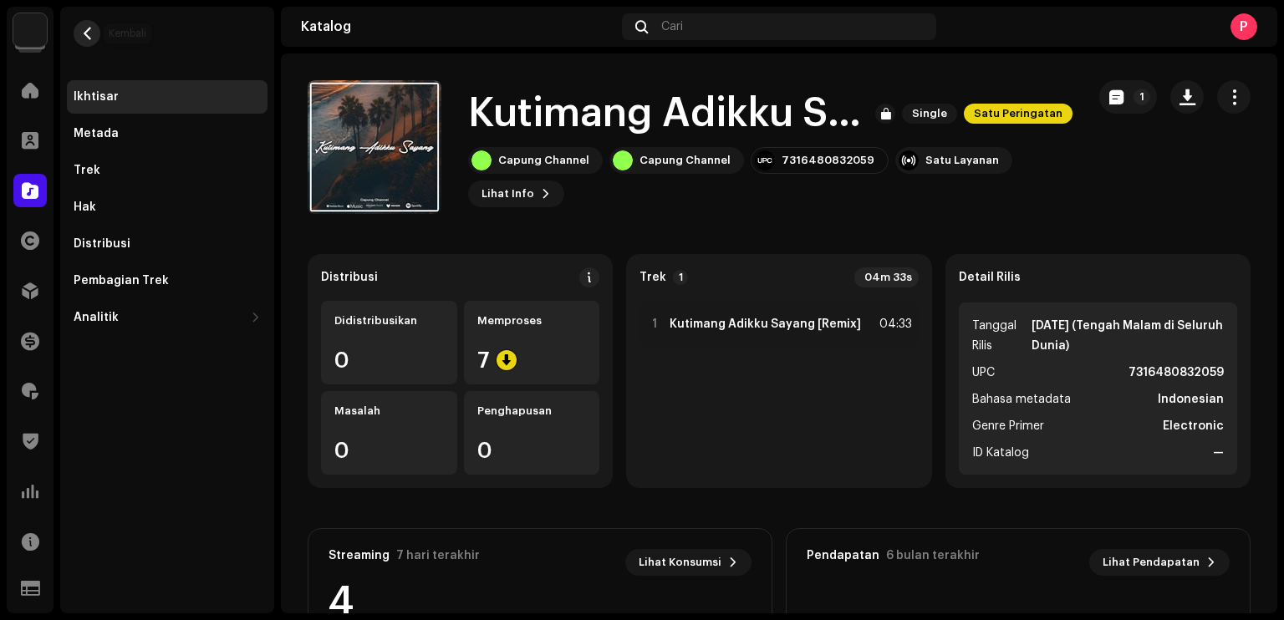
click at [92, 38] on span "button" at bounding box center [87, 33] width 13 height 13
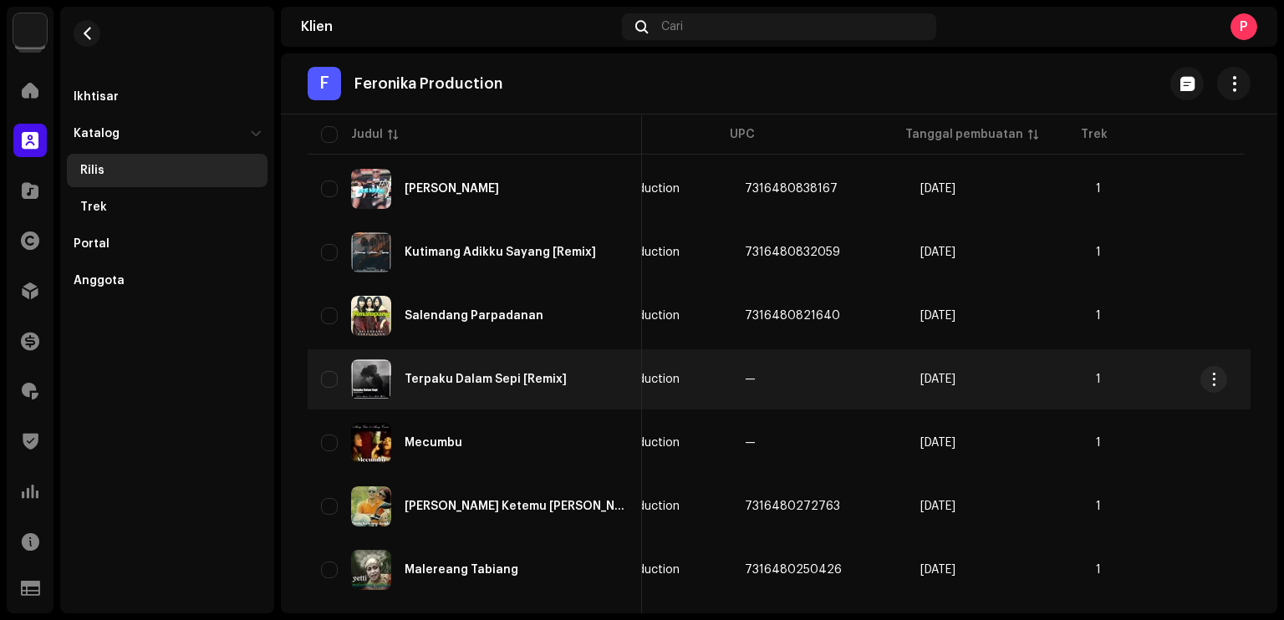
scroll to position [782, 0]
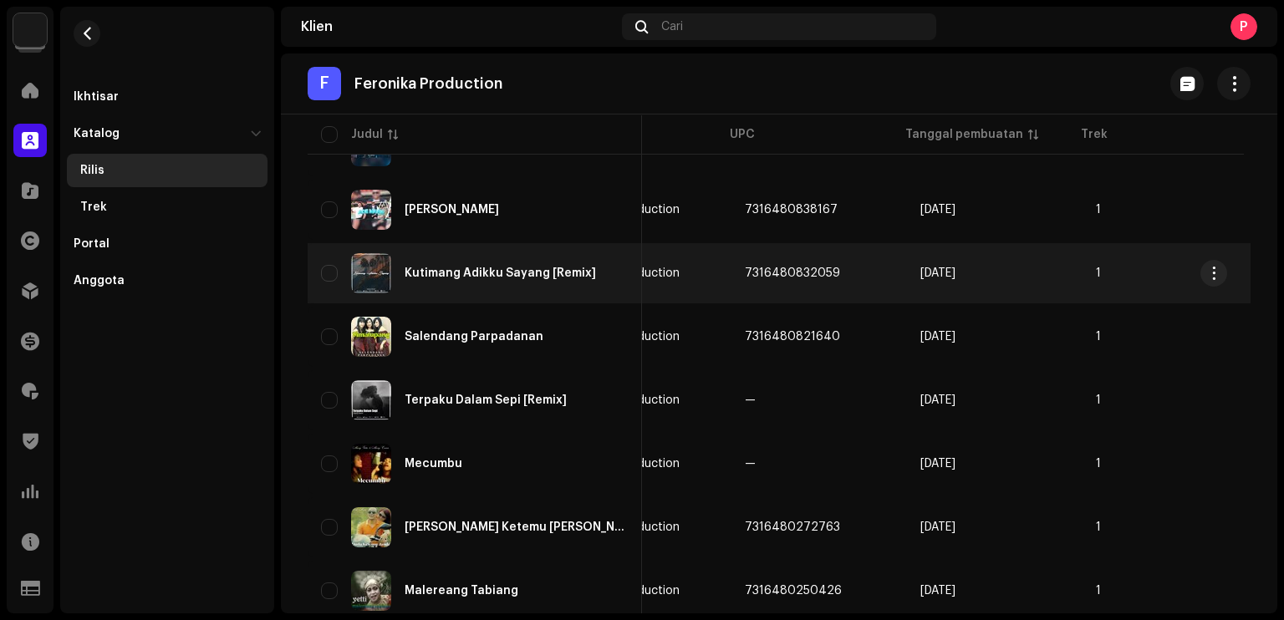
click at [564, 283] on div "Kutimang Adikku Sayang [Remix]" at bounding box center [475, 273] width 308 height 40
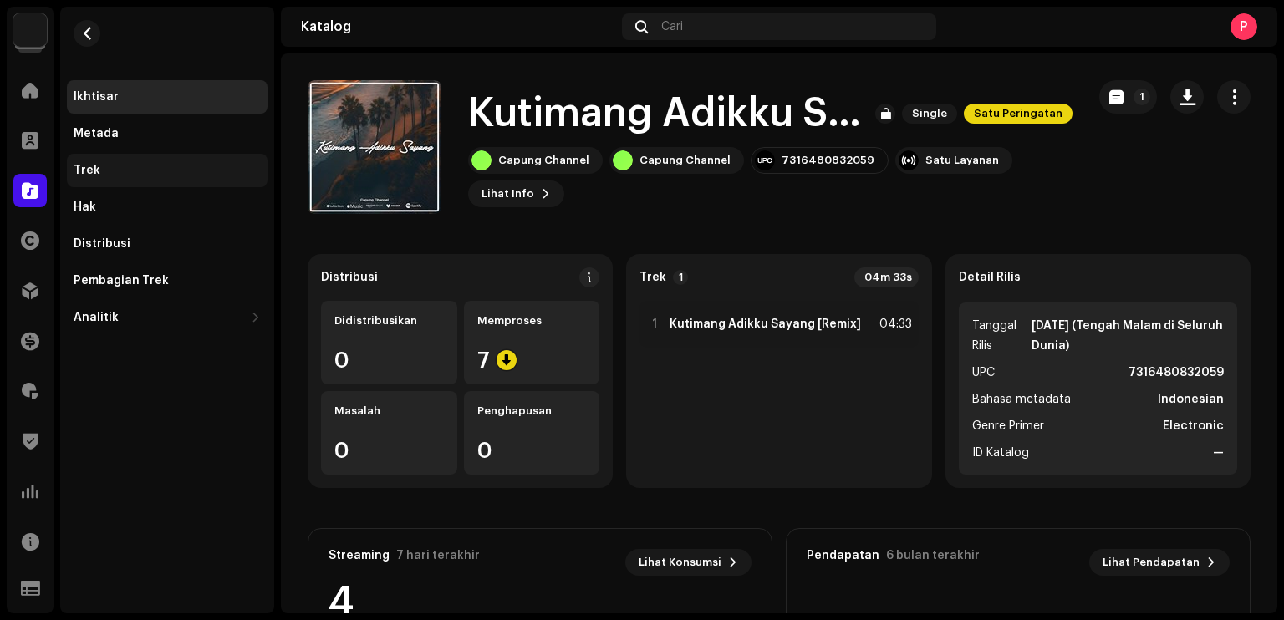
click at [124, 159] on div "Trek" at bounding box center [167, 170] width 201 height 33
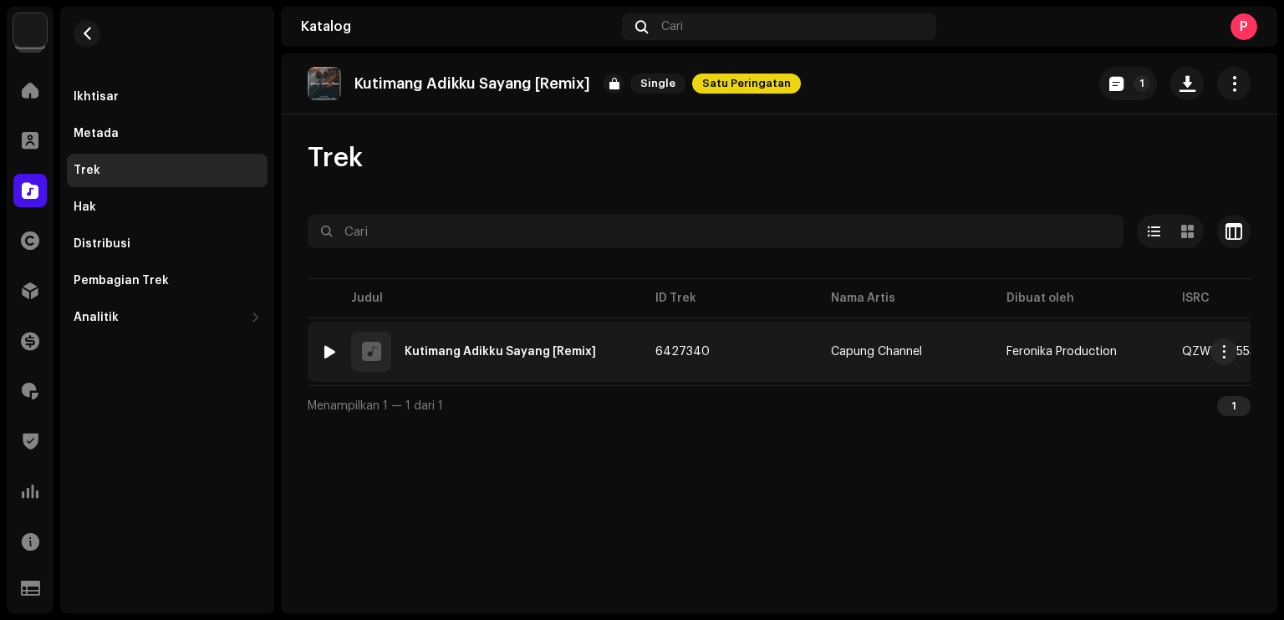
click at [331, 352] on div at bounding box center [330, 351] width 13 height 13
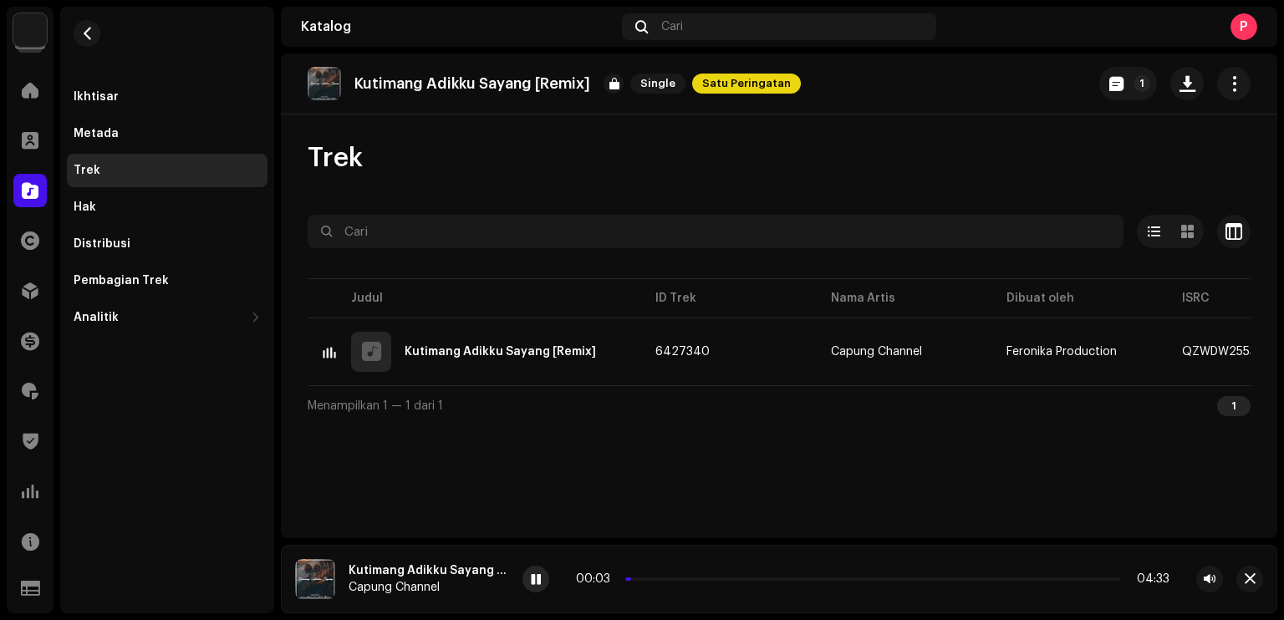
click at [537, 584] on span at bounding box center [536, 580] width 10 height 13
click at [544, 578] on div at bounding box center [536, 579] width 27 height 27
drag, startPoint x: 631, startPoint y: 577, endPoint x: 689, endPoint y: 577, distance: 57.7
click at [687, 577] on div "00:05 04:33" at bounding box center [873, 579] width 594 height 13
drag, startPoint x: 686, startPoint y: 579, endPoint x: 714, endPoint y: 578, distance: 27.6
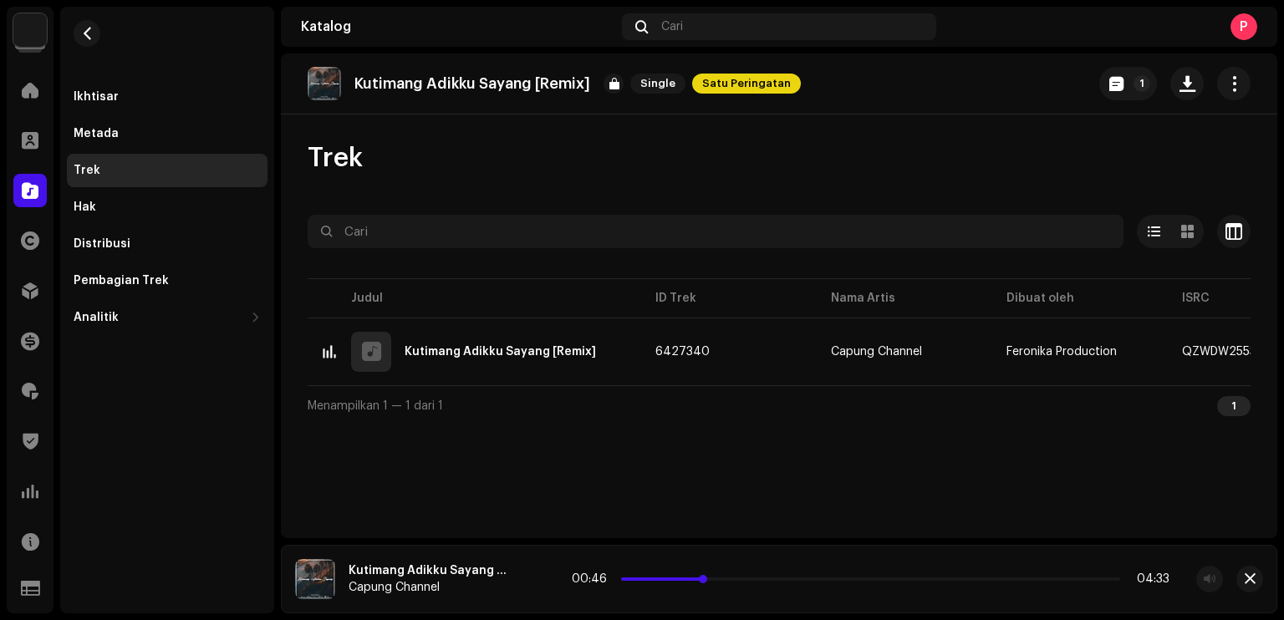
click at [707, 578] on span at bounding box center [703, 579] width 8 height 8
click at [714, 578] on p-slider at bounding box center [870, 579] width 499 height 3
click at [707, 579] on span at bounding box center [708, 579] width 8 height 8
click at [699, 581] on span at bounding box center [699, 579] width 8 height 8
click at [537, 581] on span at bounding box center [536, 580] width 10 height 13
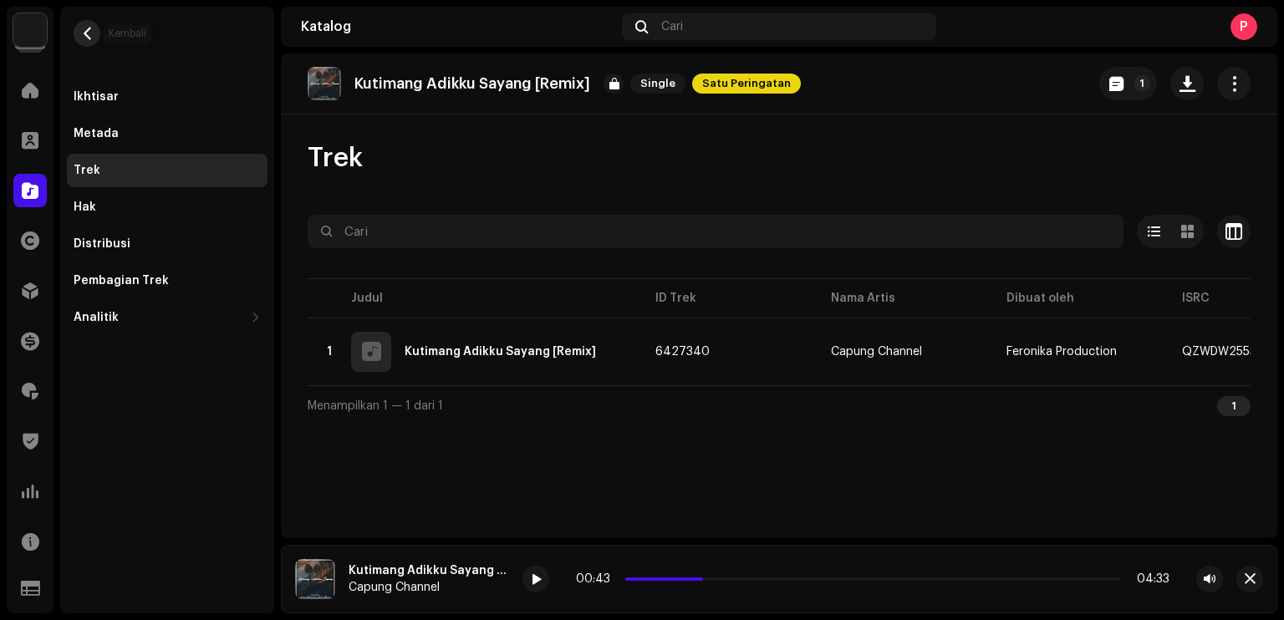
click at [85, 36] on span "button" at bounding box center [87, 33] width 13 height 13
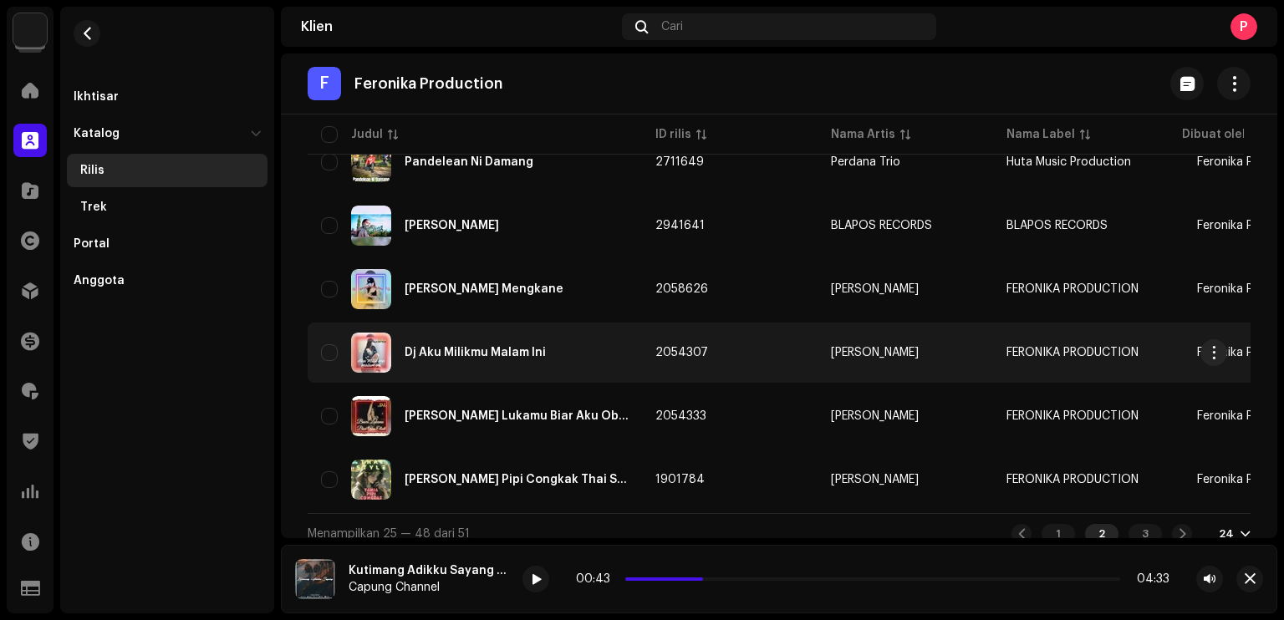
scroll to position [1358, 0]
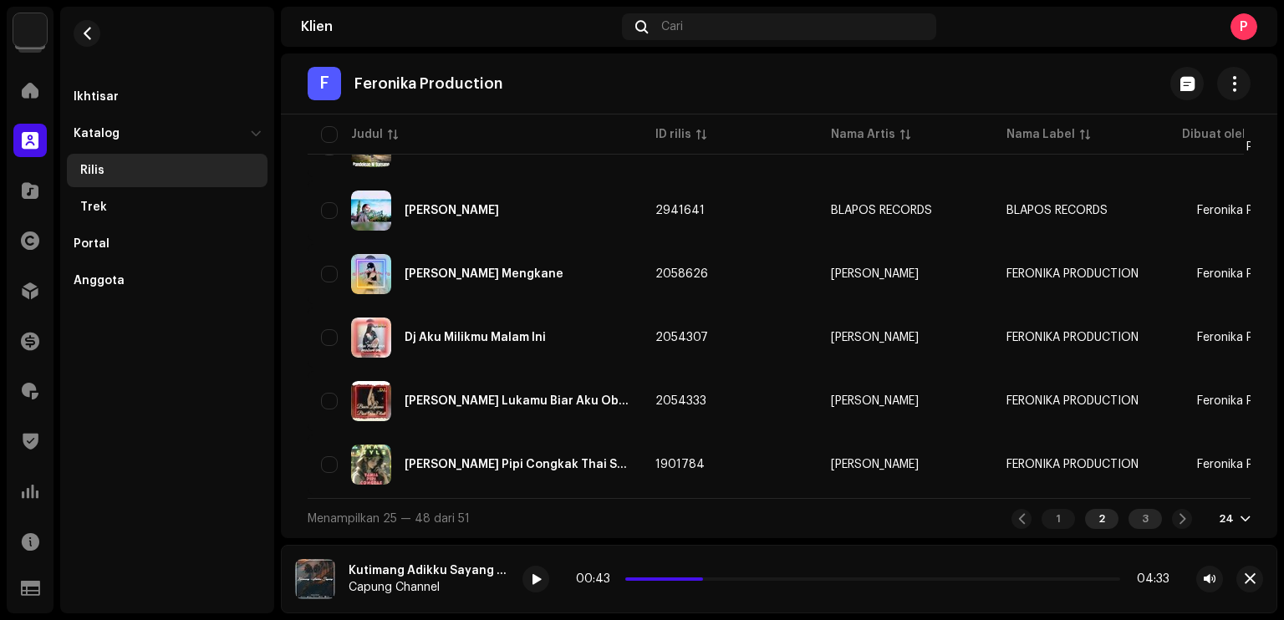
click at [1133, 516] on div "3" at bounding box center [1145, 519] width 33 height 20
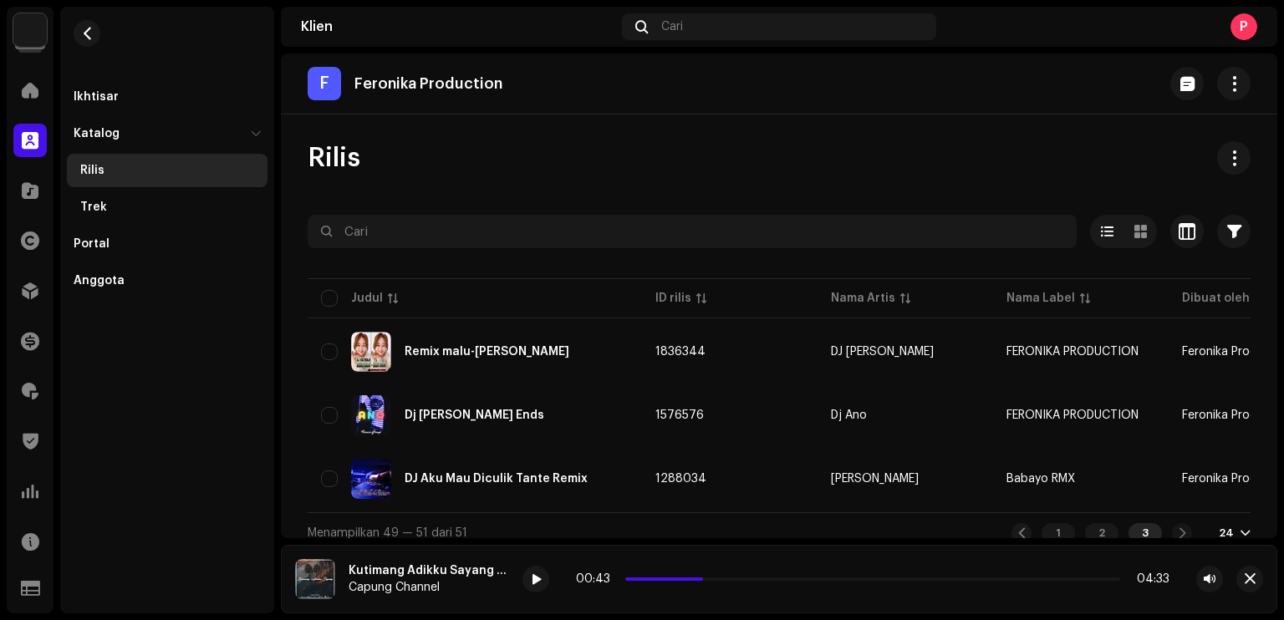
scroll to position [20, 0]
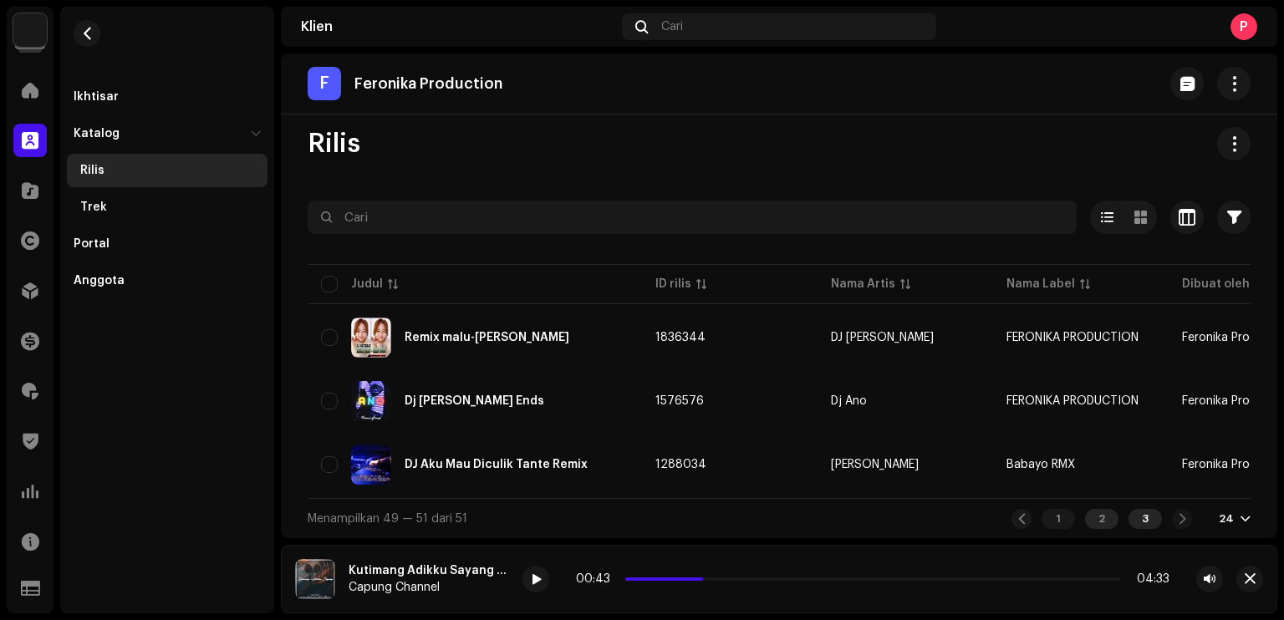
click at [1093, 519] on div "2" at bounding box center [1101, 519] width 33 height 20
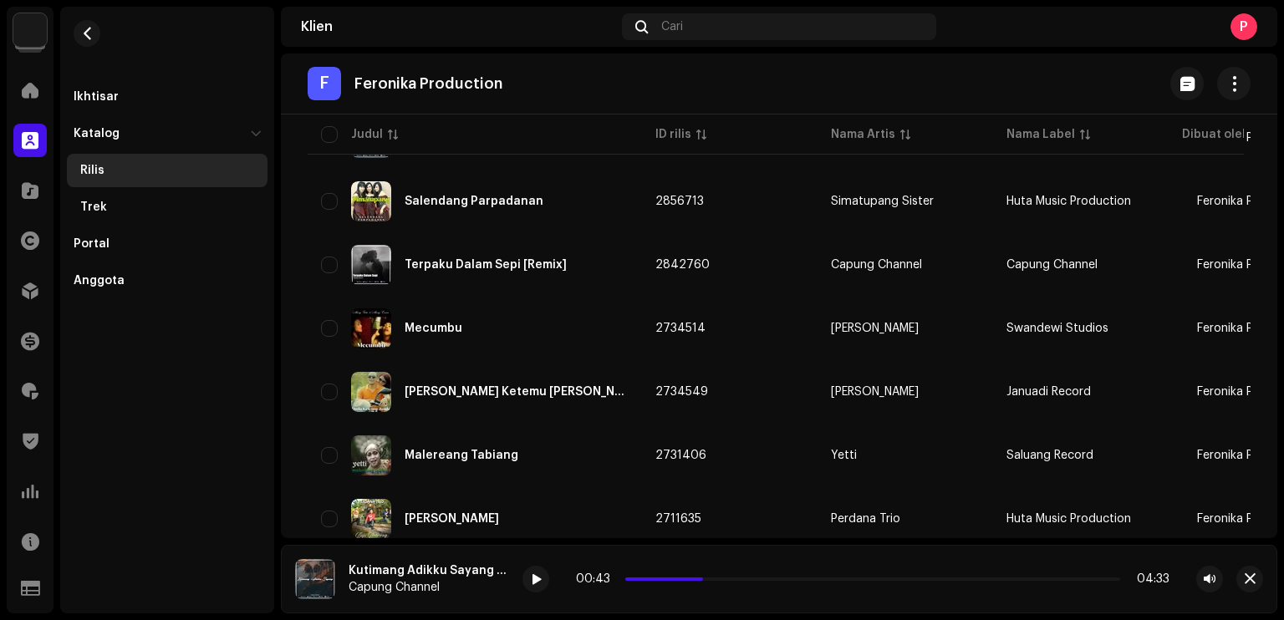
scroll to position [920, 0]
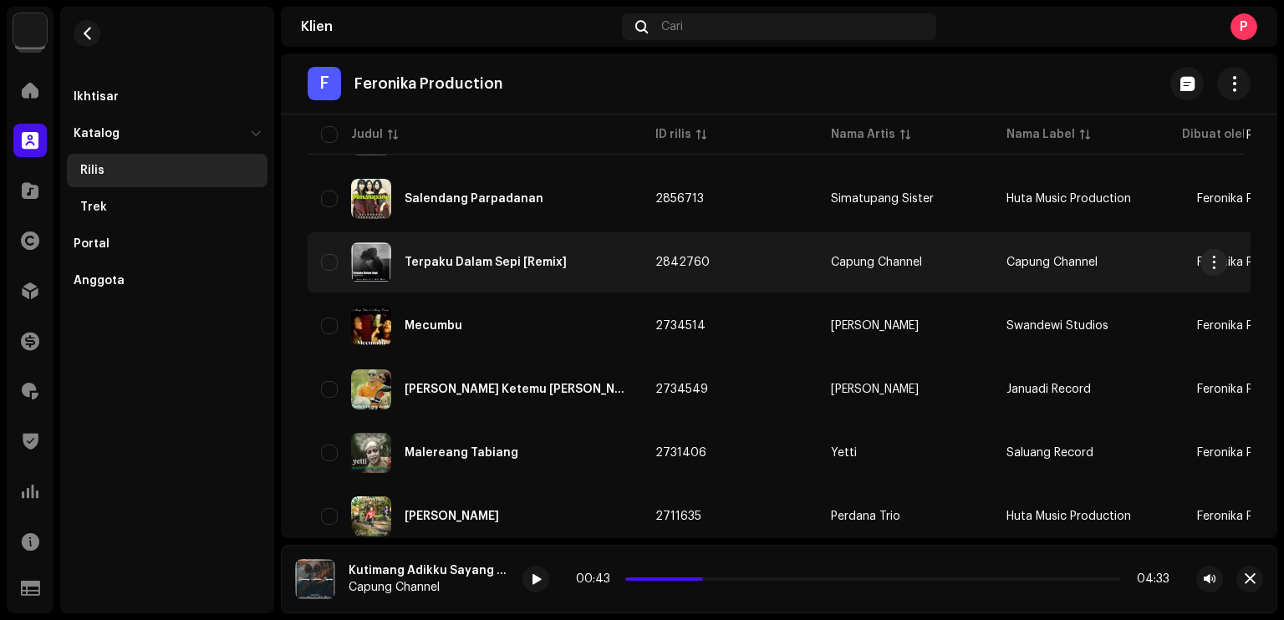
click at [457, 279] on div "Terpaku Dalam Sepi [Remix]" at bounding box center [475, 262] width 308 height 40
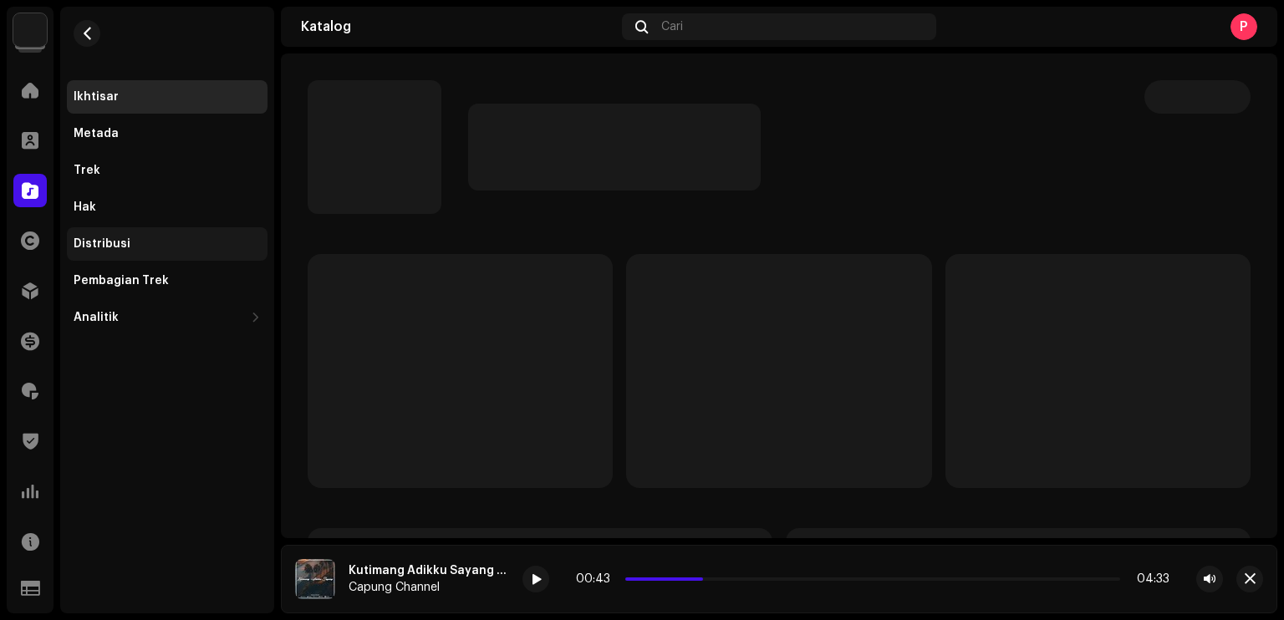
click at [155, 238] on div "Distribusi" at bounding box center [167, 243] width 187 height 13
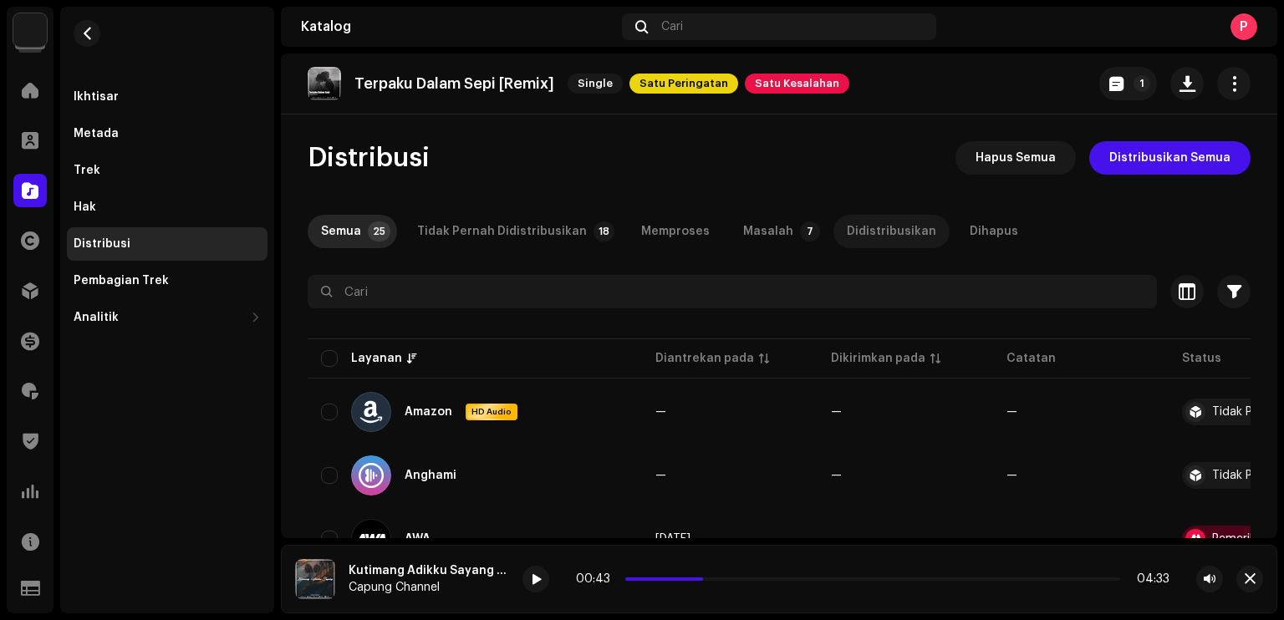
click at [847, 232] on div "Didistribusikan" at bounding box center [891, 231] width 89 height 33
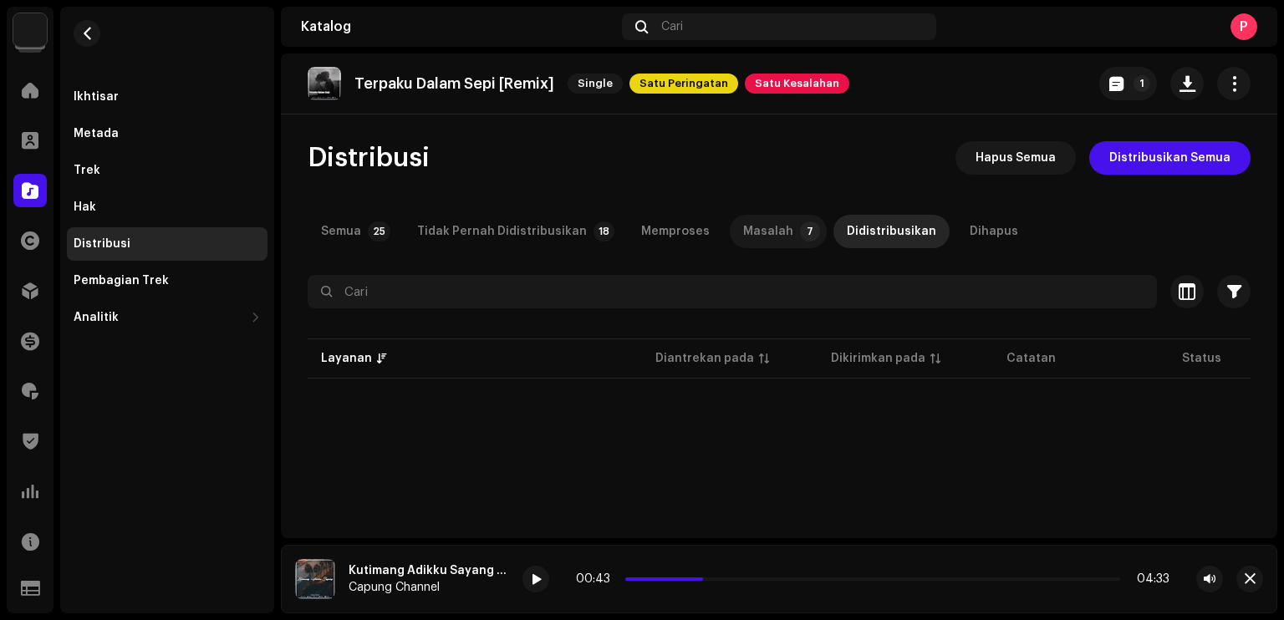
click at [744, 230] on div "Masalah" at bounding box center [768, 231] width 50 height 33
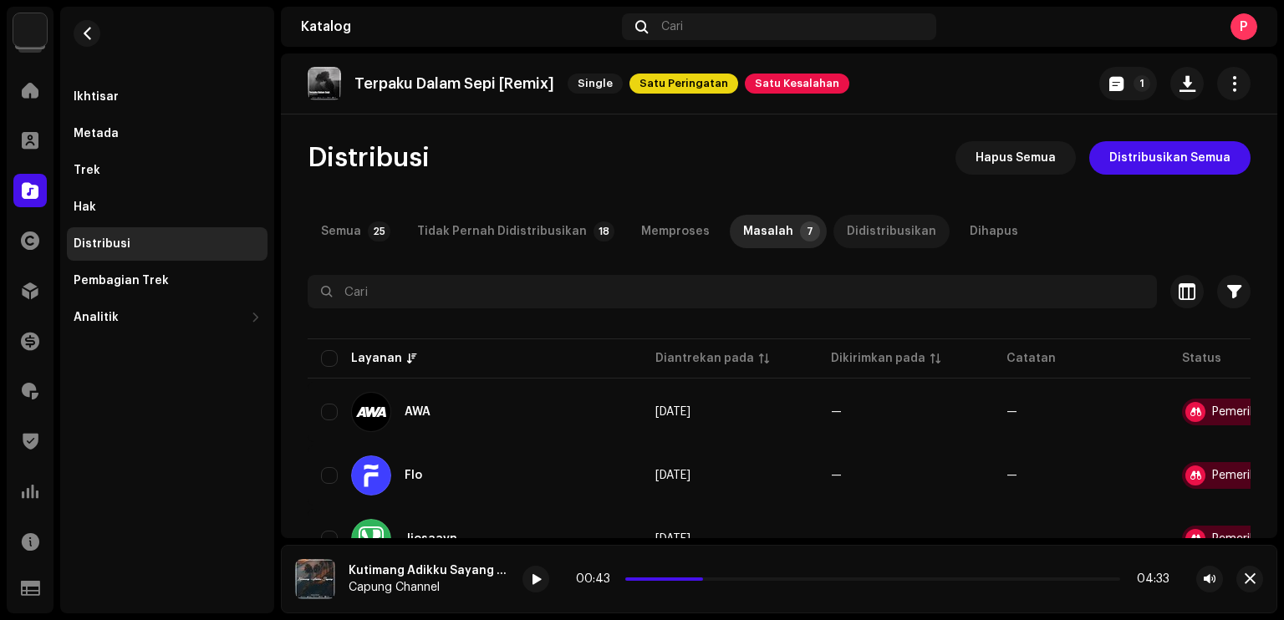
click at [849, 236] on div "Didistribusikan" at bounding box center [891, 231] width 89 height 33
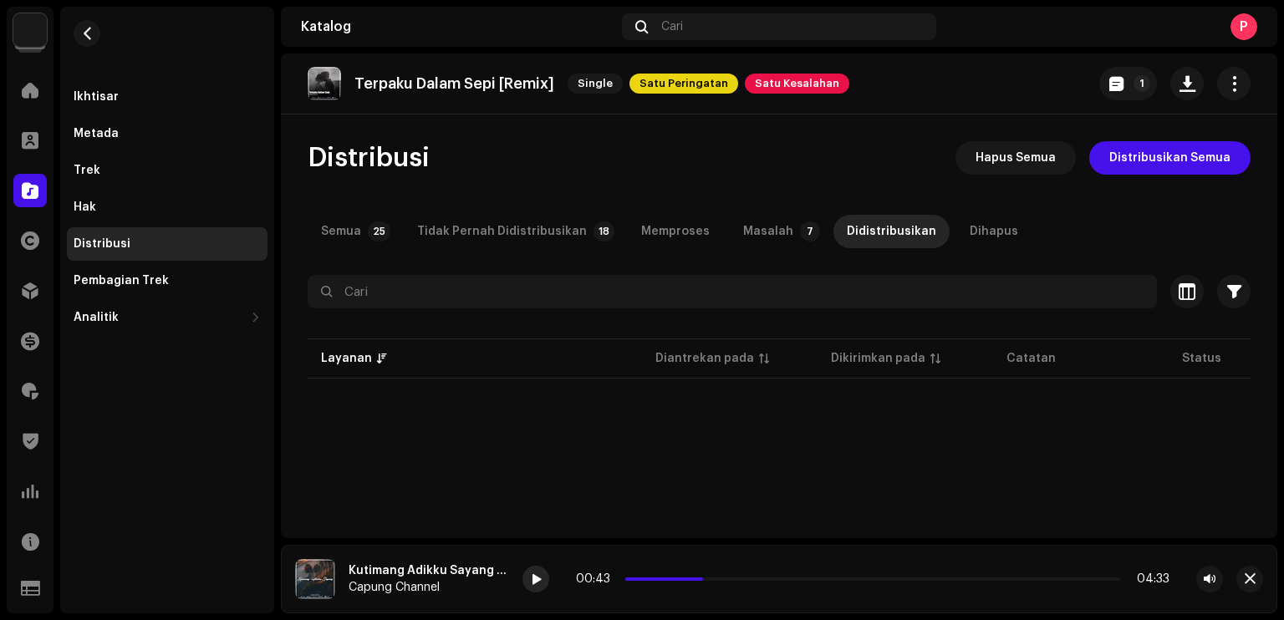
click at [528, 571] on div at bounding box center [536, 579] width 27 height 27
click at [531, 574] on span at bounding box center [536, 580] width 10 height 13
click at [112, 110] on div "Ikhtisar" at bounding box center [167, 96] width 201 height 33
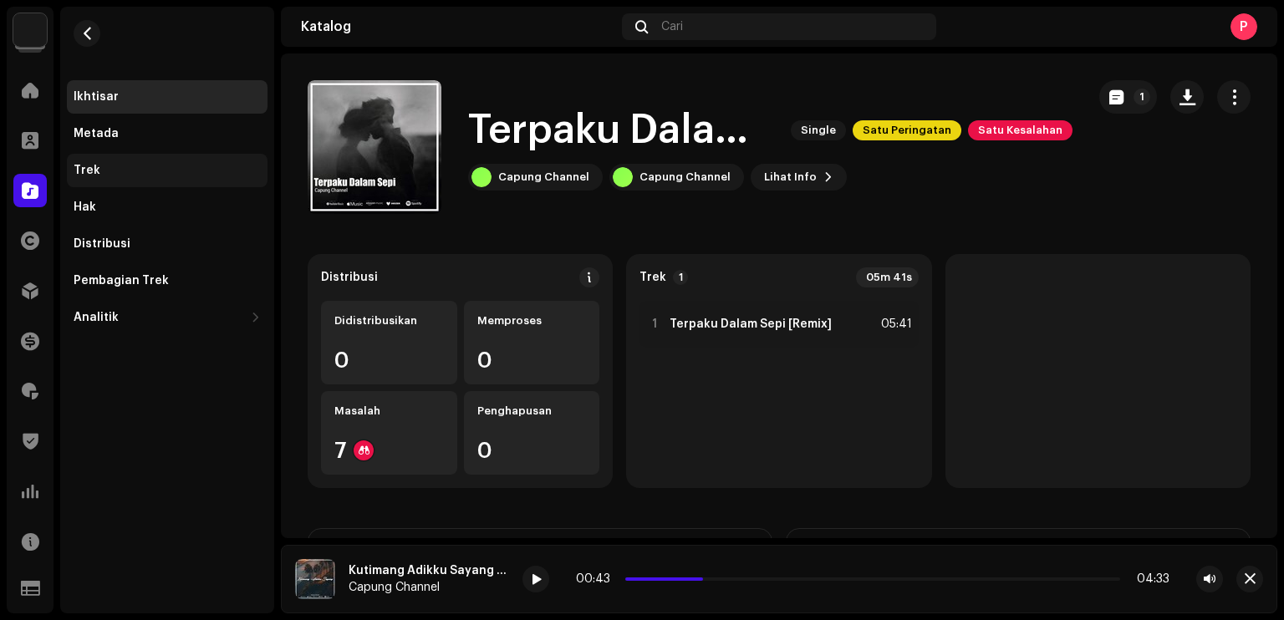
click at [134, 174] on div "Trek" at bounding box center [167, 170] width 187 height 13
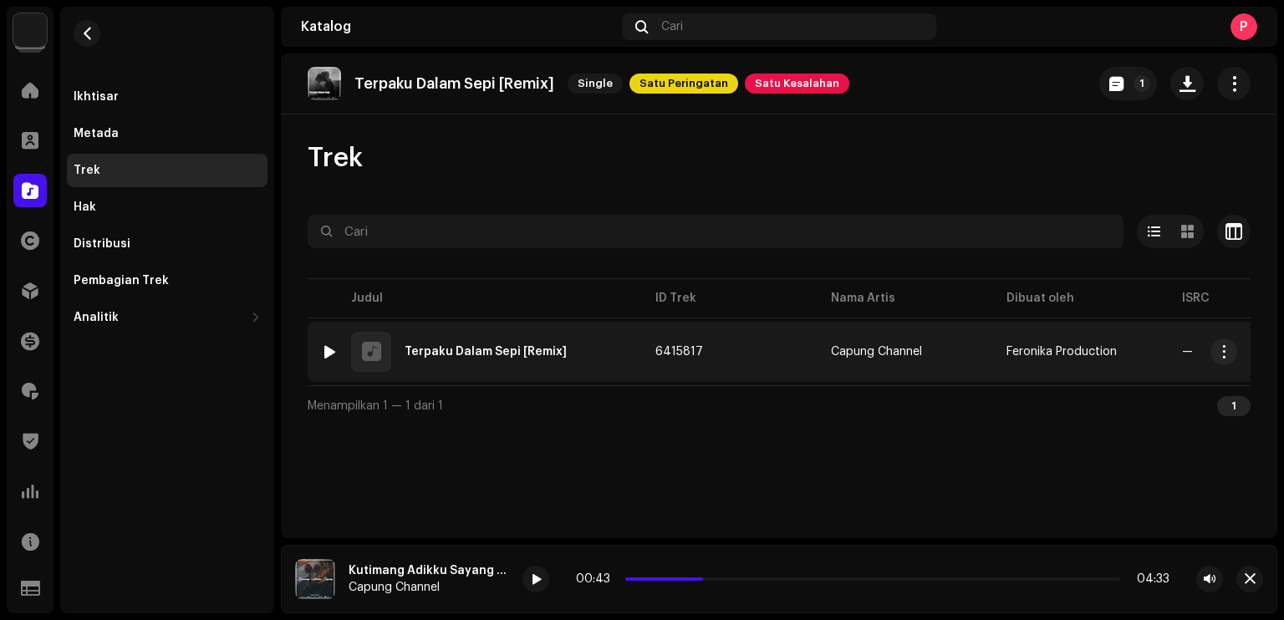
click at [328, 347] on div at bounding box center [330, 351] width 13 height 13
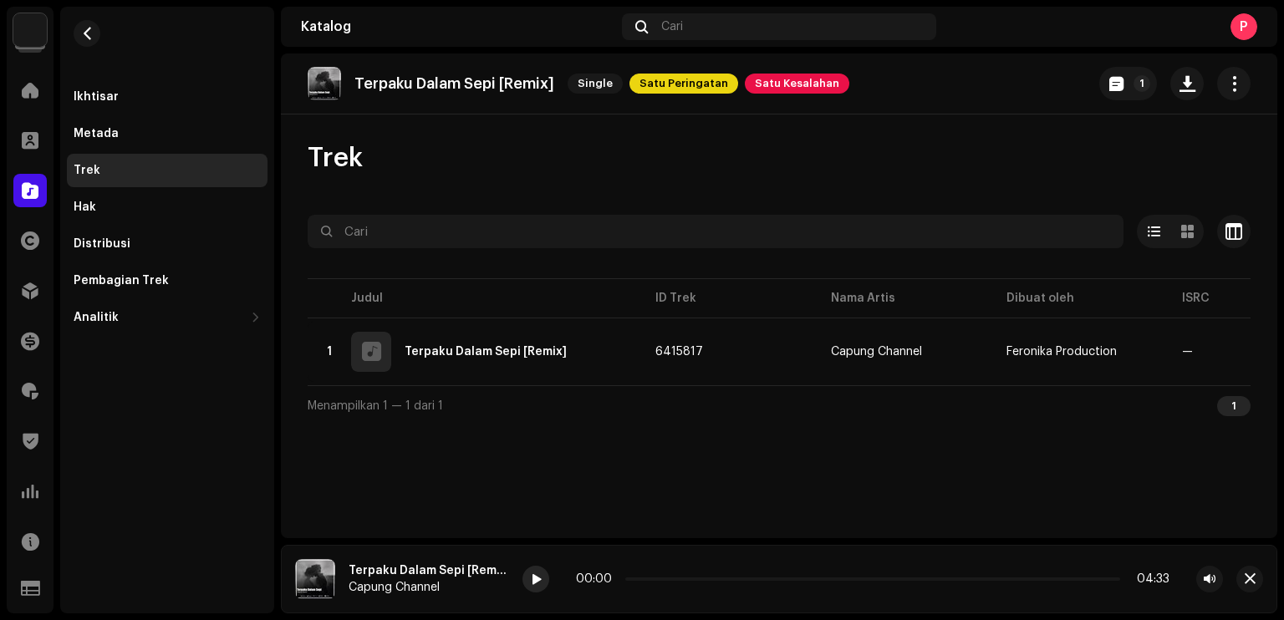
click at [538, 580] on div at bounding box center [536, 579] width 27 height 27
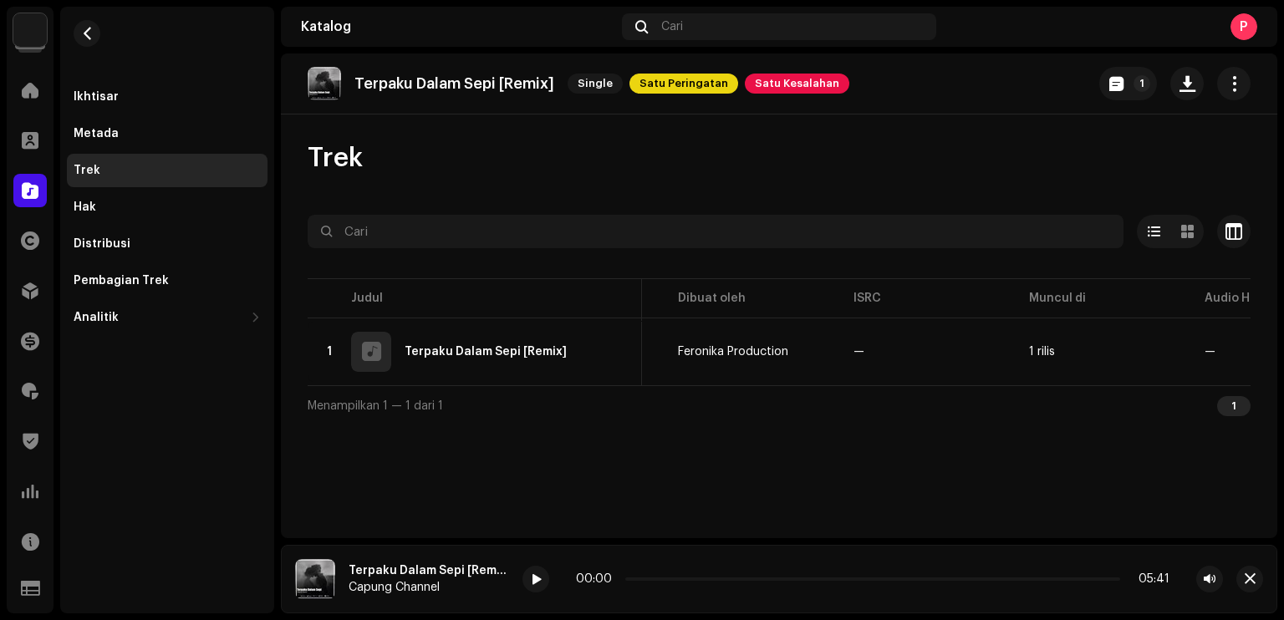
click at [548, 579] on div "00:00 05:41" at bounding box center [873, 579] width 701 height 27
click at [532, 585] on span at bounding box center [536, 580] width 10 height 13
click at [88, 41] on button "button" at bounding box center [87, 33] width 27 height 27
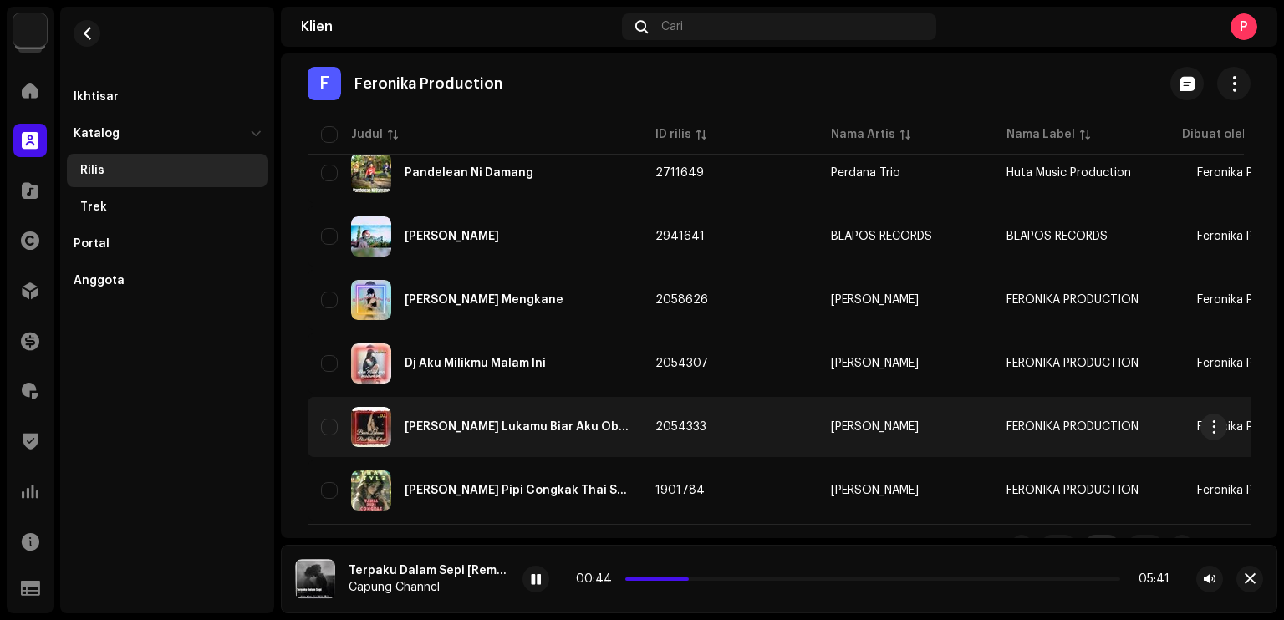
scroll to position [1358, 0]
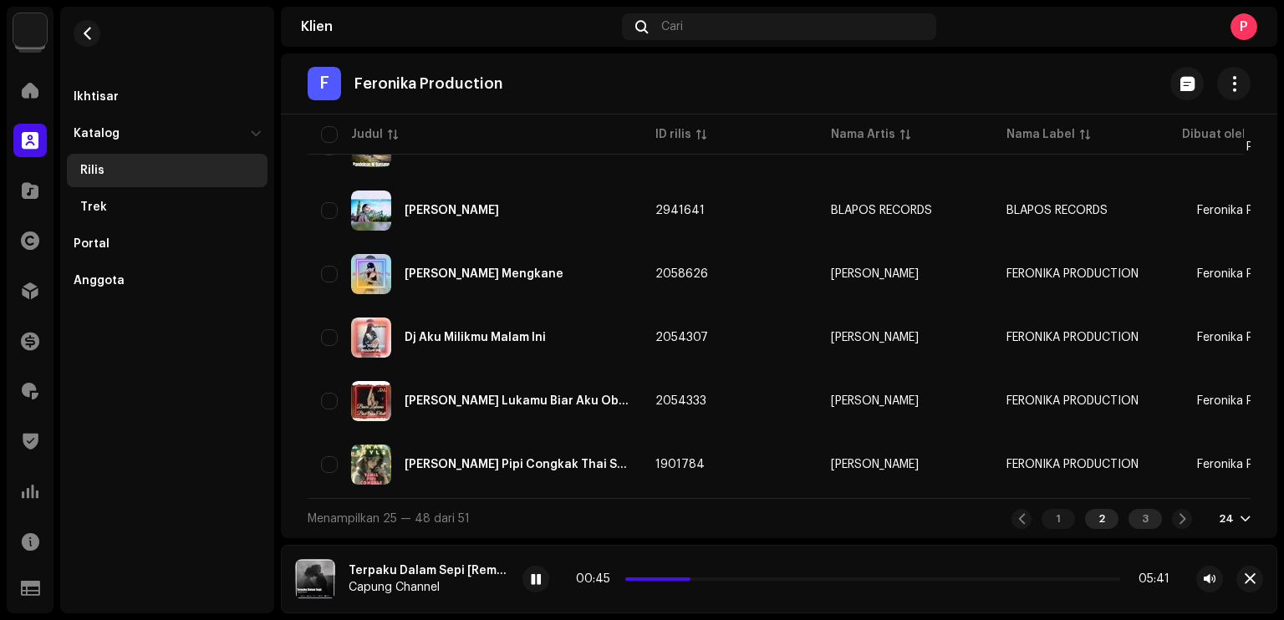
click at [1134, 517] on div "3" at bounding box center [1145, 519] width 33 height 20
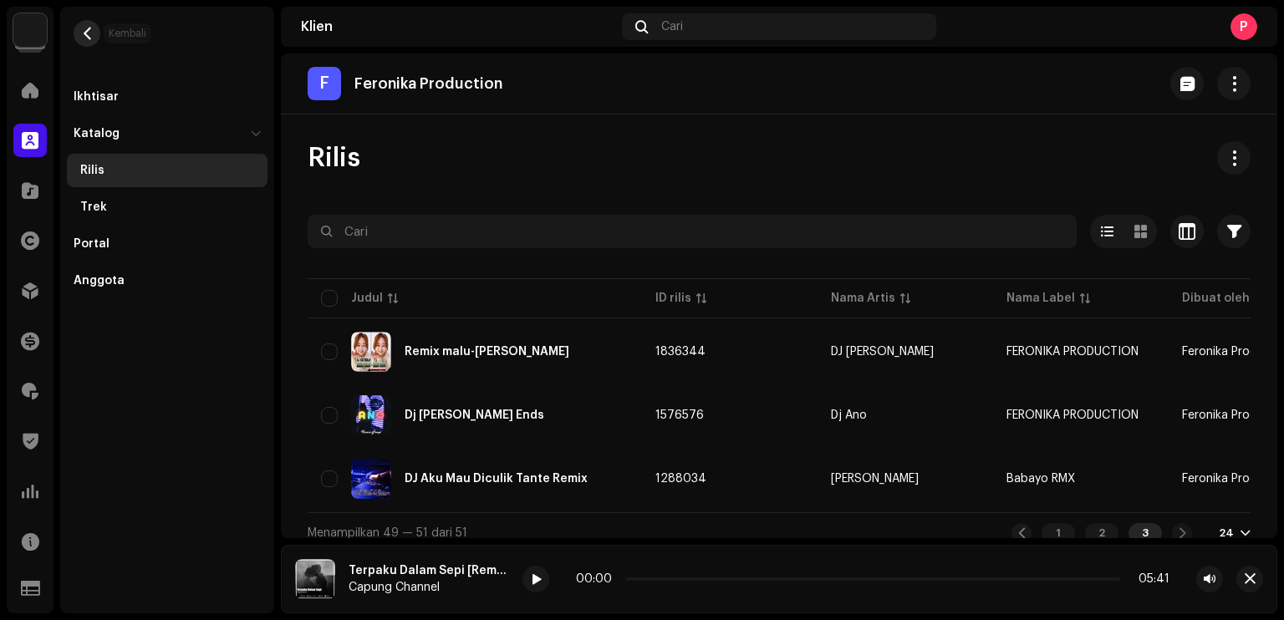
click at [88, 39] on span "button" at bounding box center [87, 33] width 13 height 13
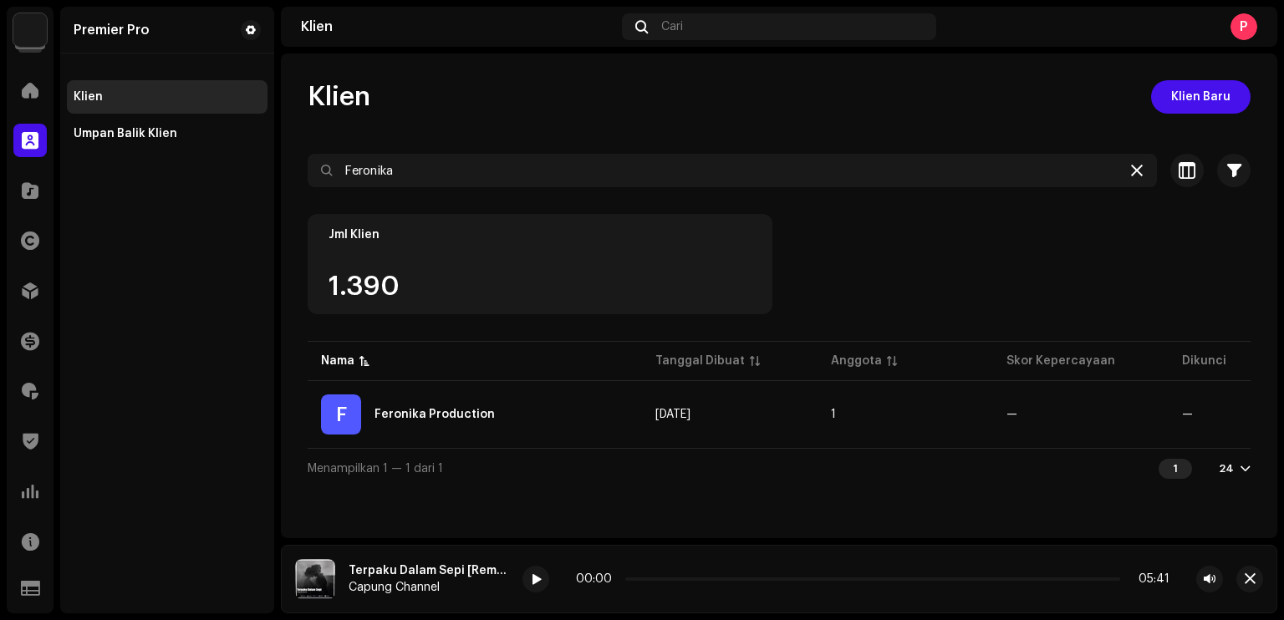
click at [1135, 162] on div at bounding box center [1137, 171] width 20 height 20
click at [1134, 173] on icon at bounding box center [1137, 170] width 12 height 13
